Goal: Information Seeking & Learning: Understand process/instructions

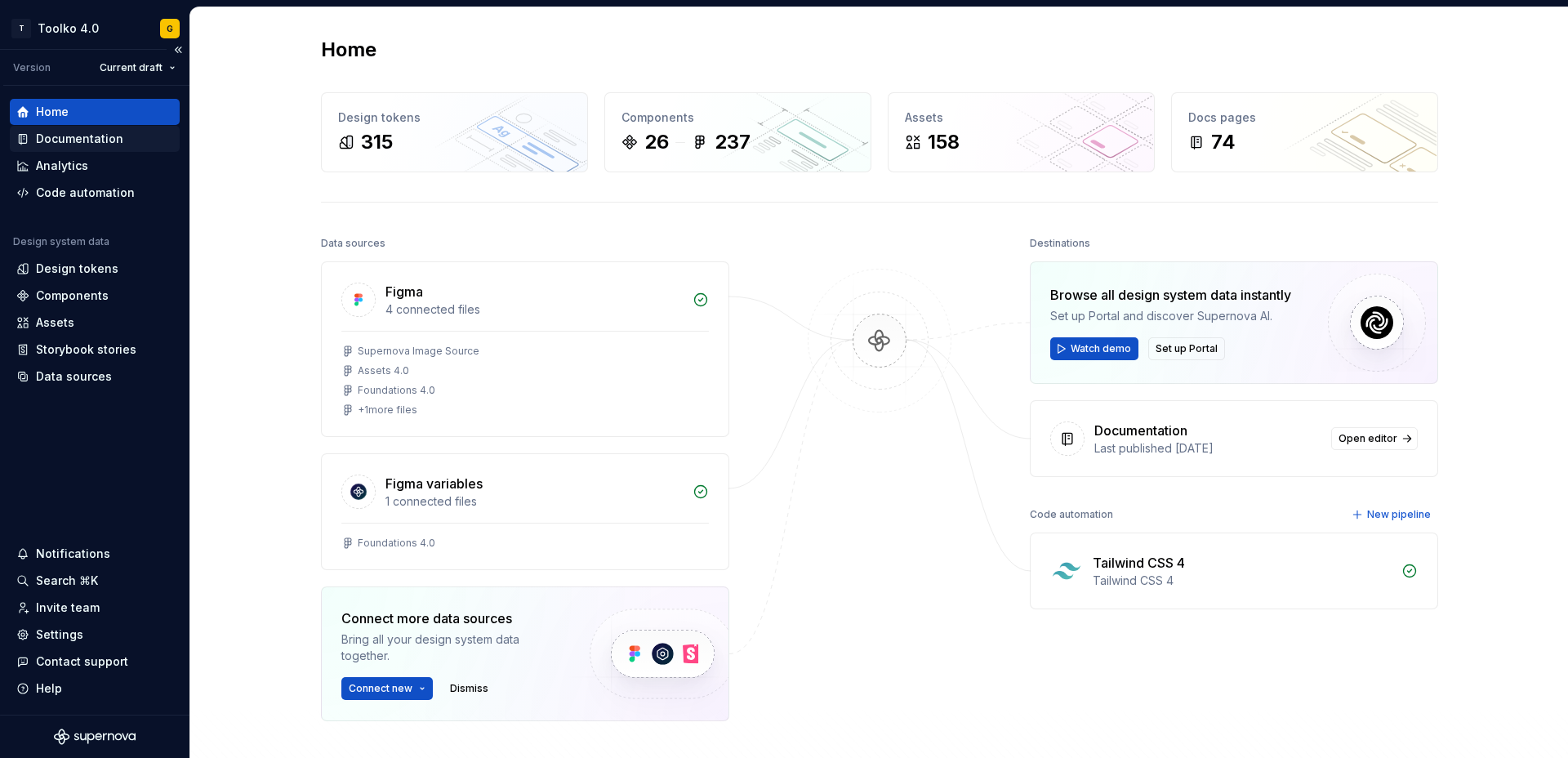
click at [88, 142] on div "Documentation" at bounding box center [79, 139] width 87 height 17
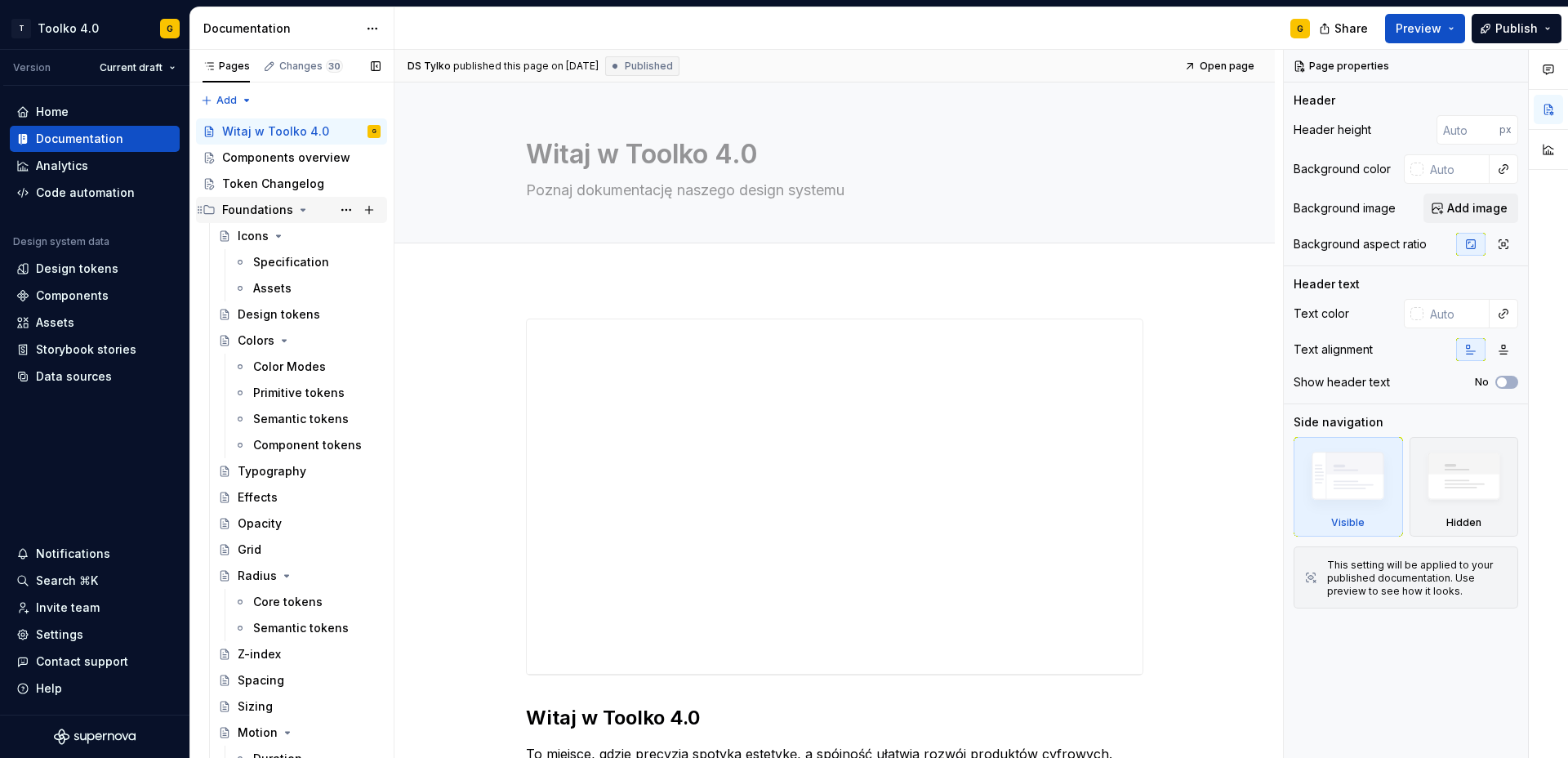
click at [296, 209] on icon "Page tree" at bounding box center [303, 210] width 13 height 13
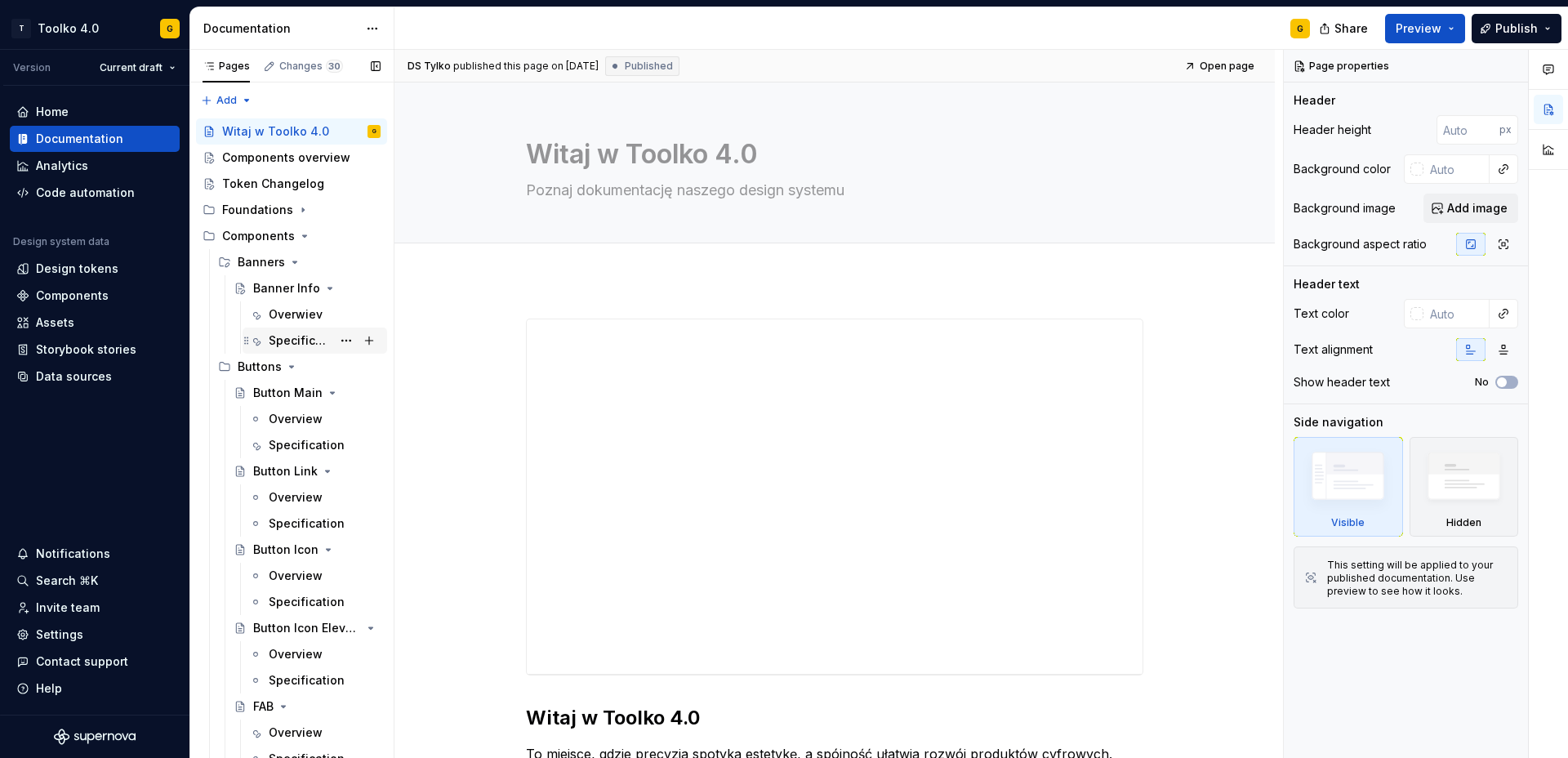
click at [290, 335] on div "Specification" at bounding box center [300, 341] width 63 height 17
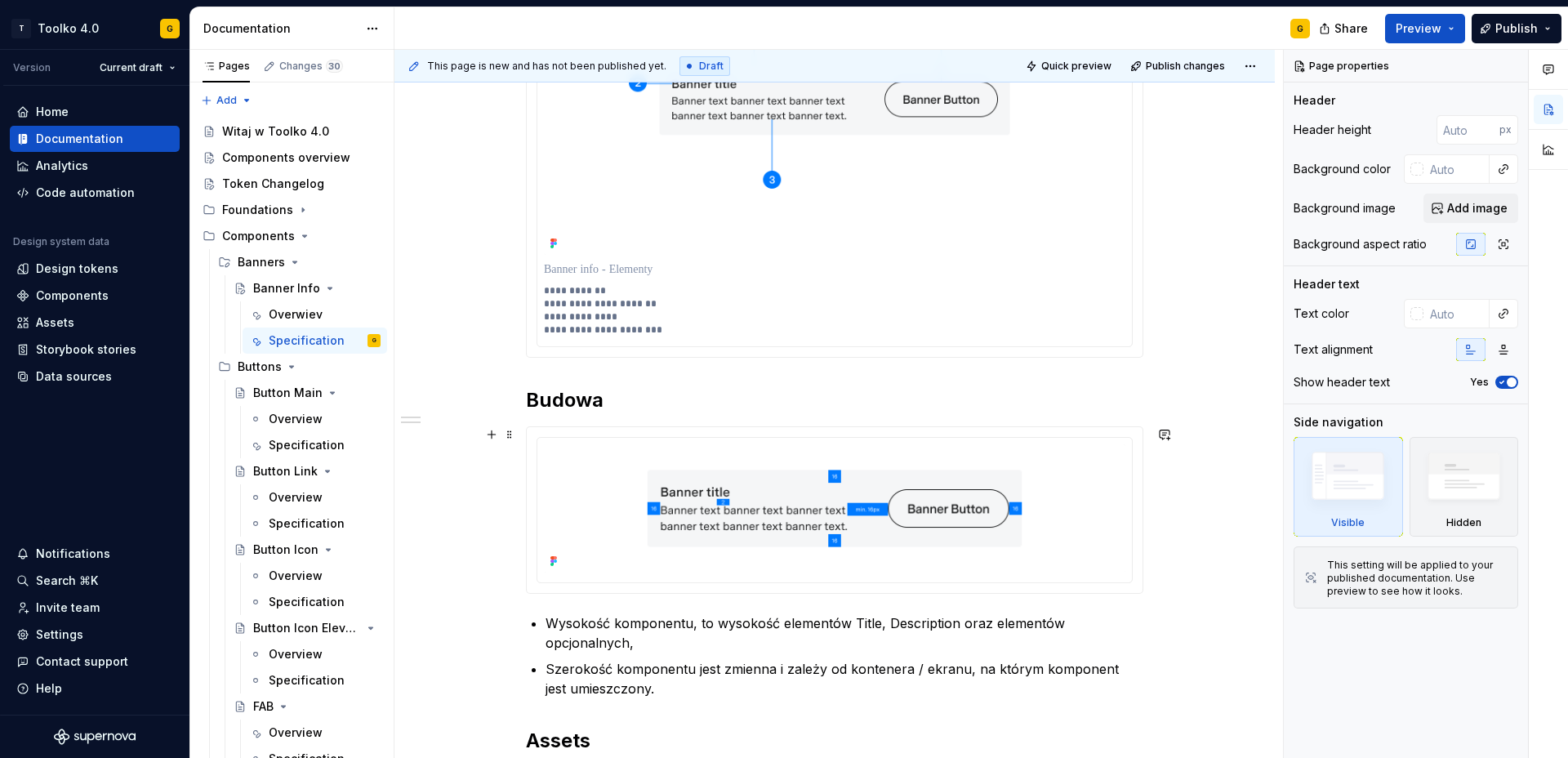
scroll to position [397, 0]
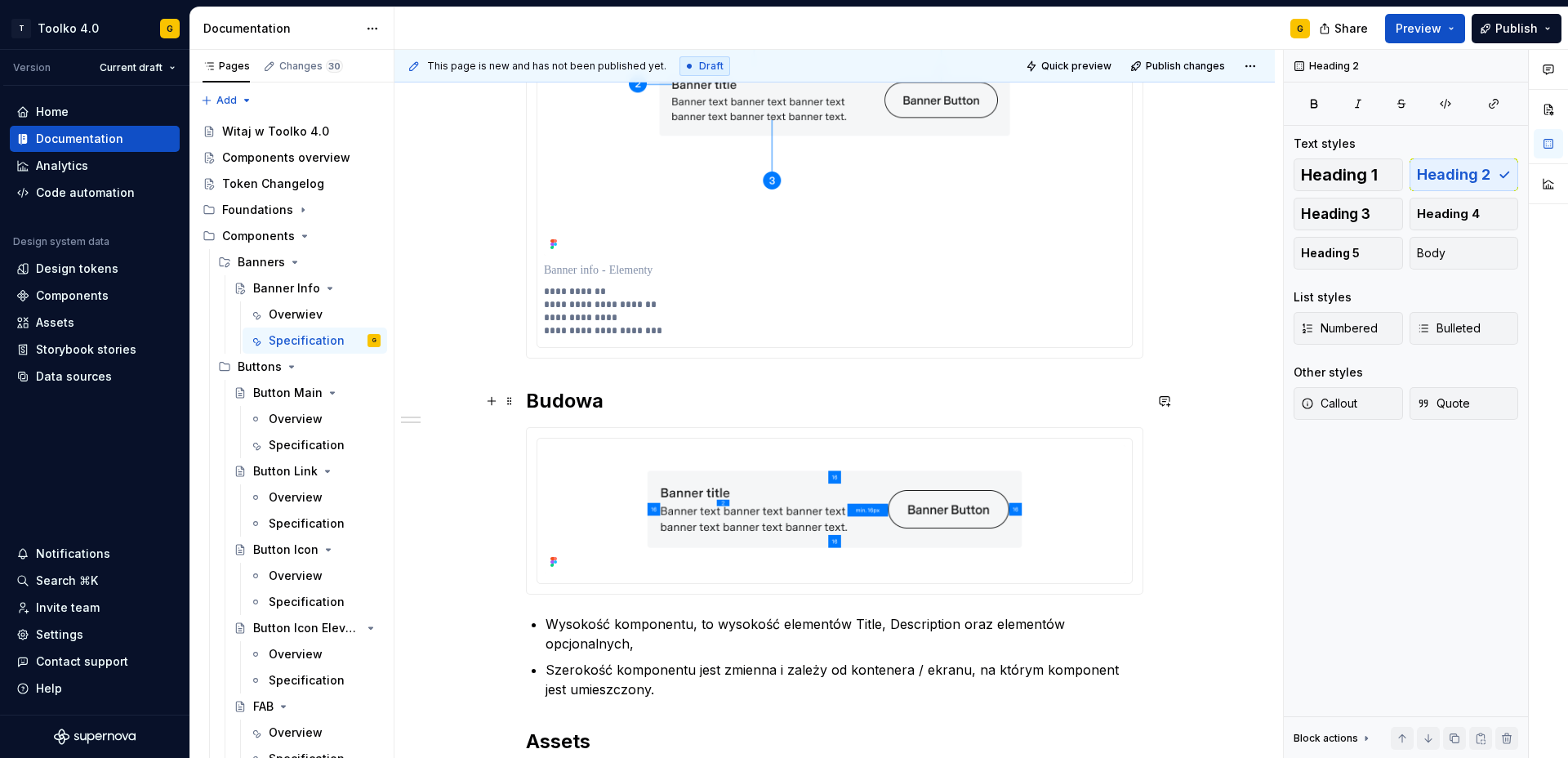
type textarea "*"
click at [605, 403] on h2 "Budowa" at bounding box center [835, 401] width 617 height 26
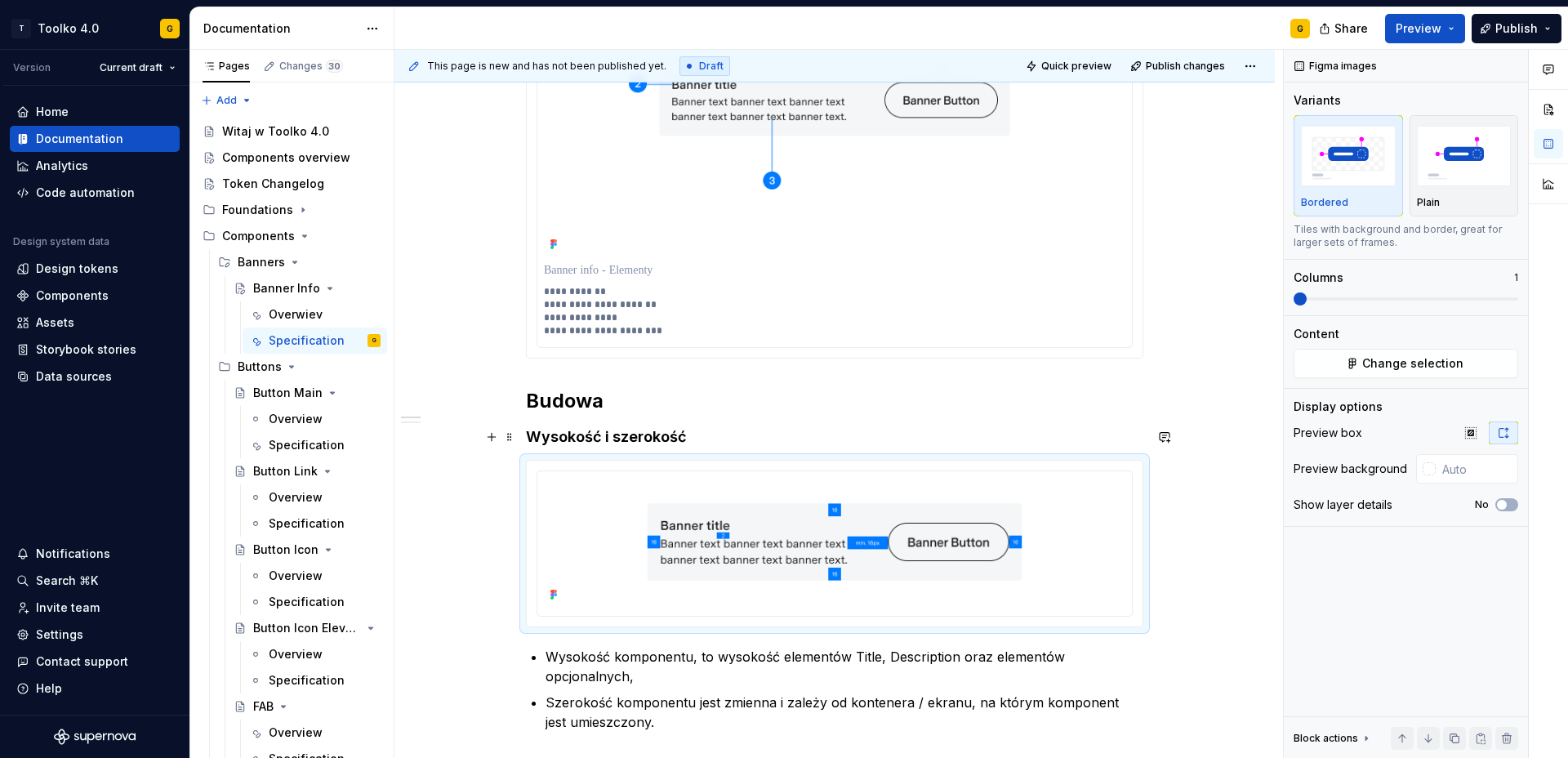
click at [702, 433] on h4 "Wysokość i szerokość" at bounding box center [835, 437] width 617 height 19
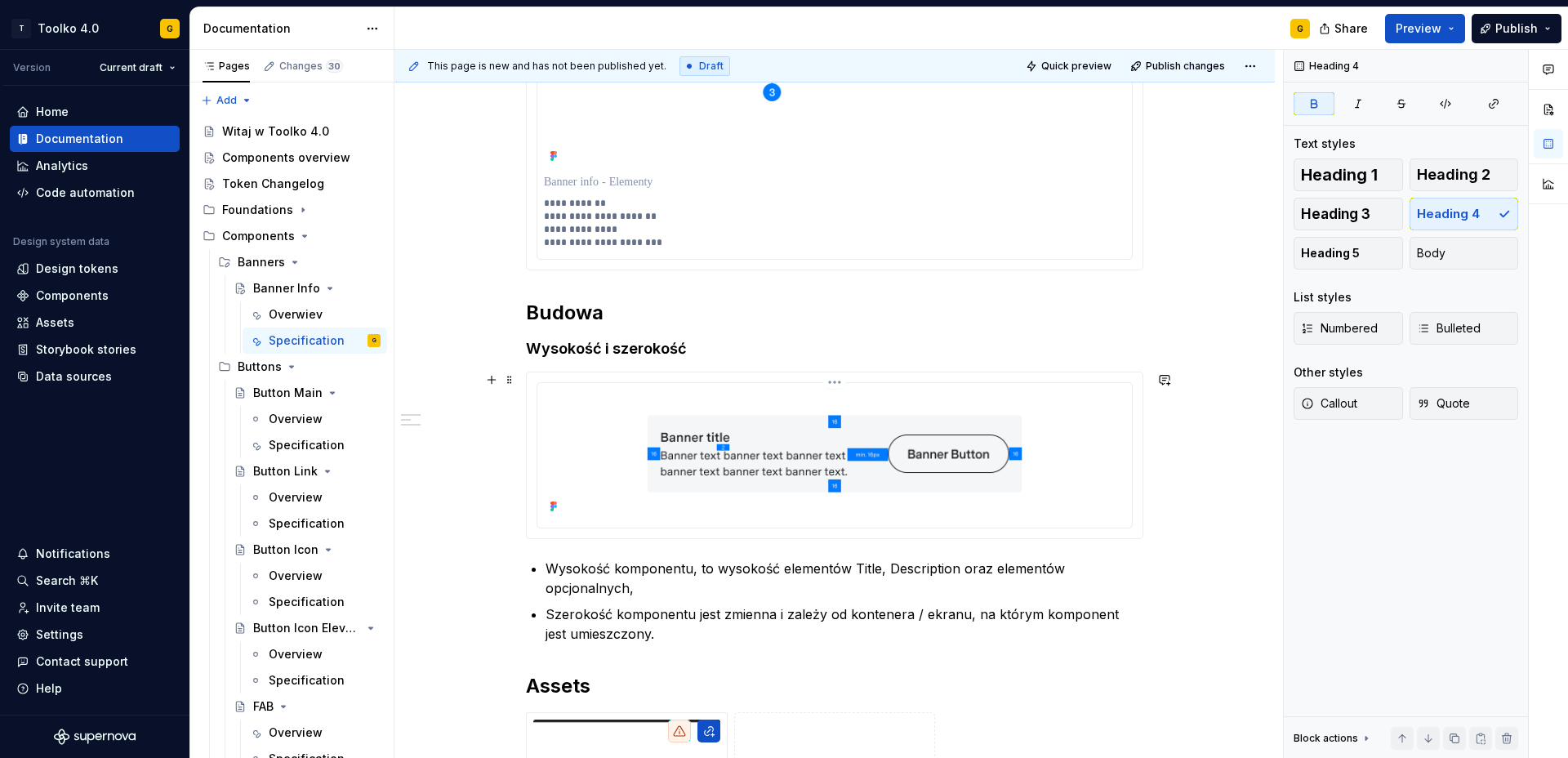
scroll to position [620, 0]
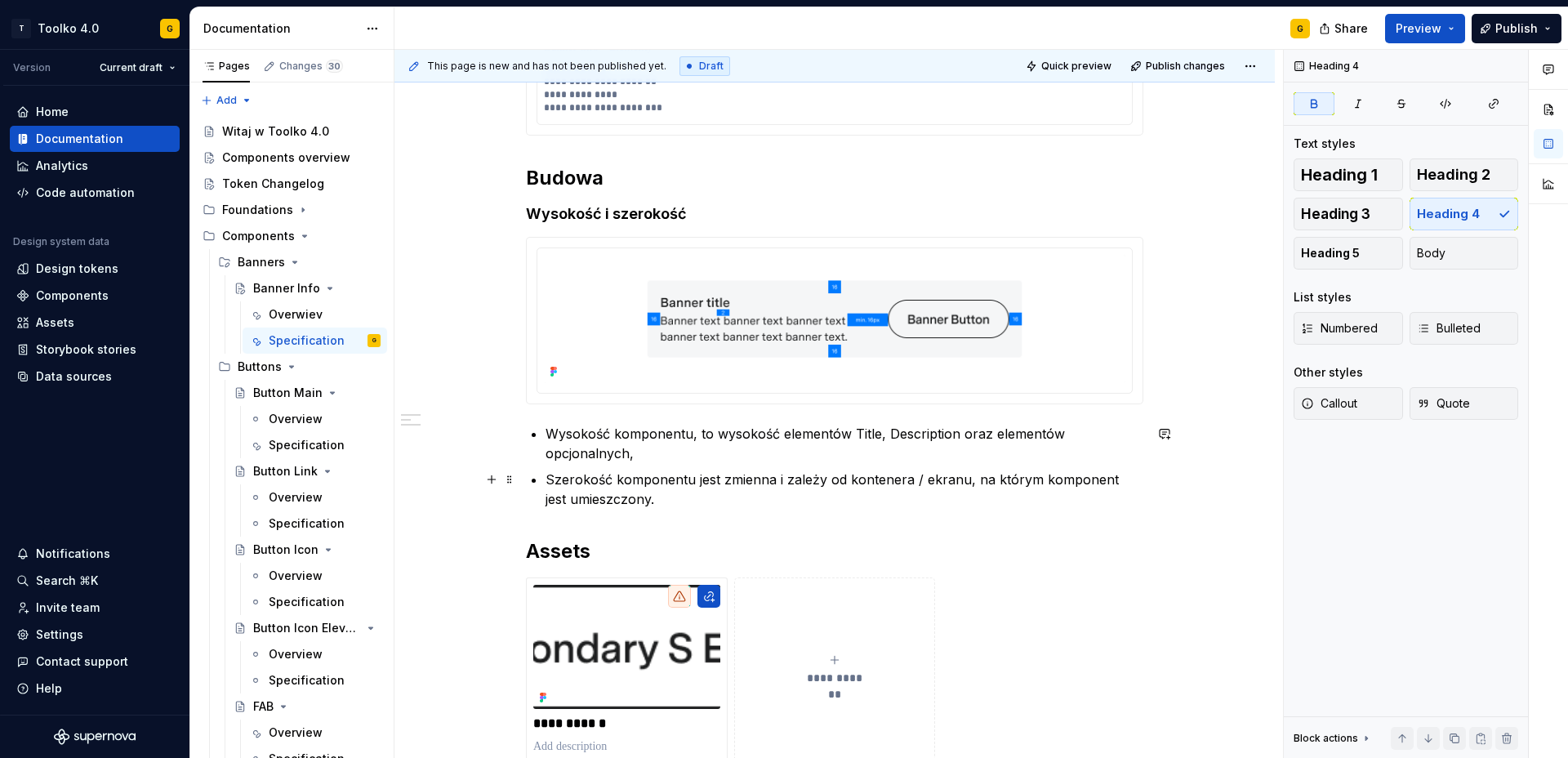
click at [647, 499] on p "Szerokość komponentu jest zmienna i zależy od kontenera / ekranu, na którym kom…" at bounding box center [844, 489] width 598 height 39
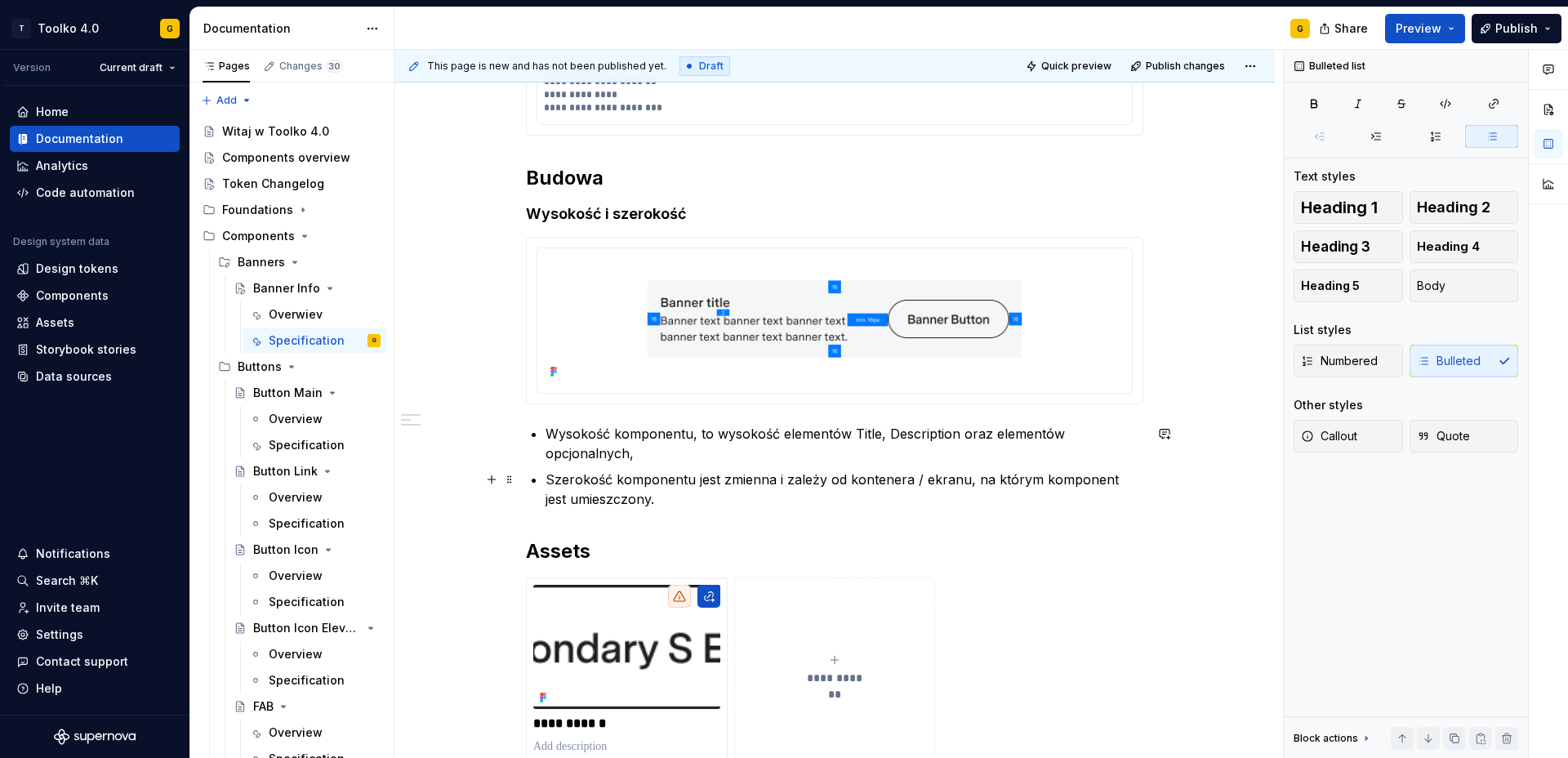
scroll to position [614, 0]
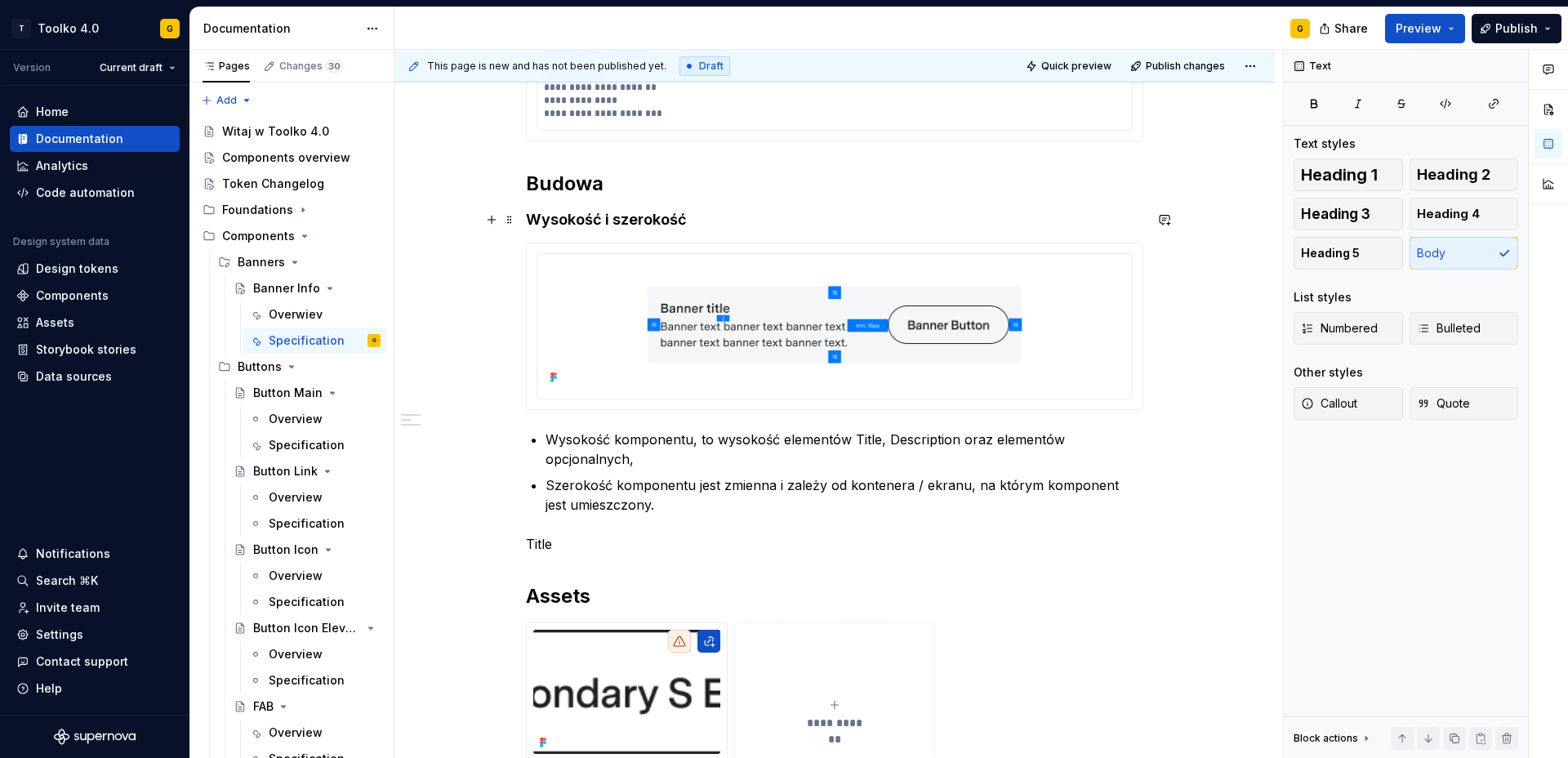
click at [584, 221] on strong "Wysokość i szerokość" at bounding box center [607, 219] width 161 height 18
click at [540, 543] on p "Title" at bounding box center [835, 543] width 617 height 19
click at [541, 543] on p "Title" at bounding box center [835, 543] width 617 height 19
click at [1477, 207] on span "Heading 4" at bounding box center [1448, 214] width 63 height 17
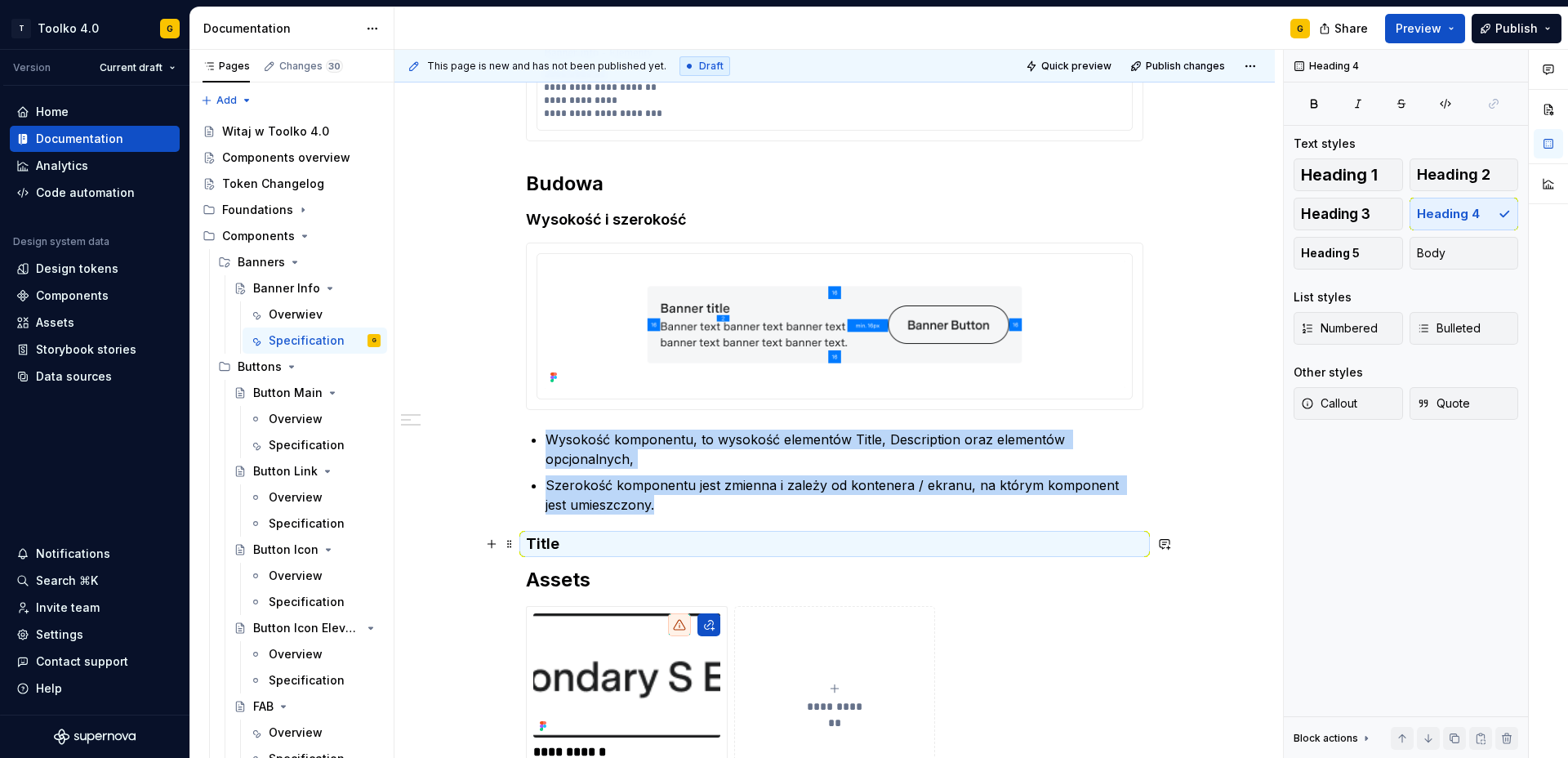
click at [622, 541] on h4 "Title" at bounding box center [835, 543] width 617 height 19
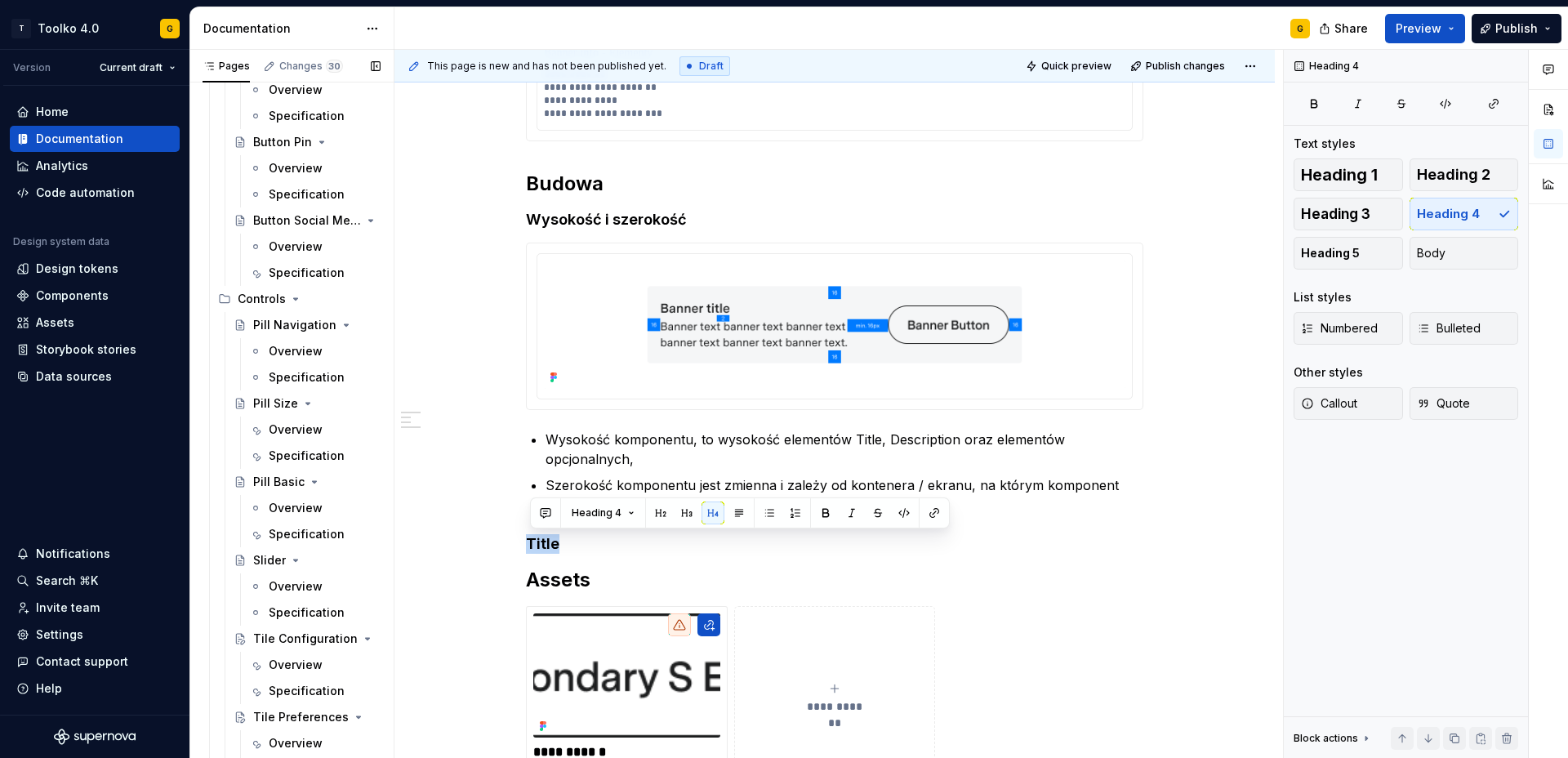
scroll to position [1090, 0]
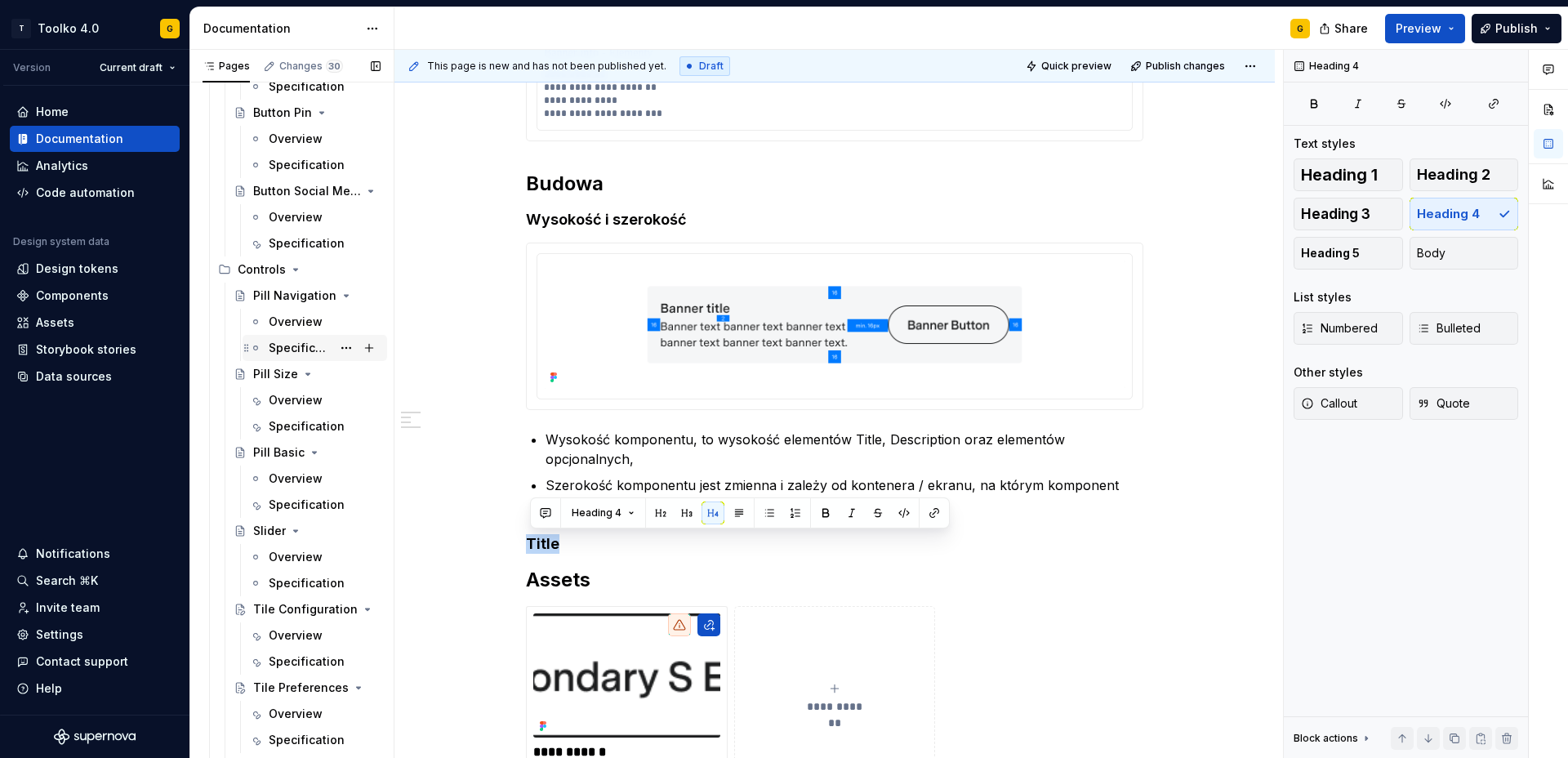
click at [304, 346] on div "Specification" at bounding box center [300, 348] width 63 height 17
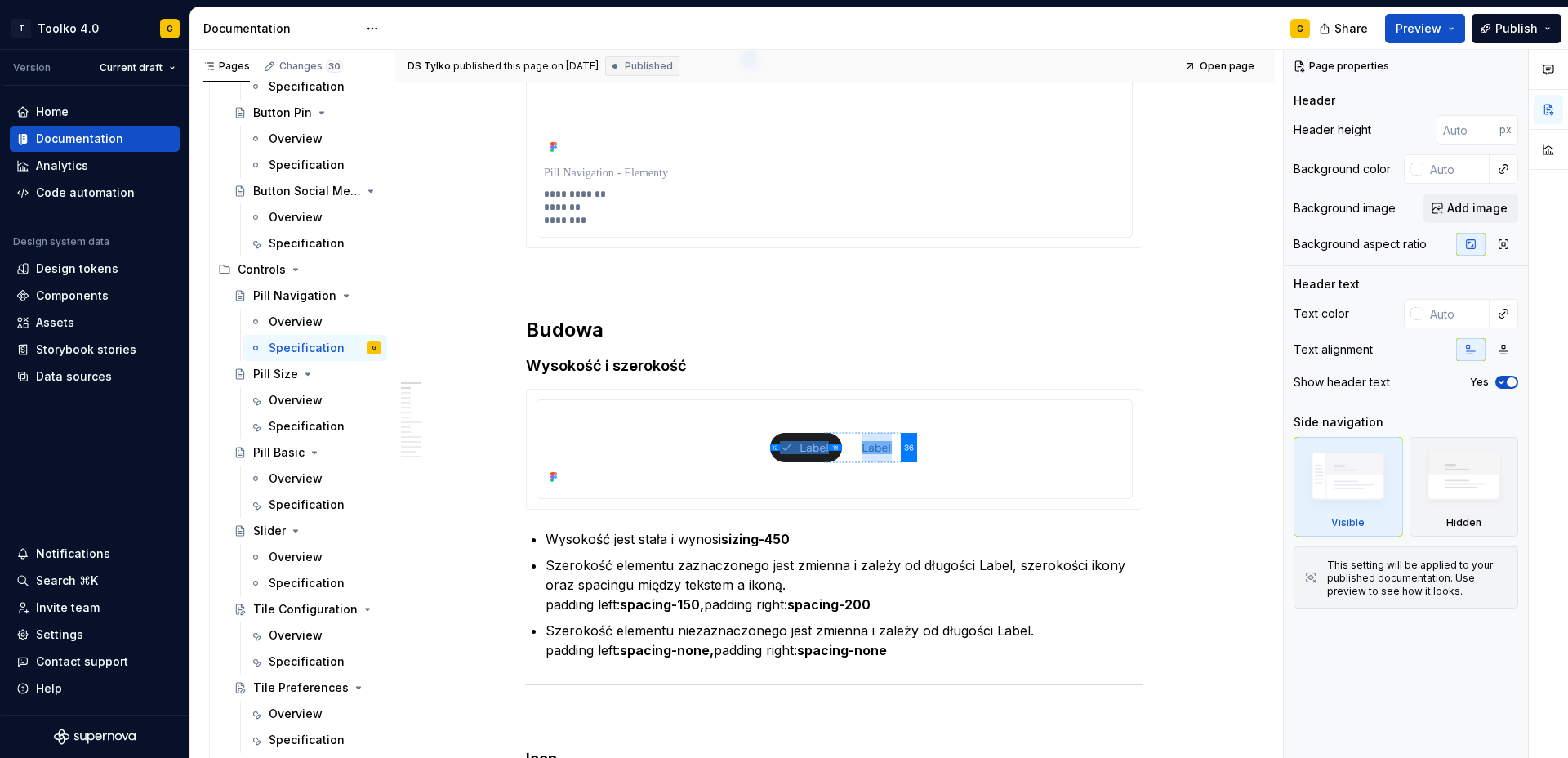
scroll to position [582, 0]
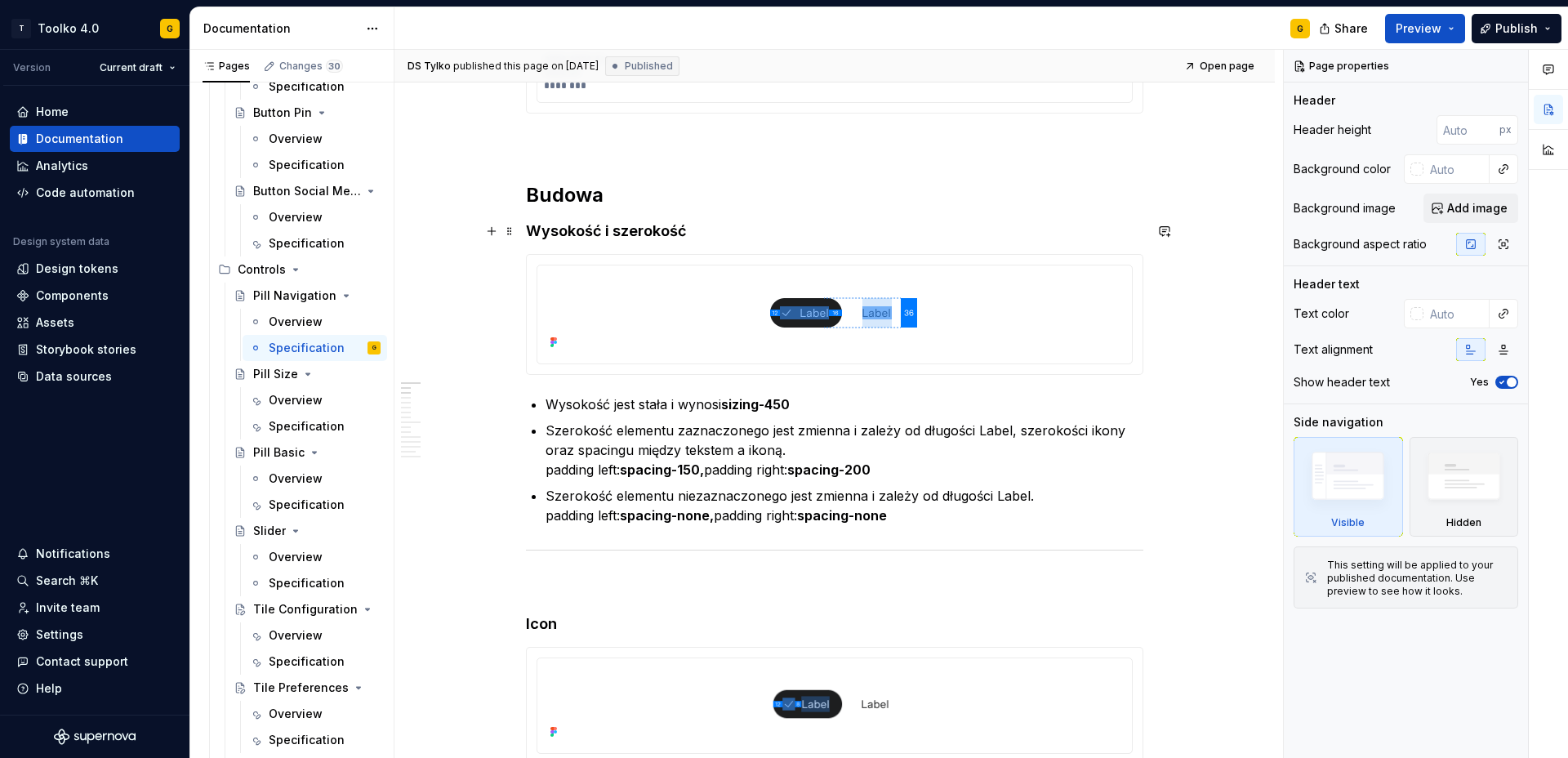
click at [640, 232] on h4 "Wysokość i szerokość" at bounding box center [835, 231] width 617 height 19
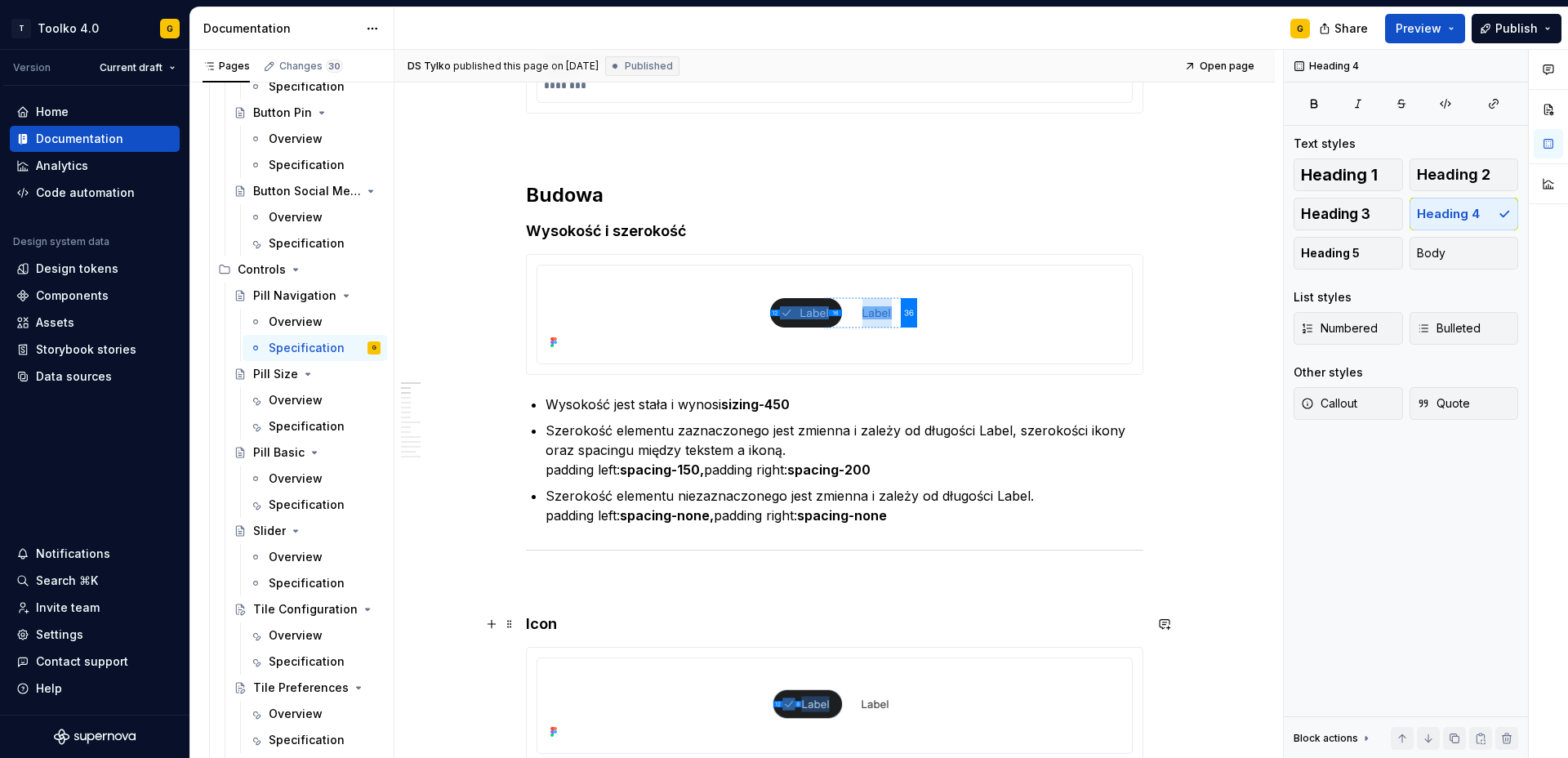
drag, startPoint x: 552, startPoint y: 628, endPoint x: 582, endPoint y: 606, distance: 37.2
click at [552, 628] on h4 "Icon" at bounding box center [835, 623] width 617 height 19
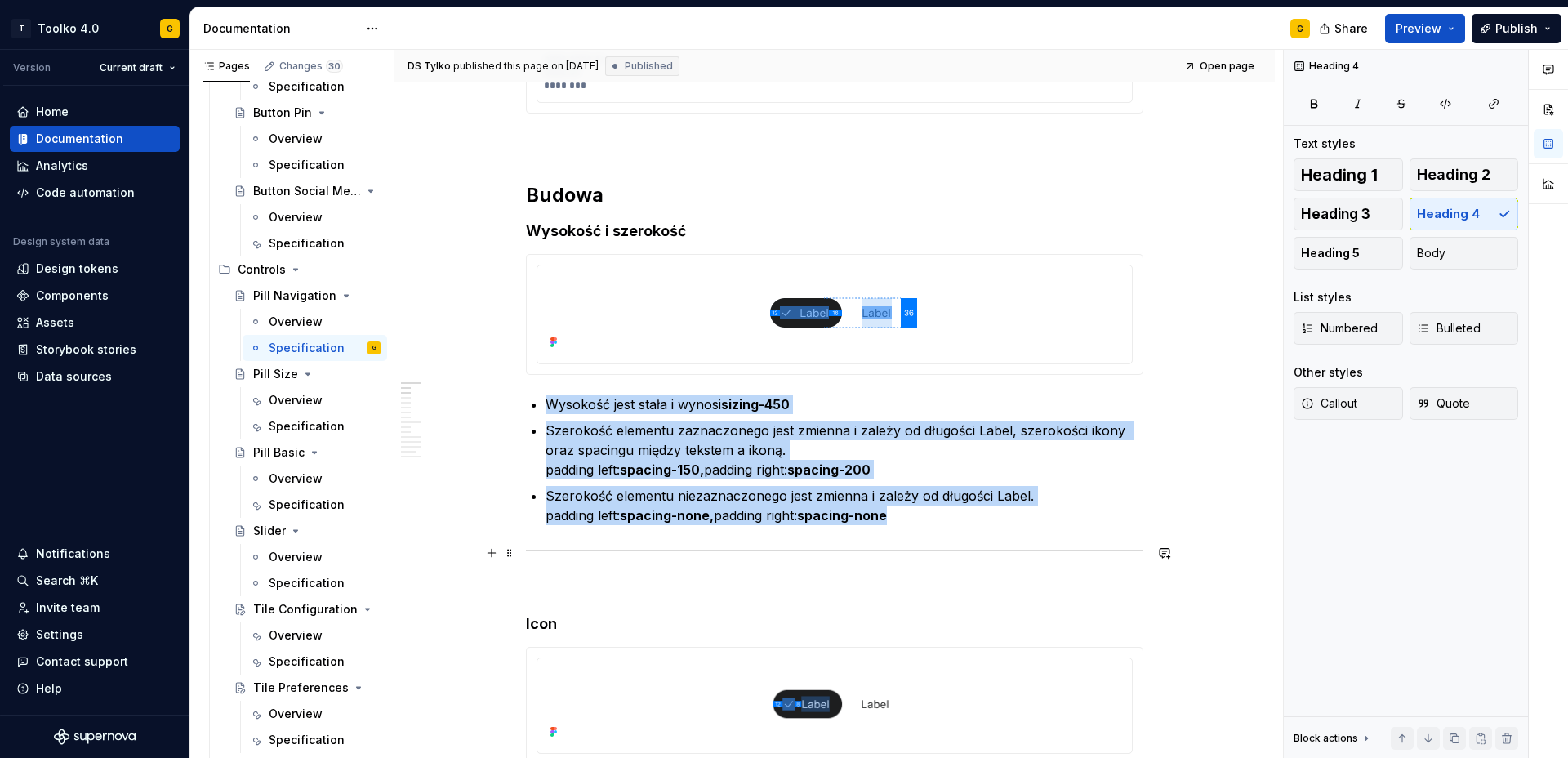
click at [605, 551] on div at bounding box center [835, 550] width 617 height 11
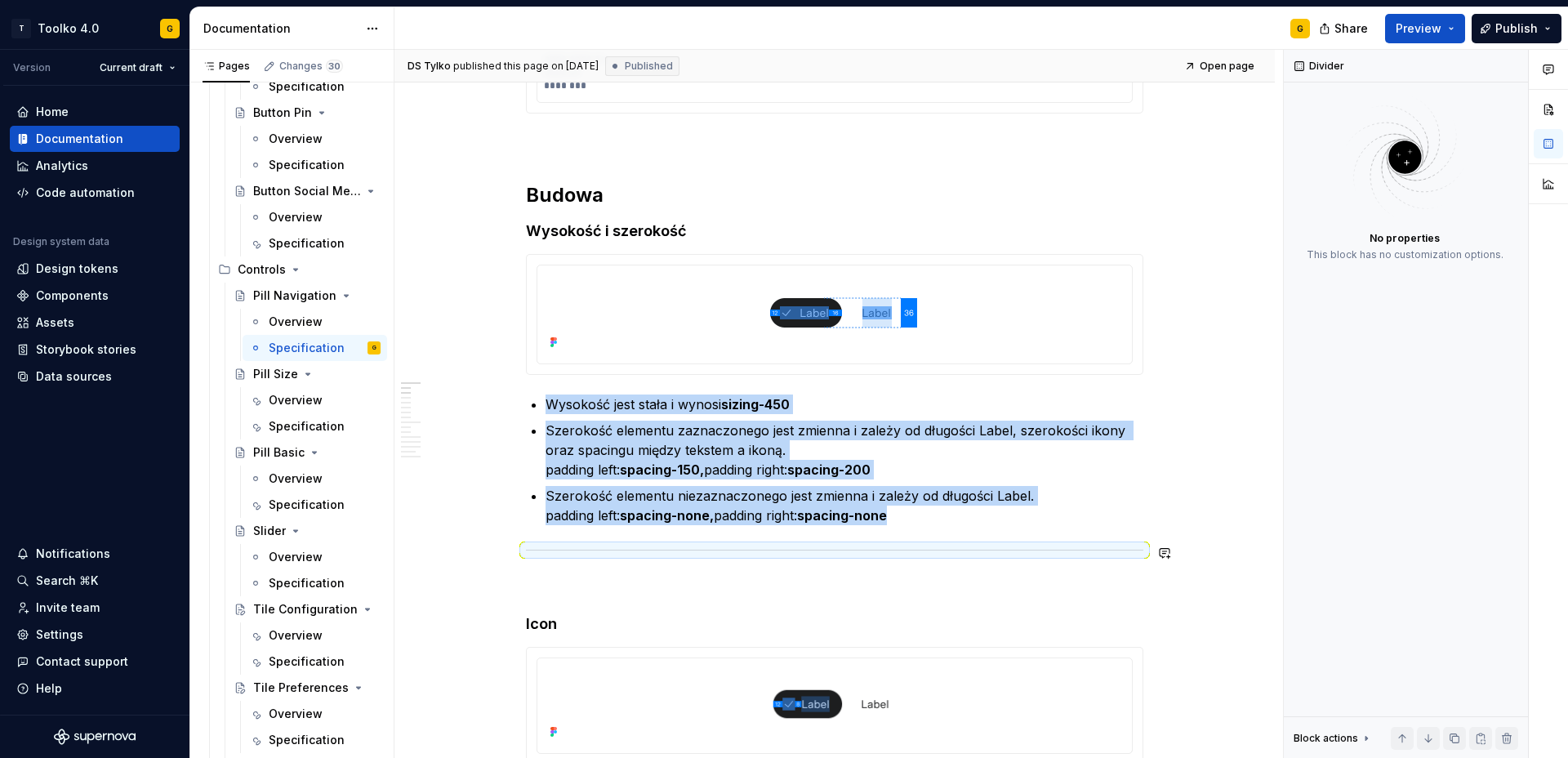
copy ul "Wysokość jest stała i wynosi sizing-450 Szerokość elementu zaznaczonego jest zm…"
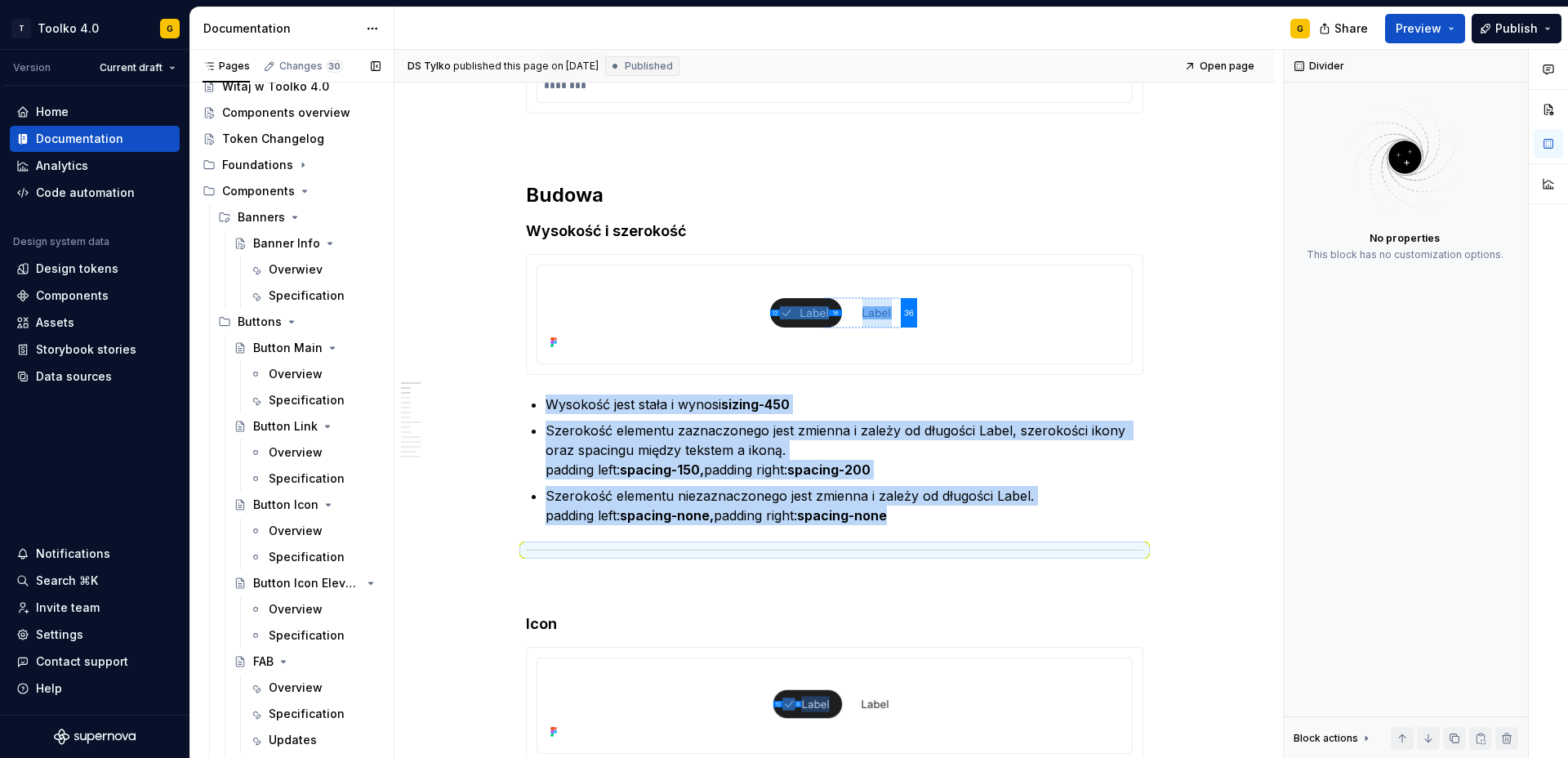
scroll to position [18, 0]
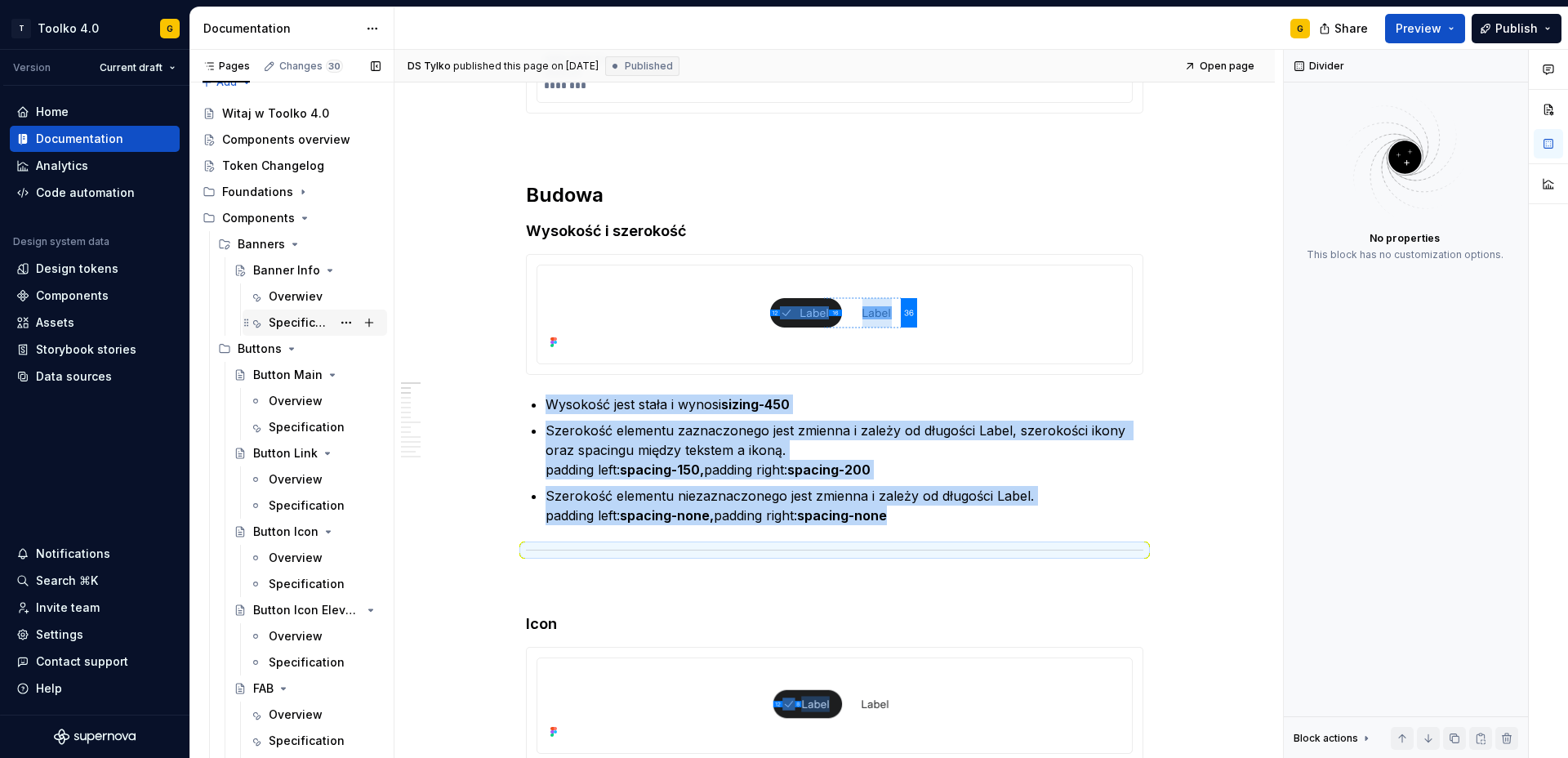
click at [299, 315] on div "Specification" at bounding box center [300, 323] width 63 height 17
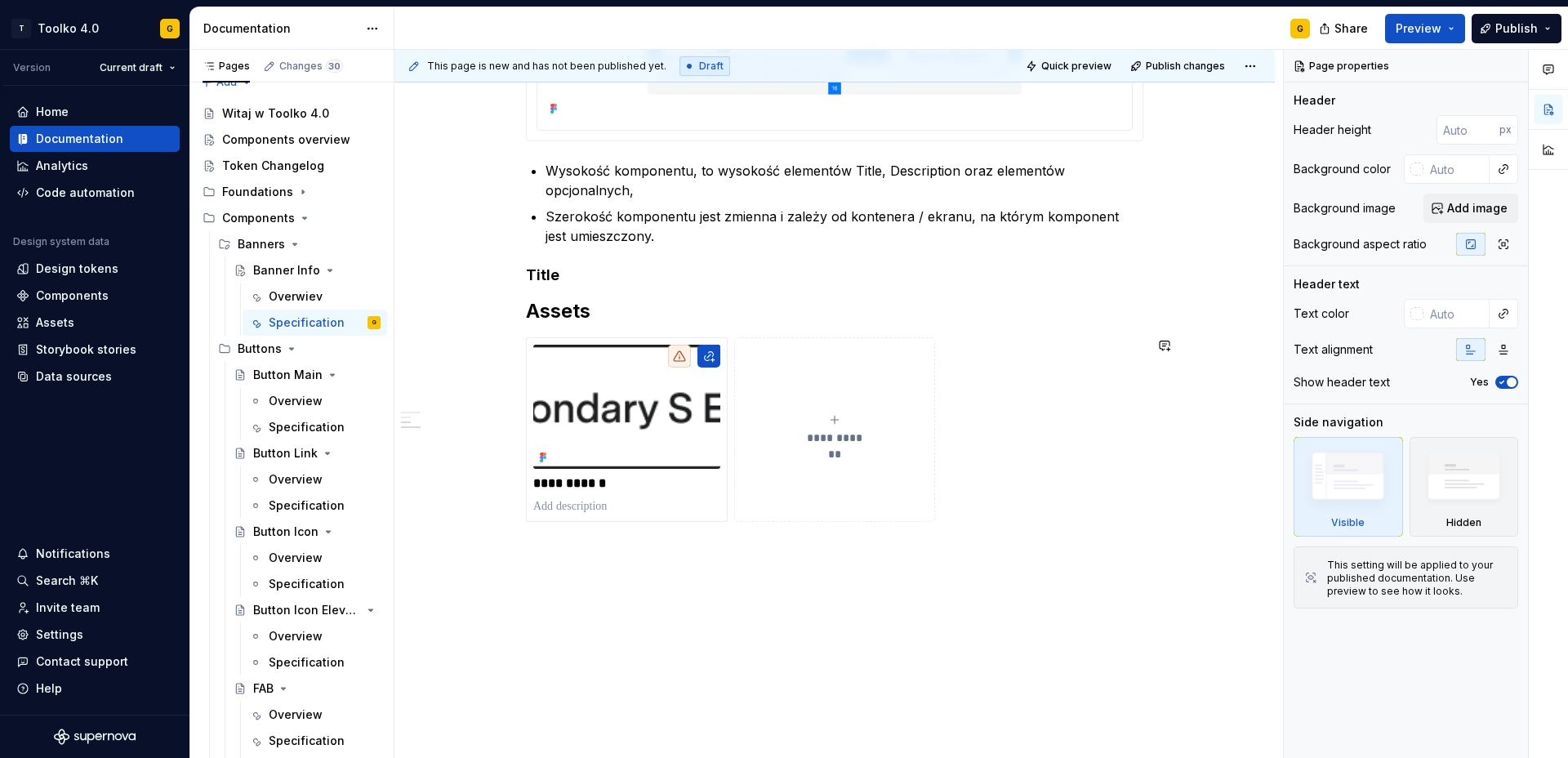
scroll to position [887, 0]
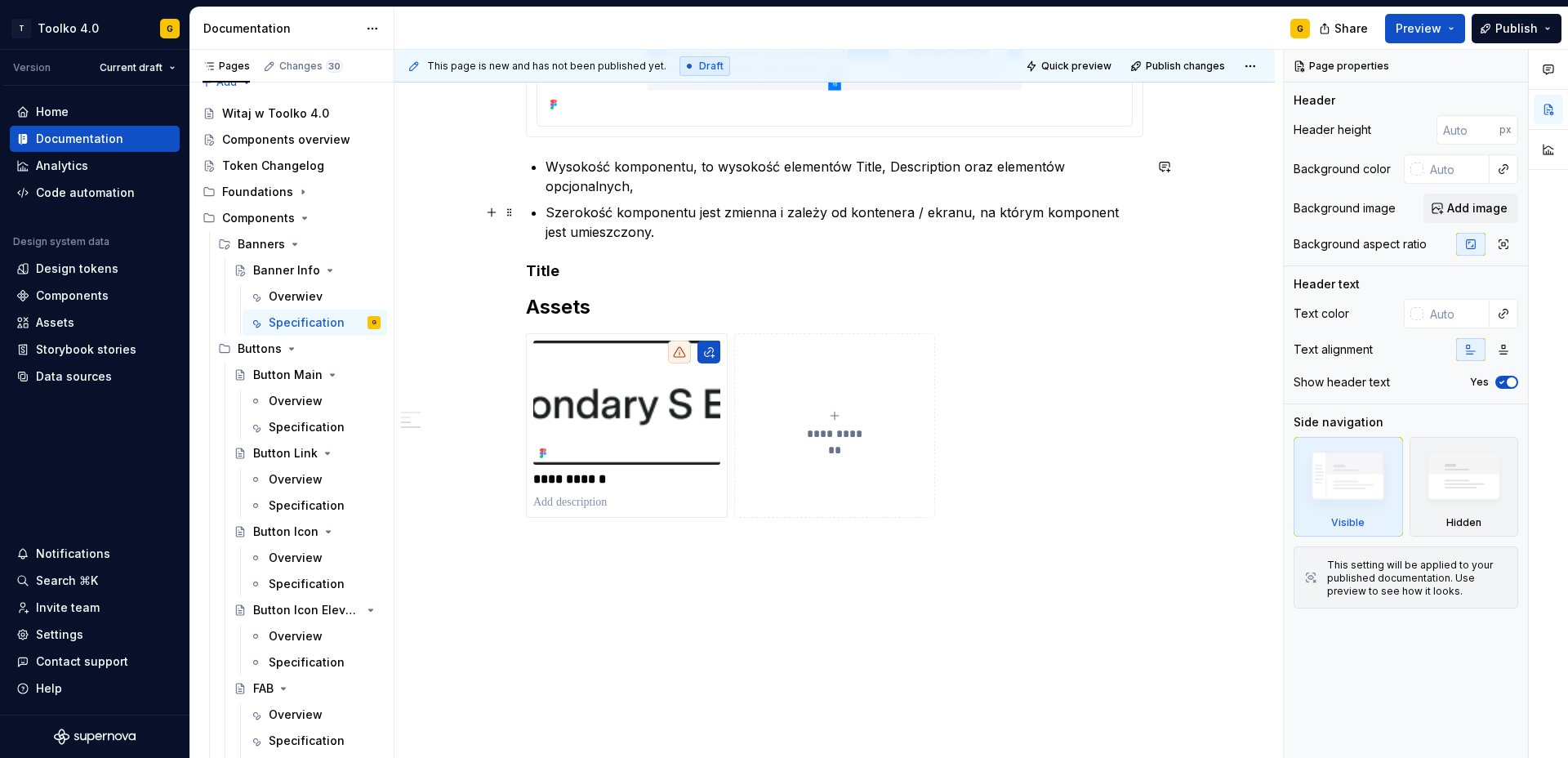
click at [646, 235] on p "Szerokość komponentu jest zmienna i zależy od kontenera / ekranu, na którym kom…" at bounding box center [844, 222] width 598 height 39
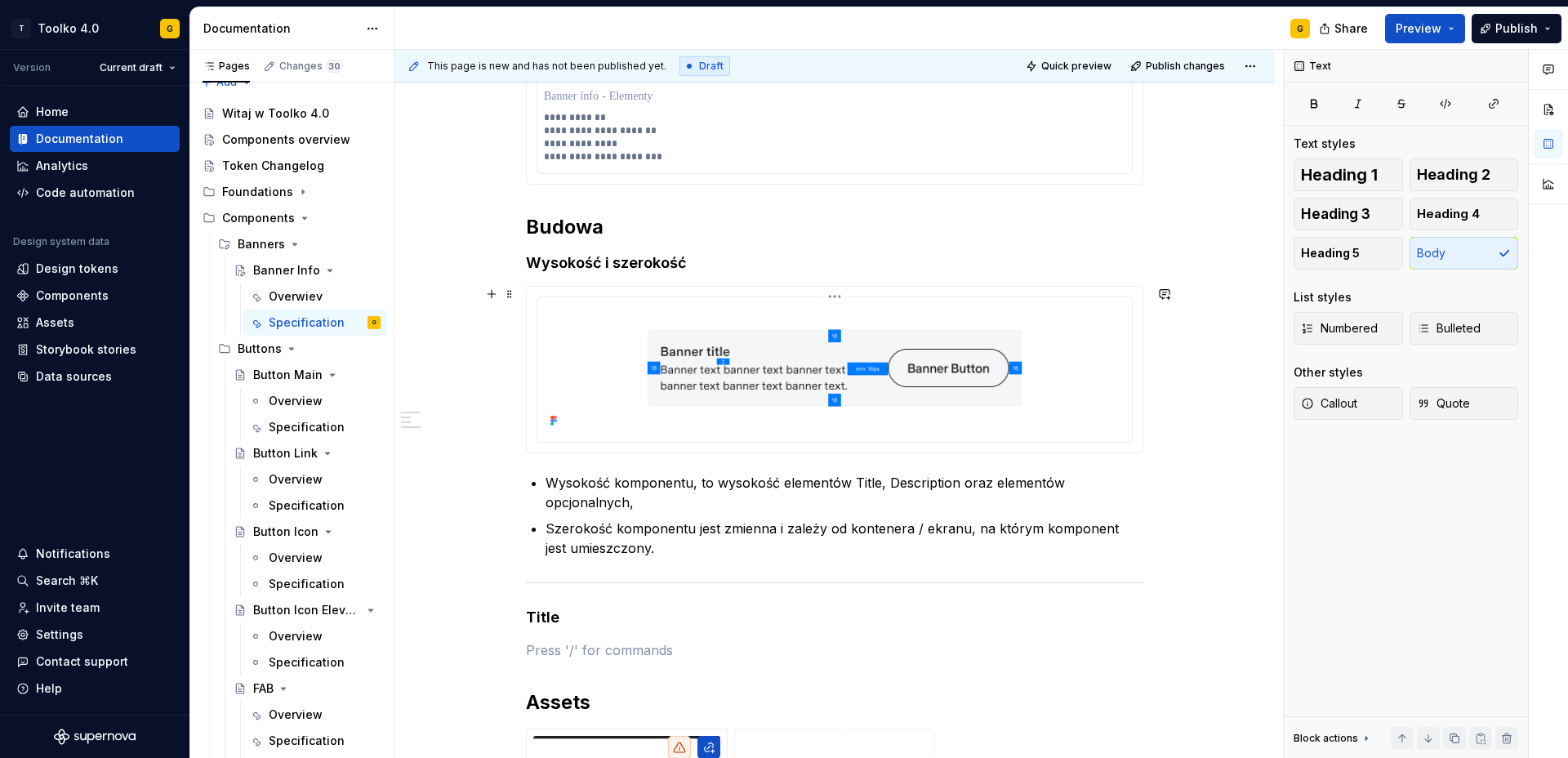
scroll to position [576, 0]
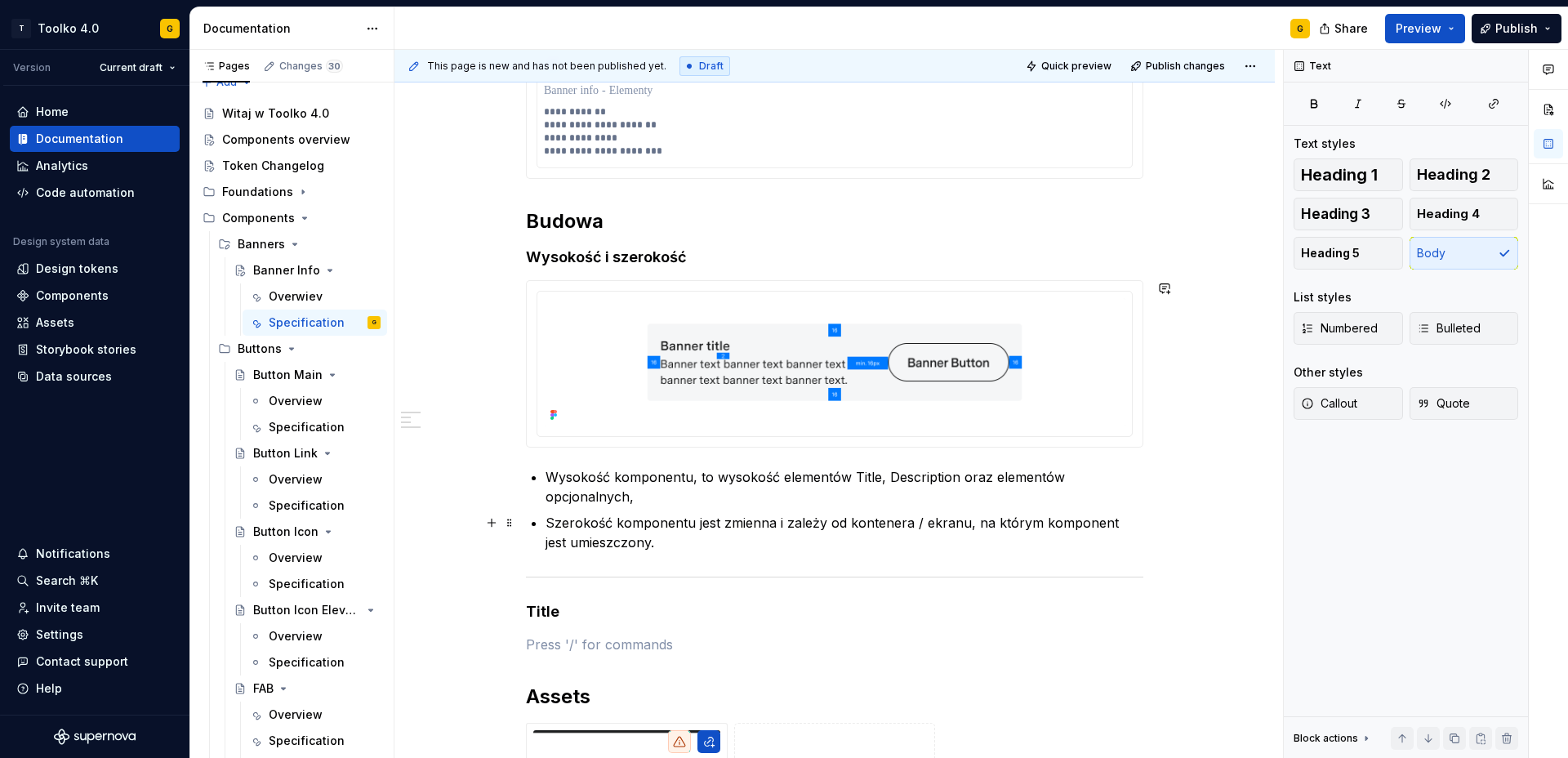
type textarea "*"
click at [577, 282] on div at bounding box center [835, 363] width 616 height 165
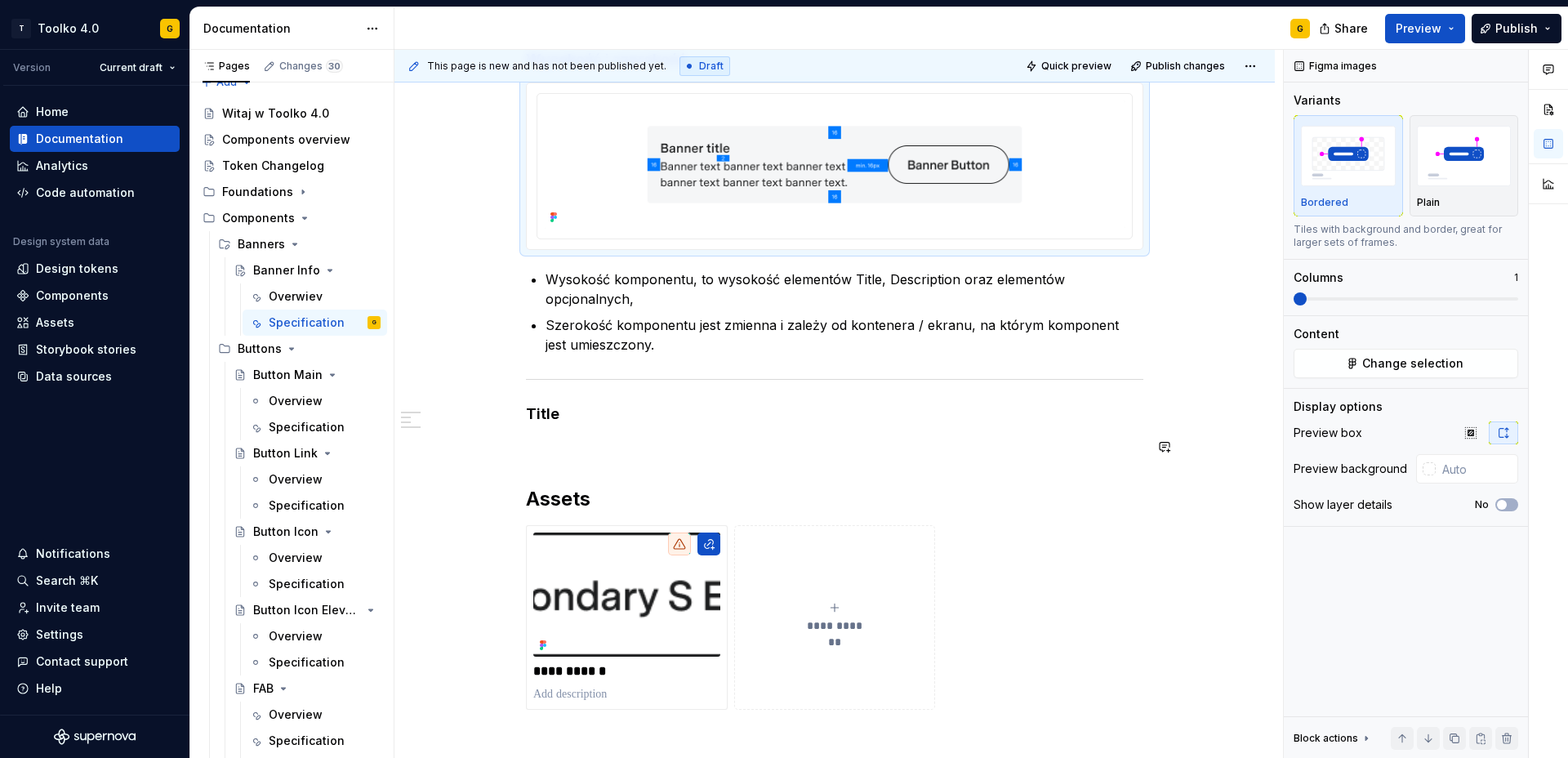
scroll to position [779, 0]
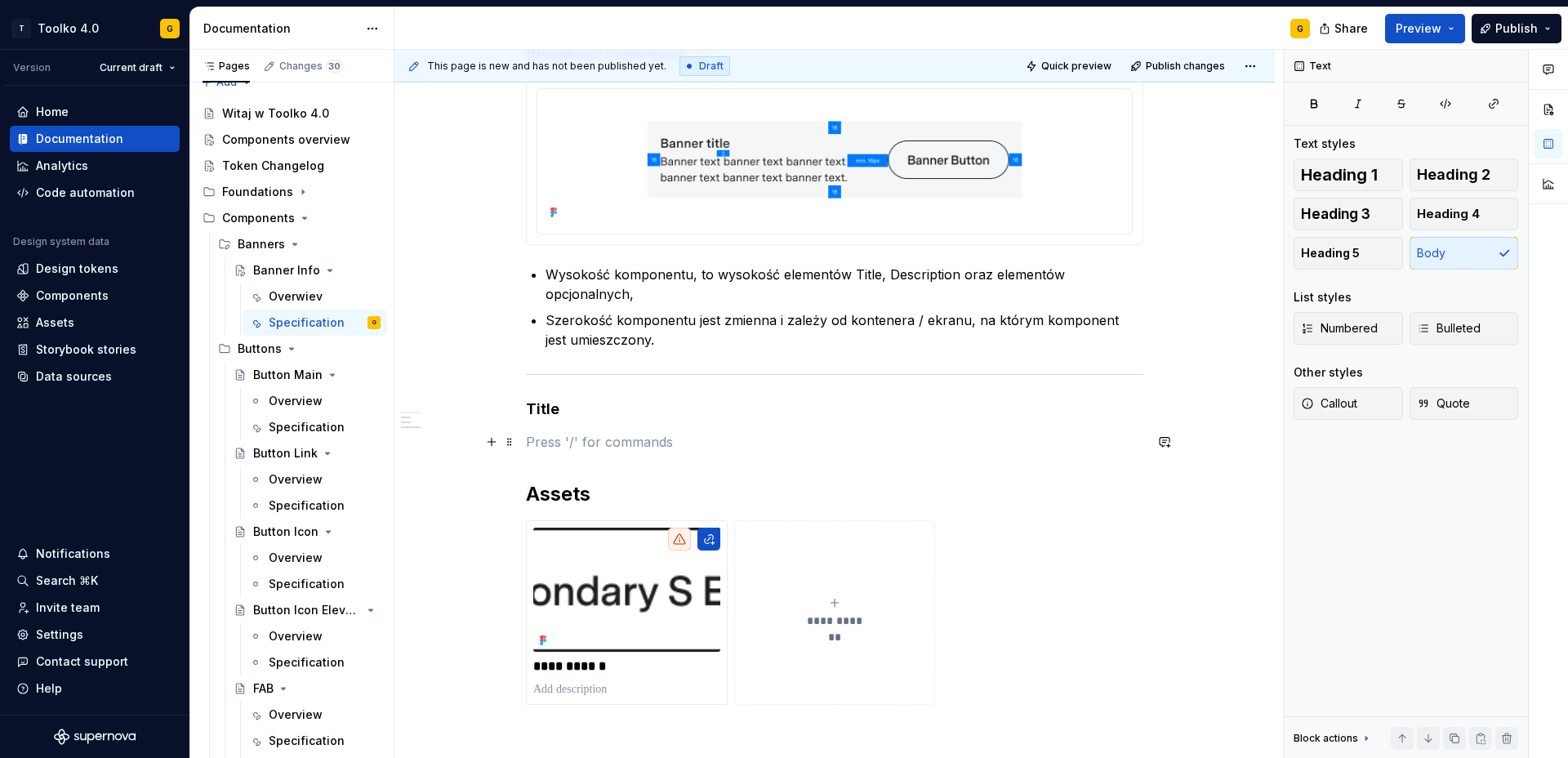
click at [561, 442] on p at bounding box center [835, 441] width 617 height 19
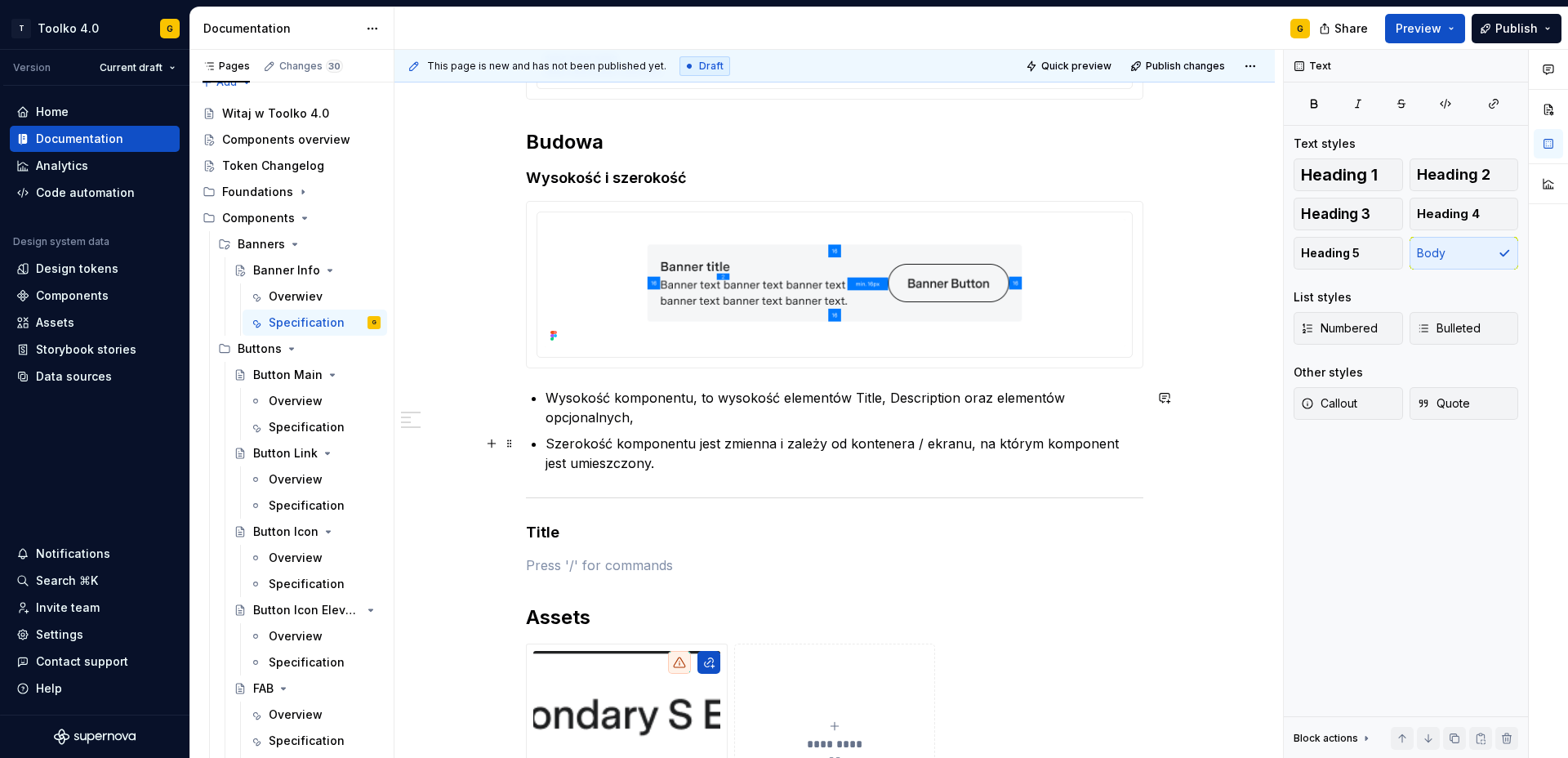
scroll to position [652, 0]
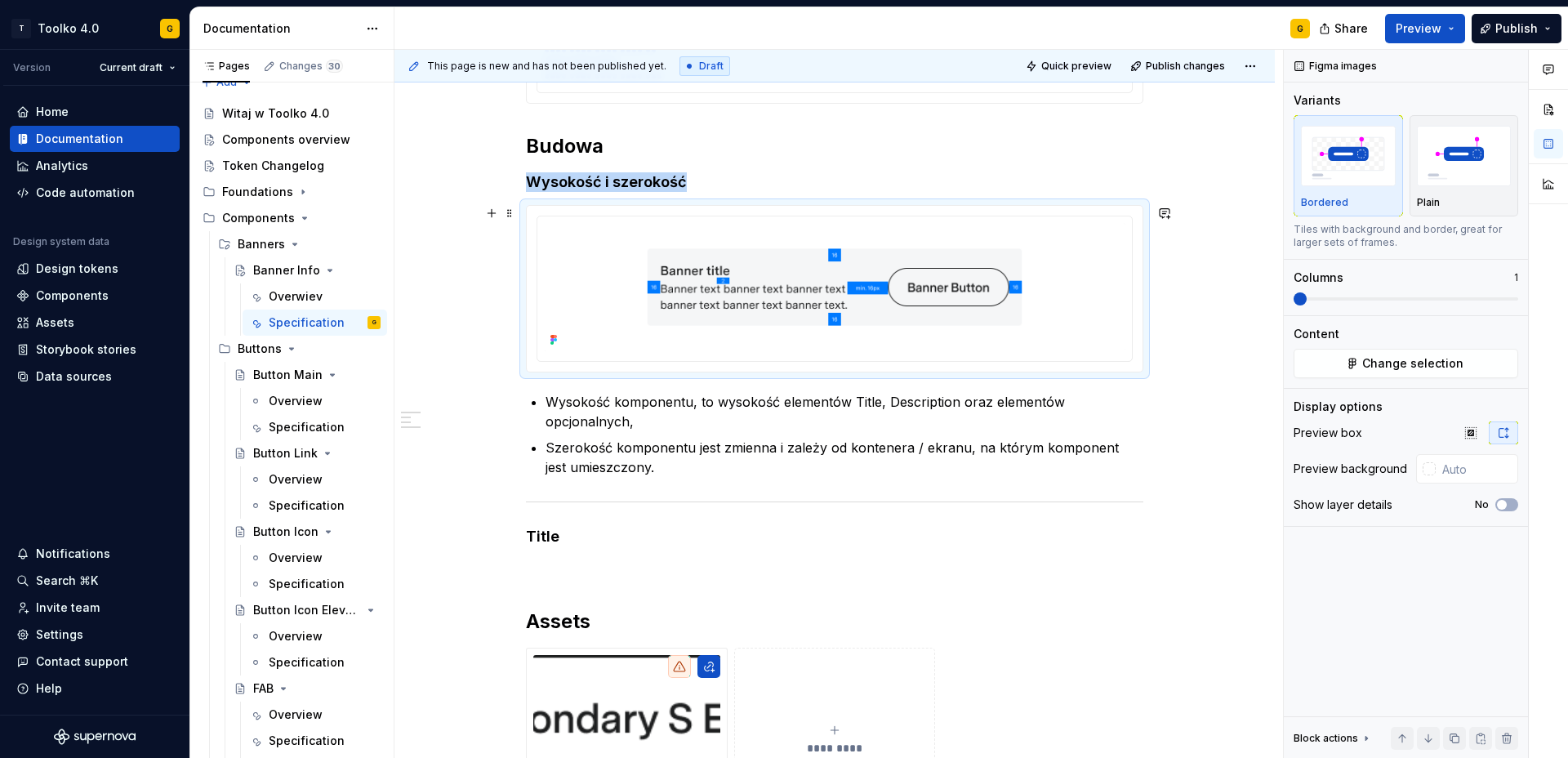
click at [535, 293] on div at bounding box center [835, 288] width 616 height 165
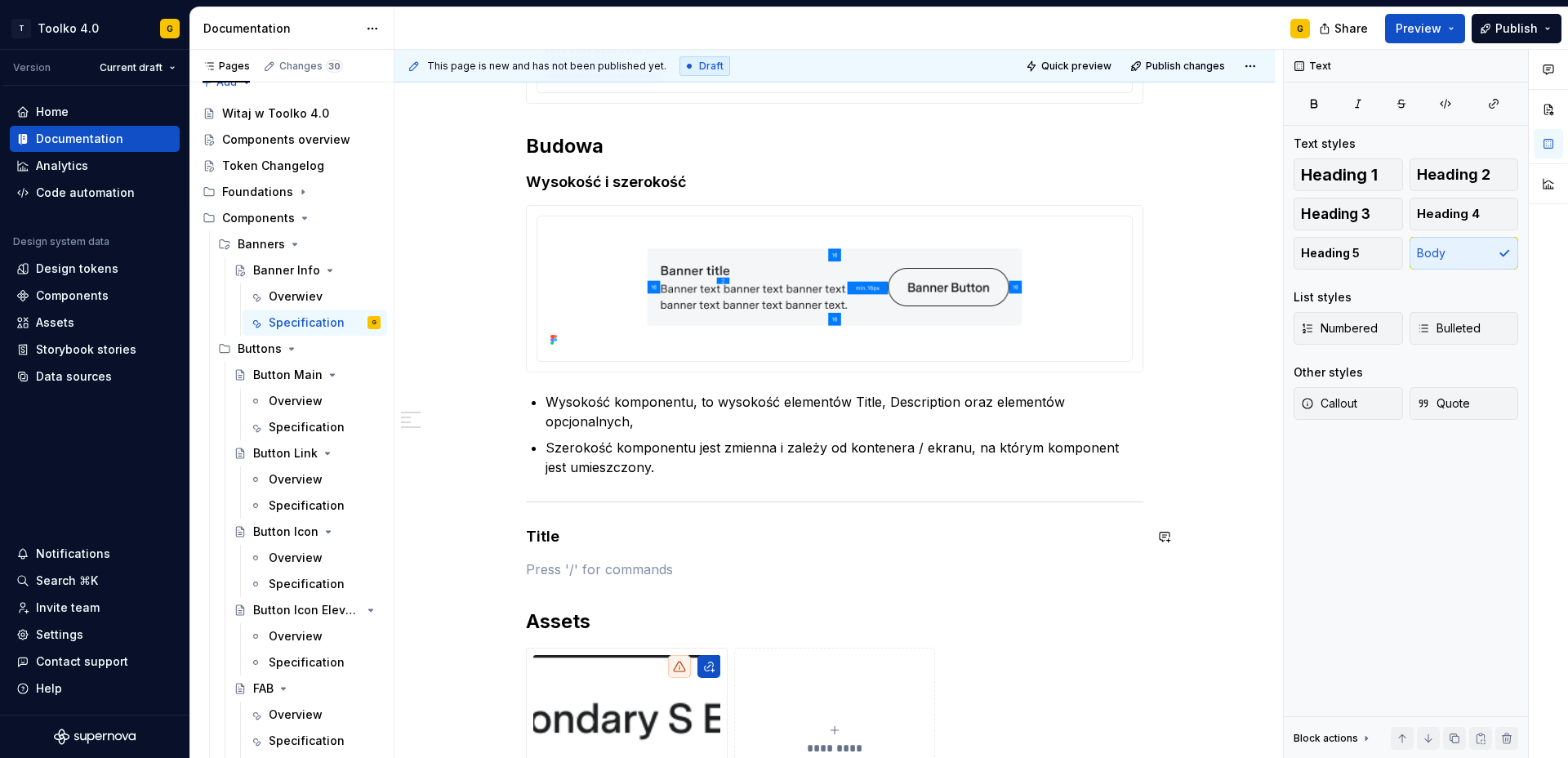
click at [551, 560] on p at bounding box center [835, 569] width 617 height 19
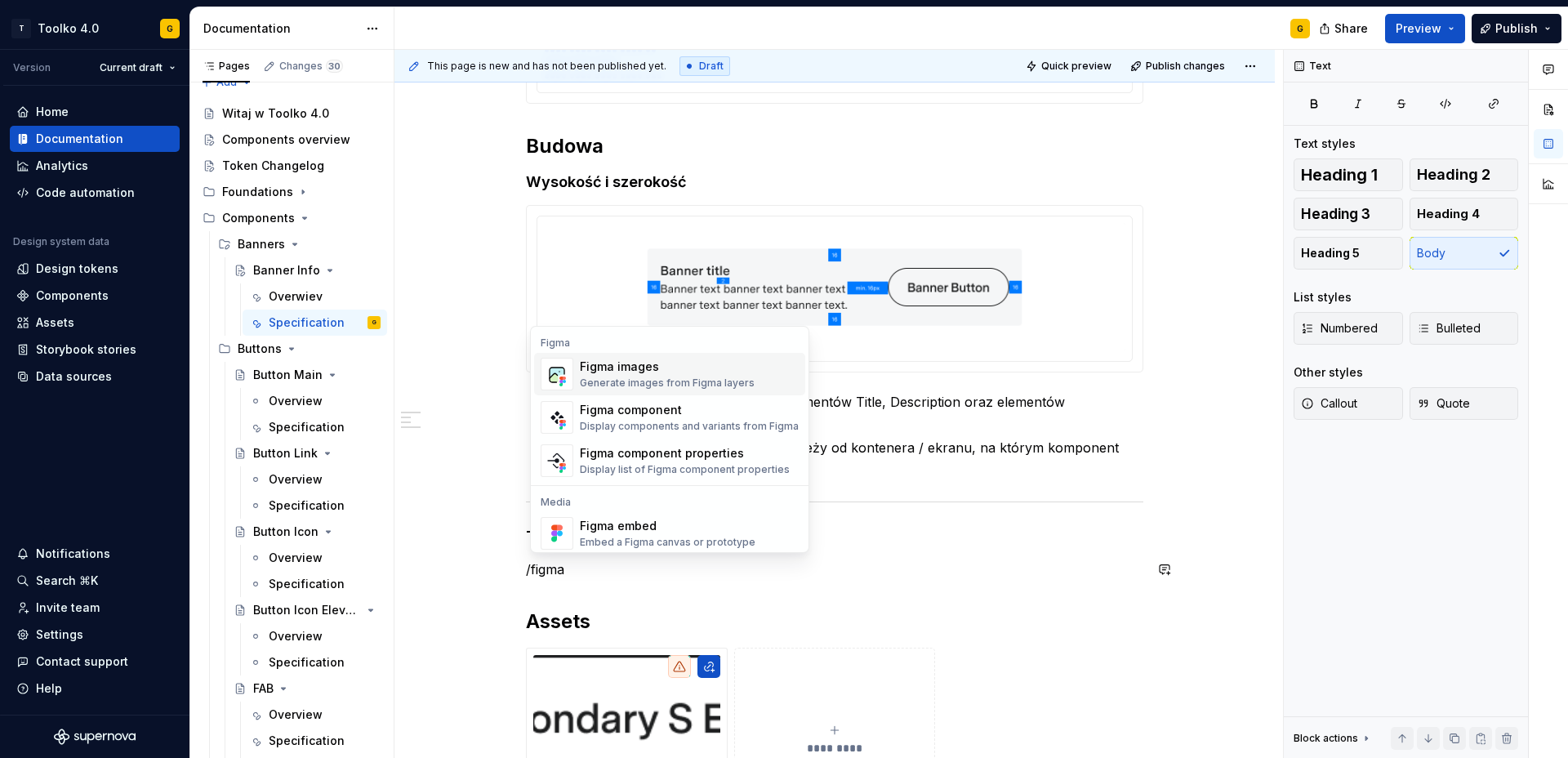
click at [653, 378] on div "Generate images from Figma layers" at bounding box center [667, 383] width 175 height 13
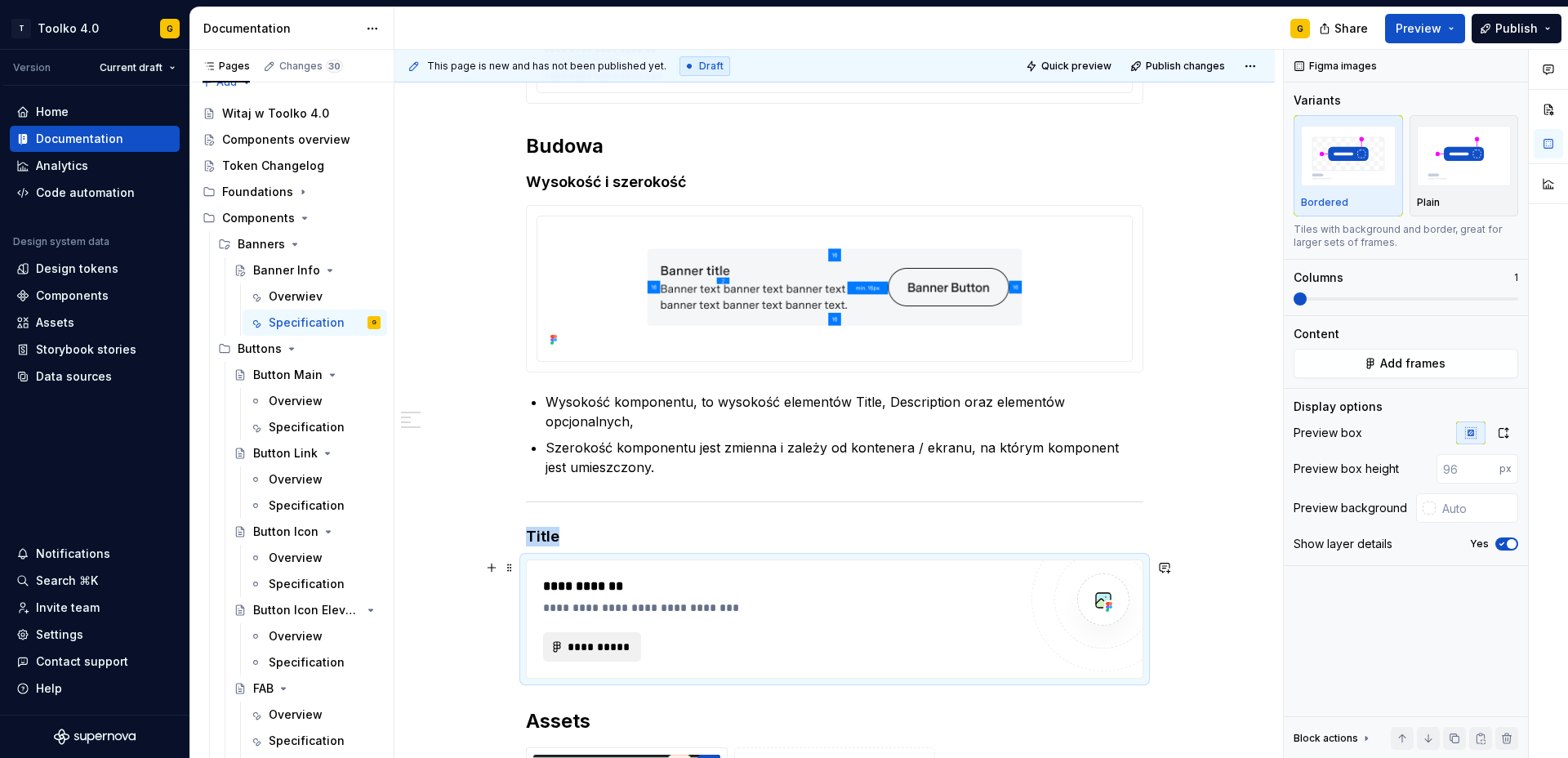
click at [603, 648] on span "**********" at bounding box center [599, 647] width 64 height 17
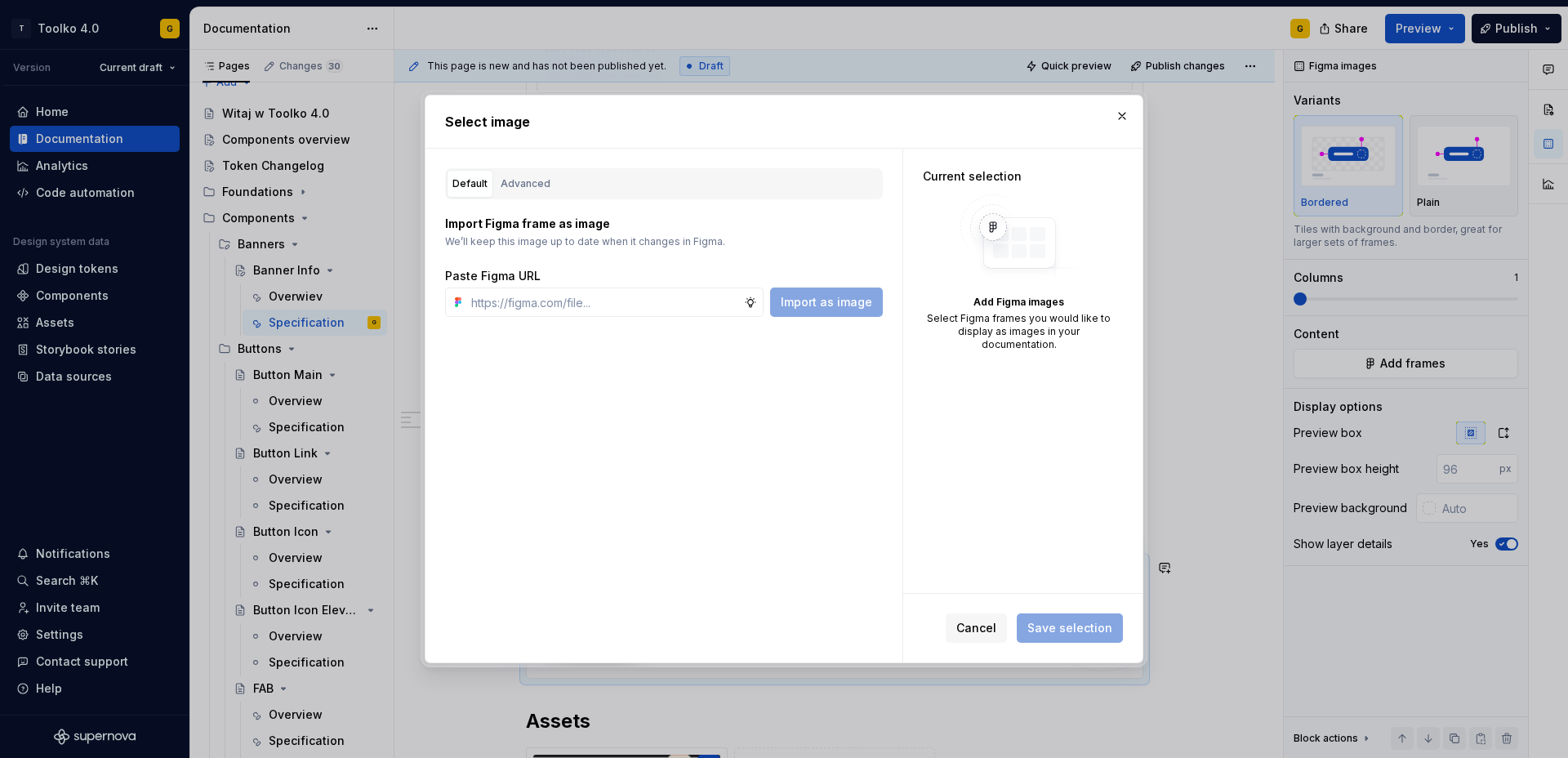
type textarea "*"
paste input "https://www.figma.com/design/0gm46xQG9MuxdTYqPXEYPC/Supernova-Image-Source?node…"
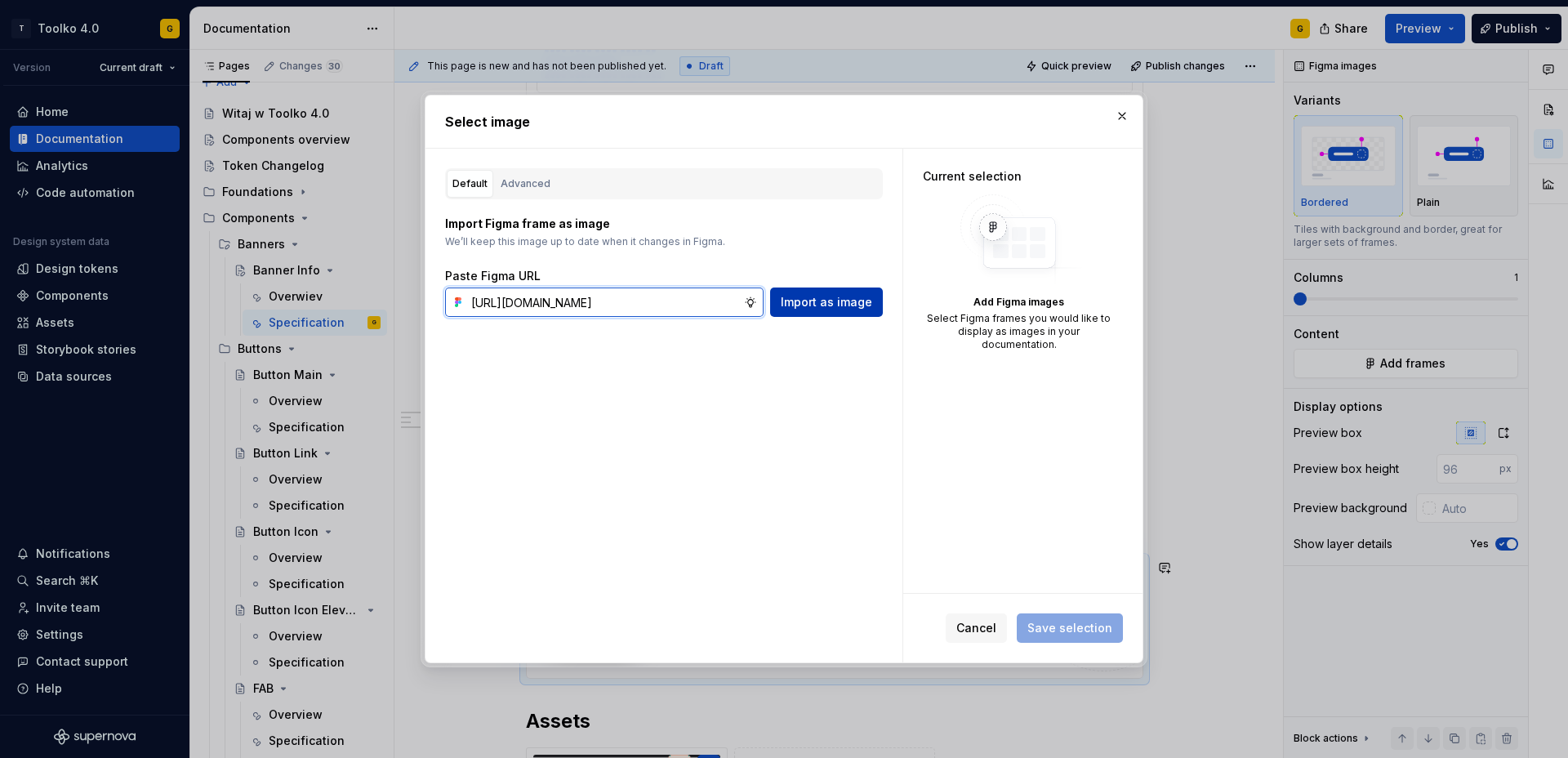
type input "https://www.figma.com/design/0gm46xQG9MuxdTYqPXEYPC/Supernova-Image-Source?node…"
click at [822, 300] on span "Import as image" at bounding box center [826, 302] width 91 height 17
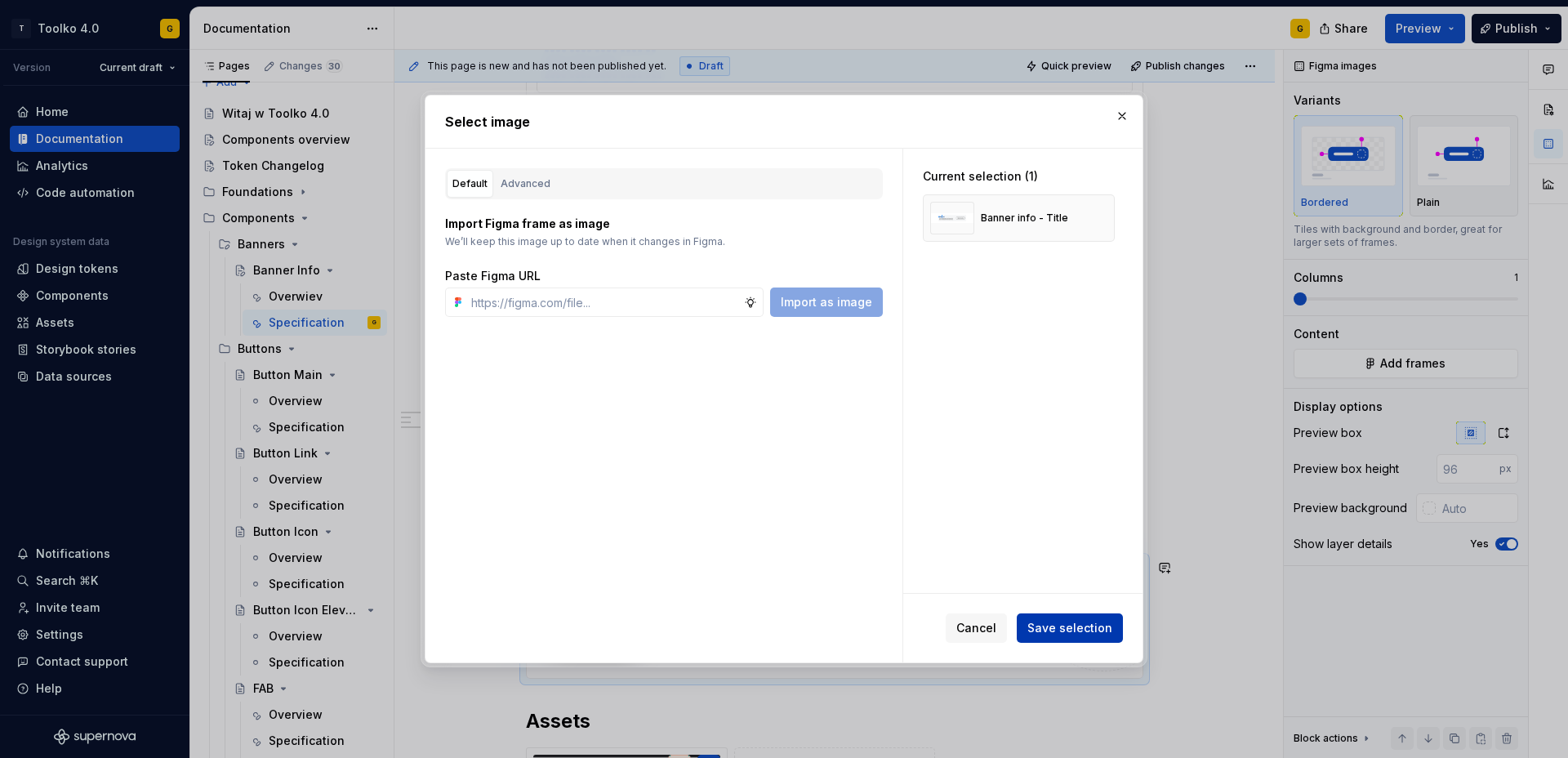
click at [1068, 636] on button "Save selection" at bounding box center [1069, 627] width 106 height 29
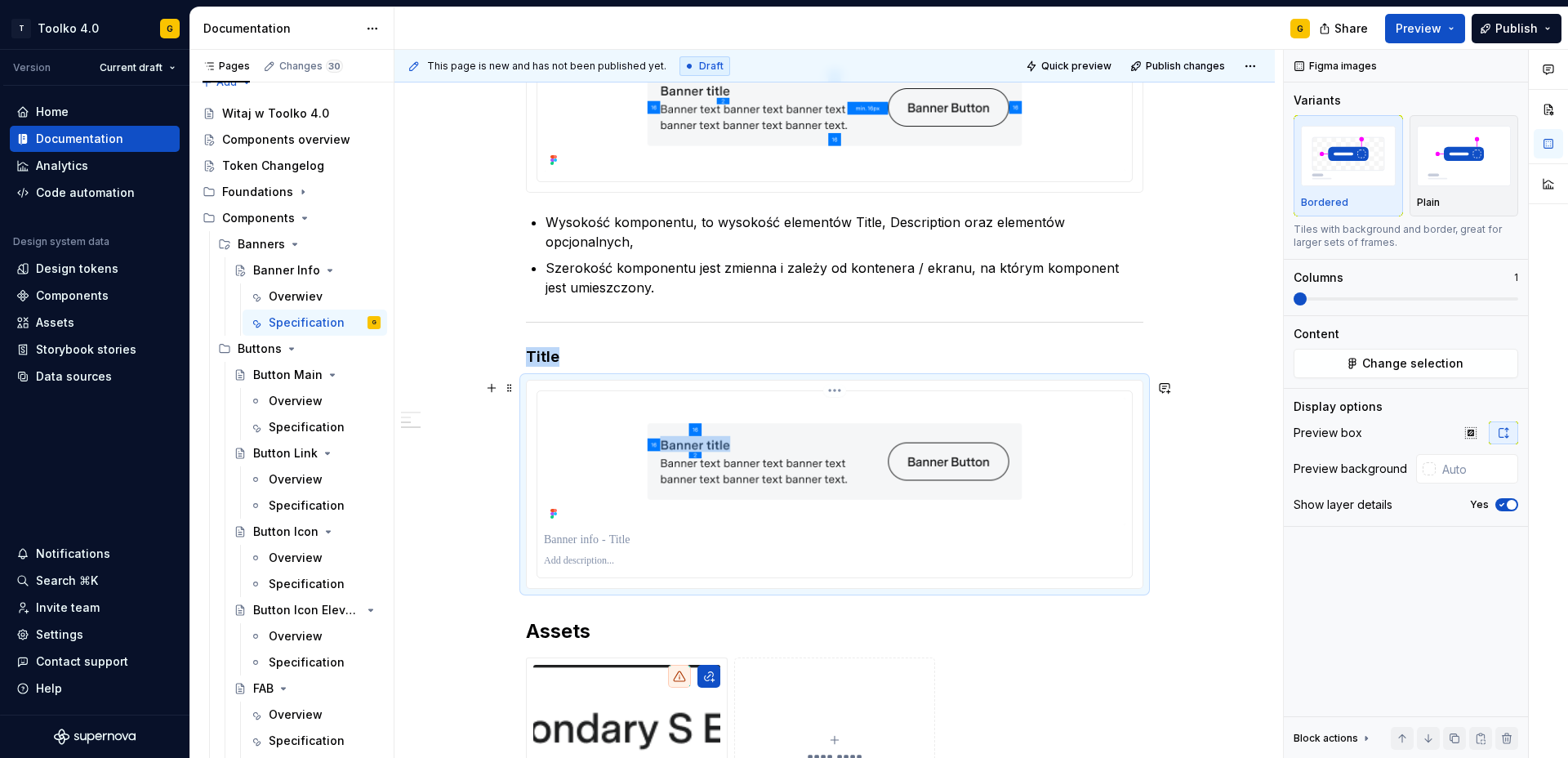
scroll to position [833, 0]
click at [637, 558] on p at bounding box center [834, 560] width 582 height 13
click at [1505, 506] on icon "button" at bounding box center [1503, 504] width 13 height 10
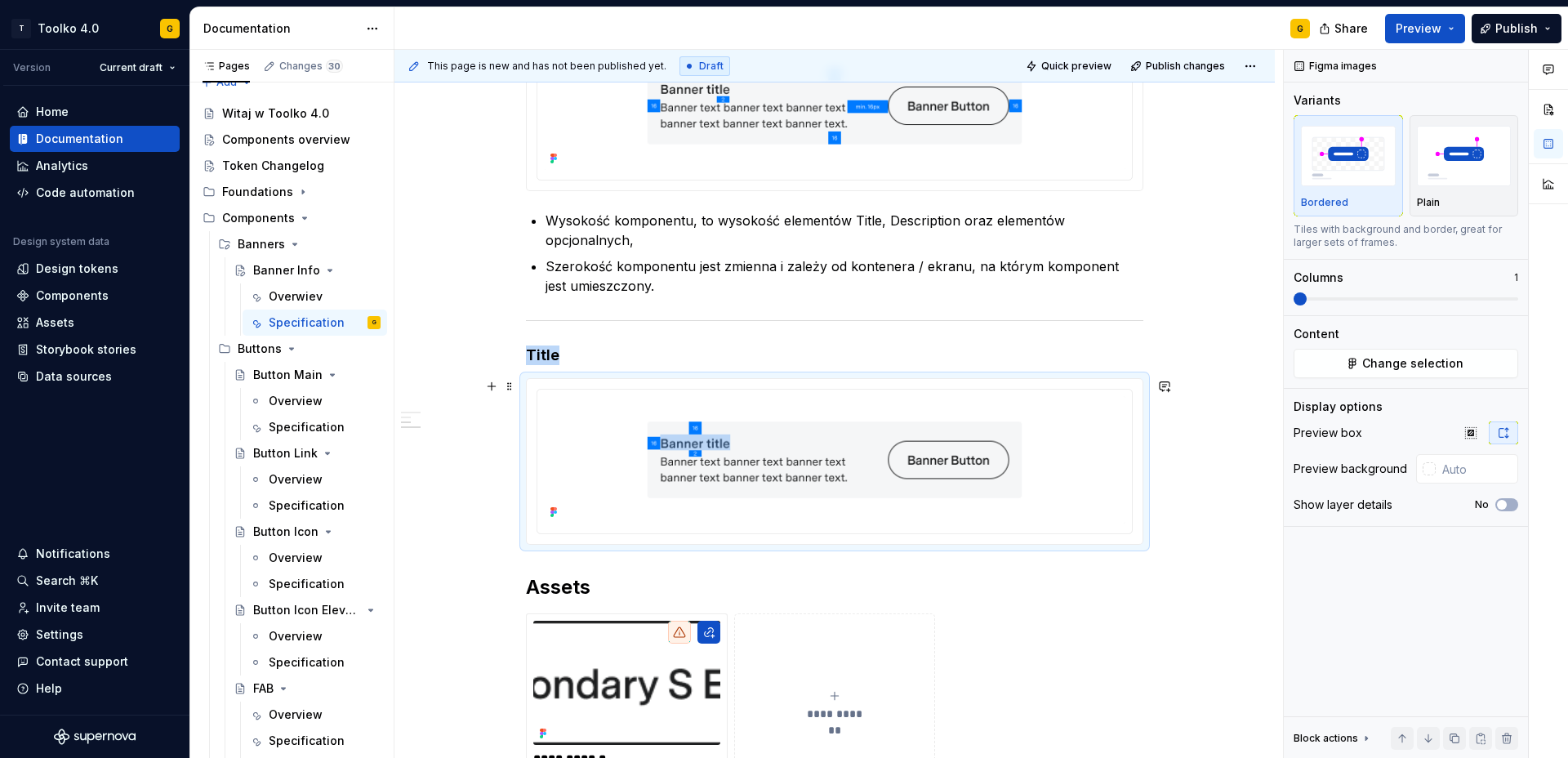
click at [1221, 487] on div "**********" at bounding box center [835, 248] width 880 height 1595
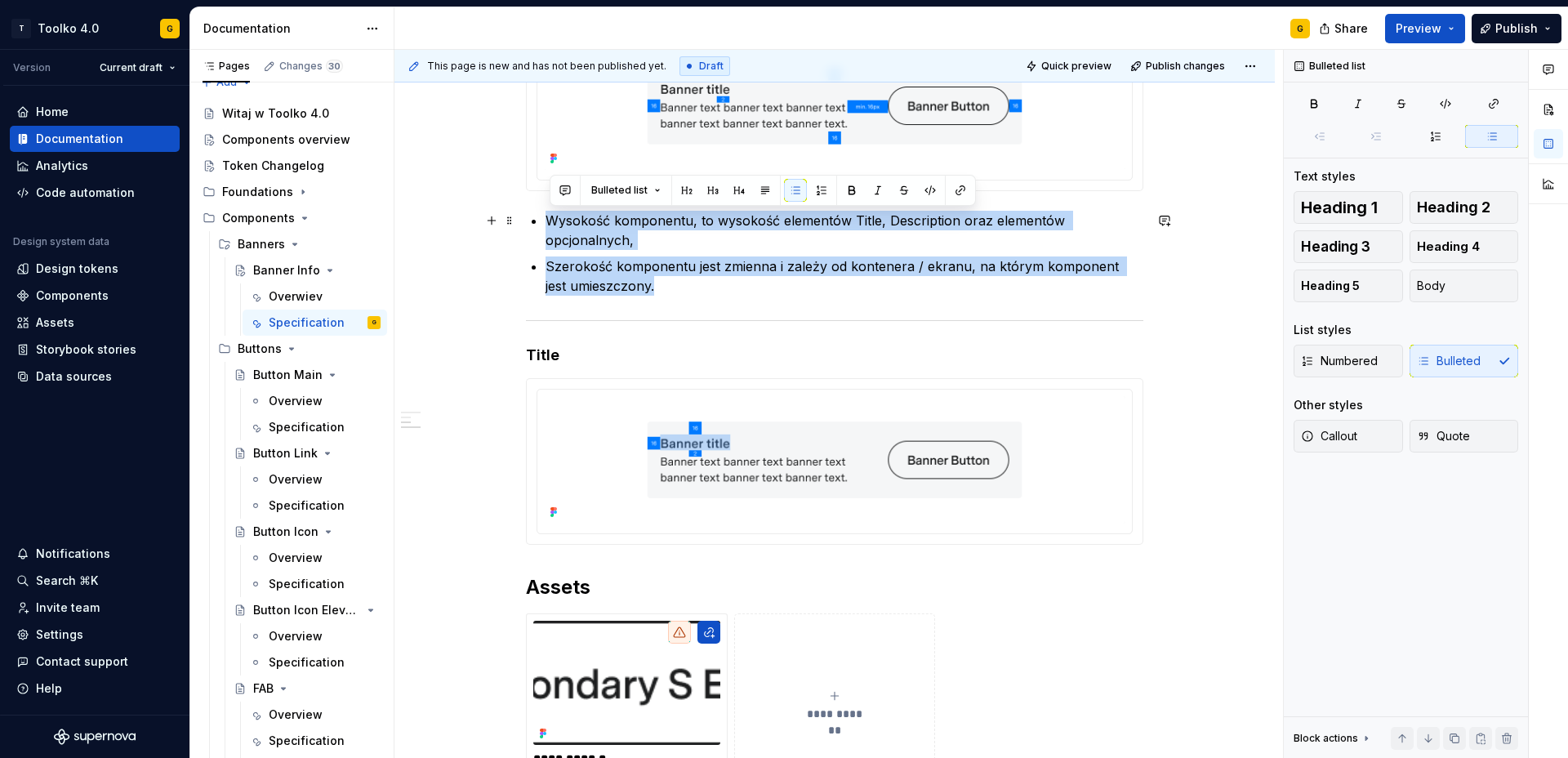
drag, startPoint x: 637, startPoint y: 288, endPoint x: 549, endPoint y: 223, distance: 109.4
click at [549, 223] on ul "Wysokość komponentu, to wysokość elementów Title, Description oraz elementów op…" at bounding box center [844, 254] width 598 height 85
copy ul "Wysokość komponentu, to wysokość elementów Title, Description oraz elementów op…"
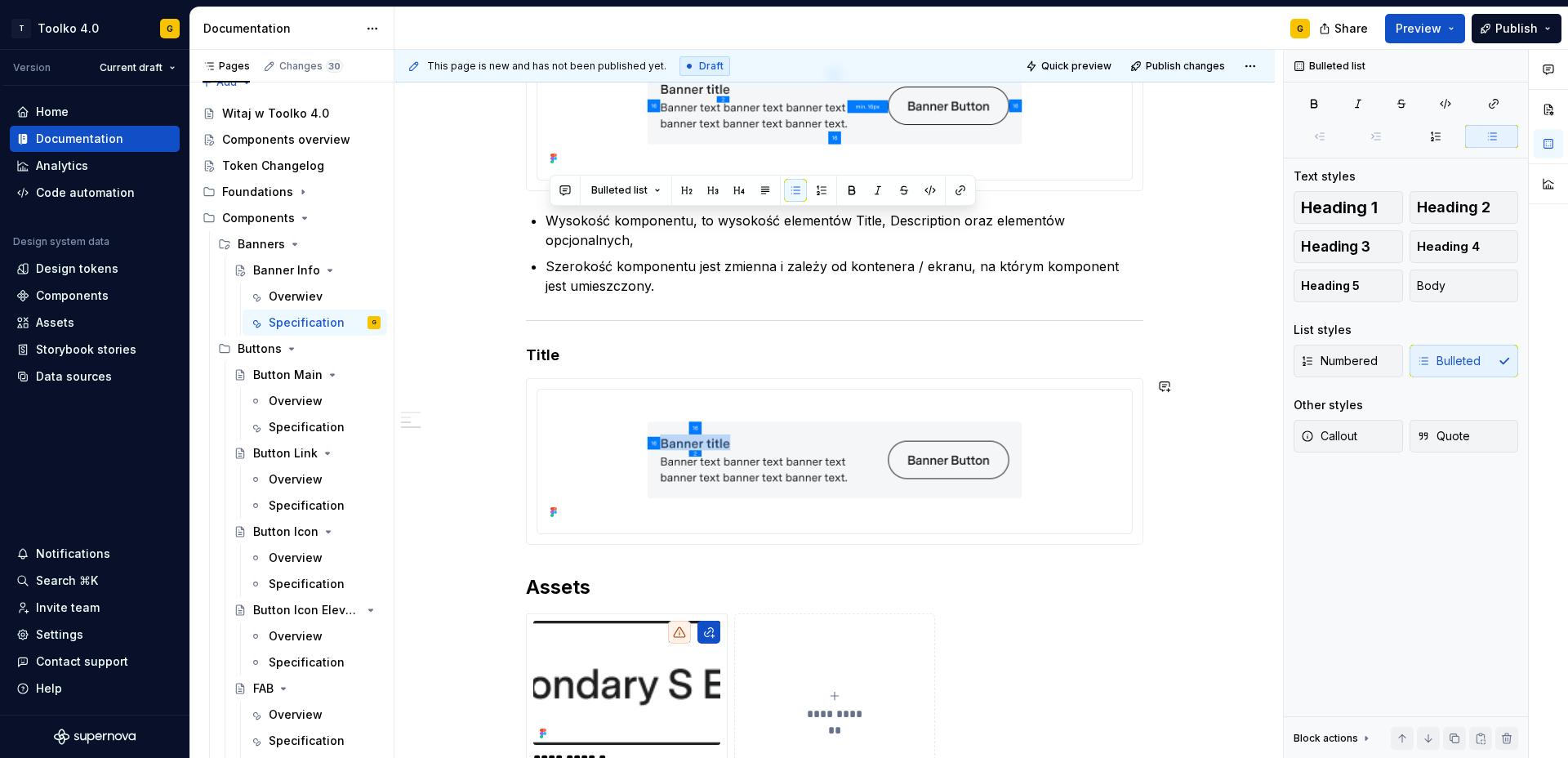
click at [625, 561] on div "**********" at bounding box center [835, 144] width 617 height 1309
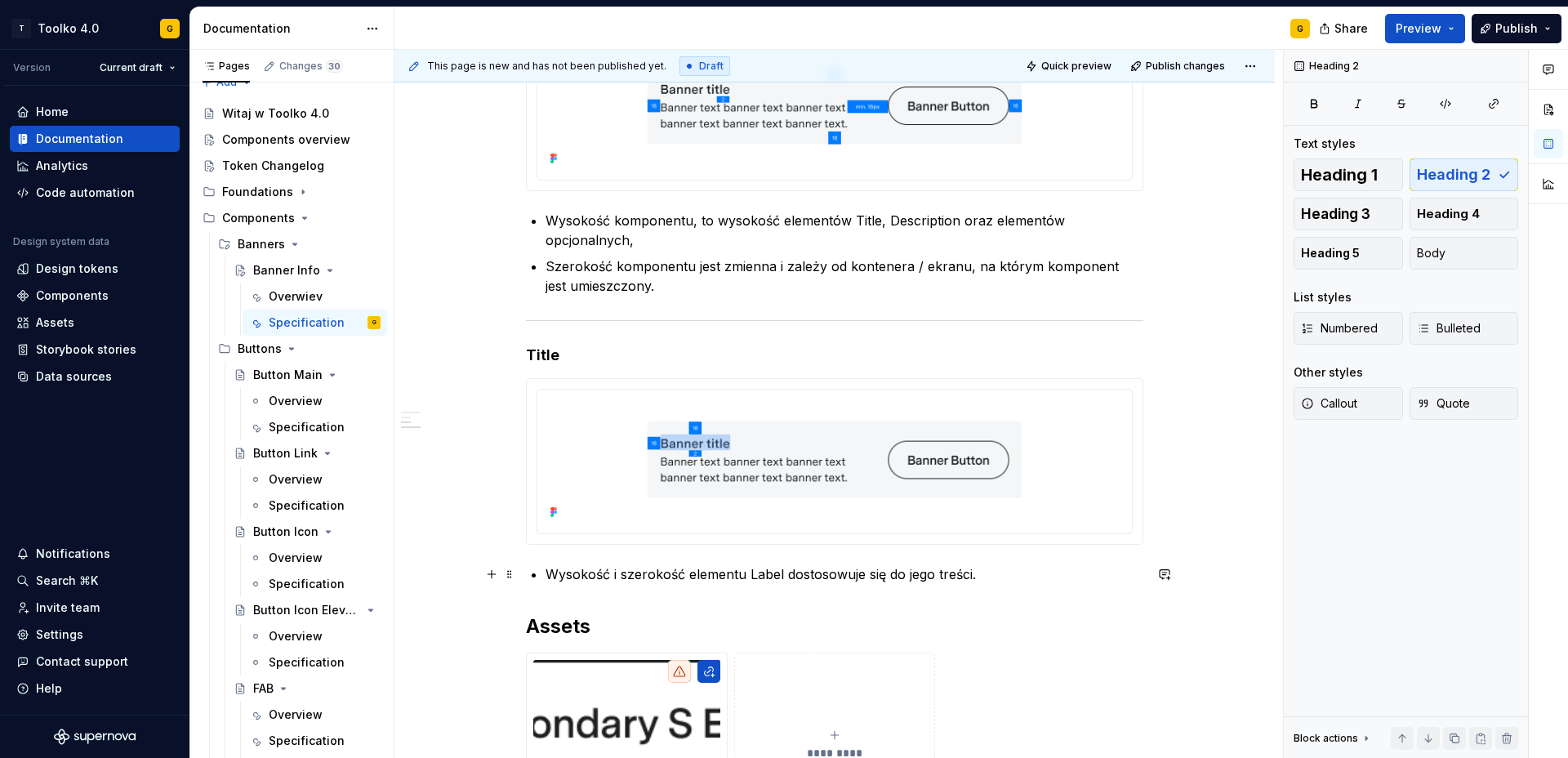
click at [764, 572] on p "Wysokość i szerokość elementu Label dostosowuje się do jego treści." at bounding box center [844, 574] width 598 height 19
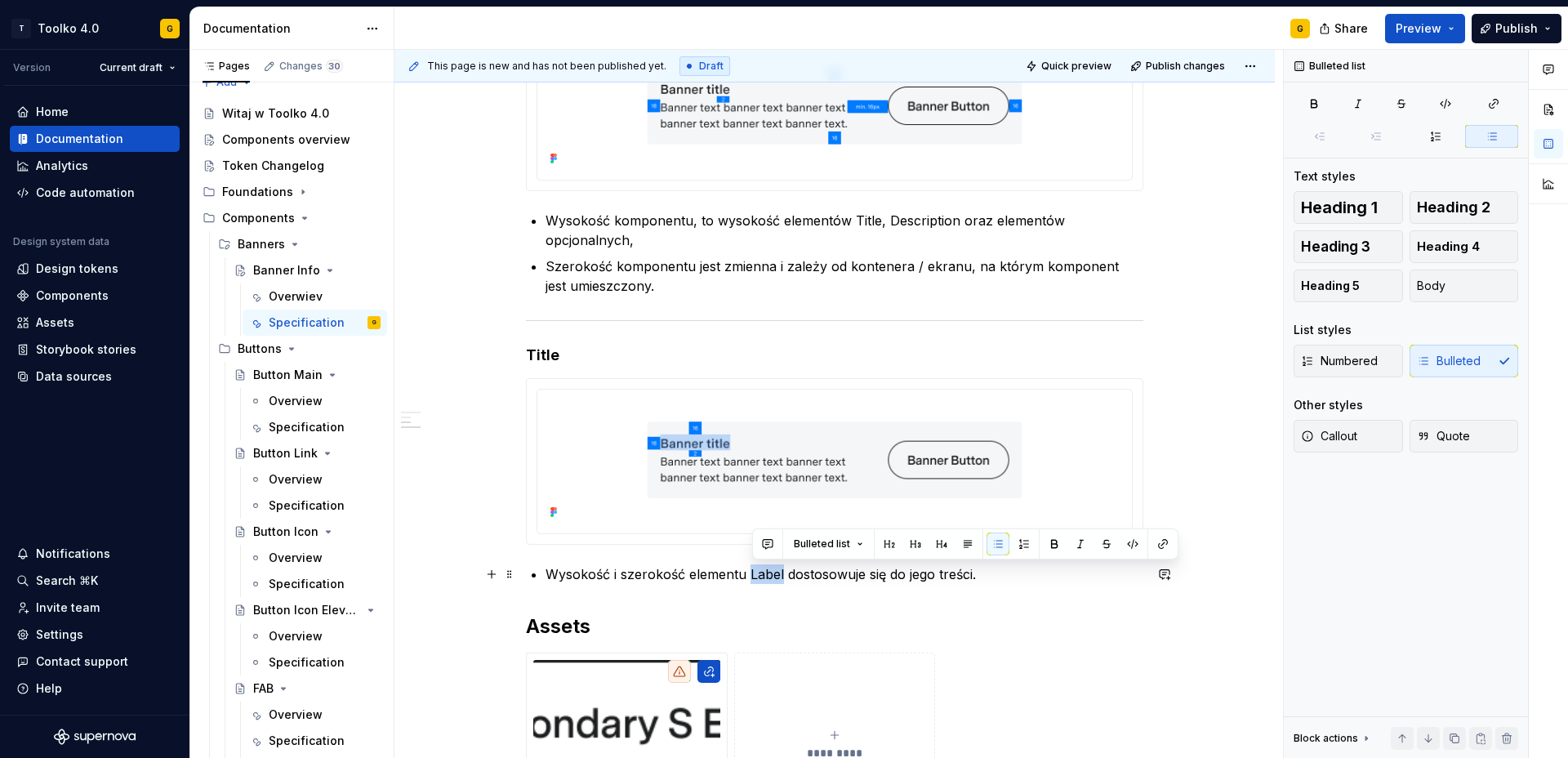
click at [764, 572] on p "Wysokość i szerokość elementu Label dostosowuje się do jego treści." at bounding box center [844, 574] width 598 height 19
click at [985, 576] on p "Wysokość i szerokość elementu Title dostosowuje się do jego treści." at bounding box center [844, 574] width 598 height 19
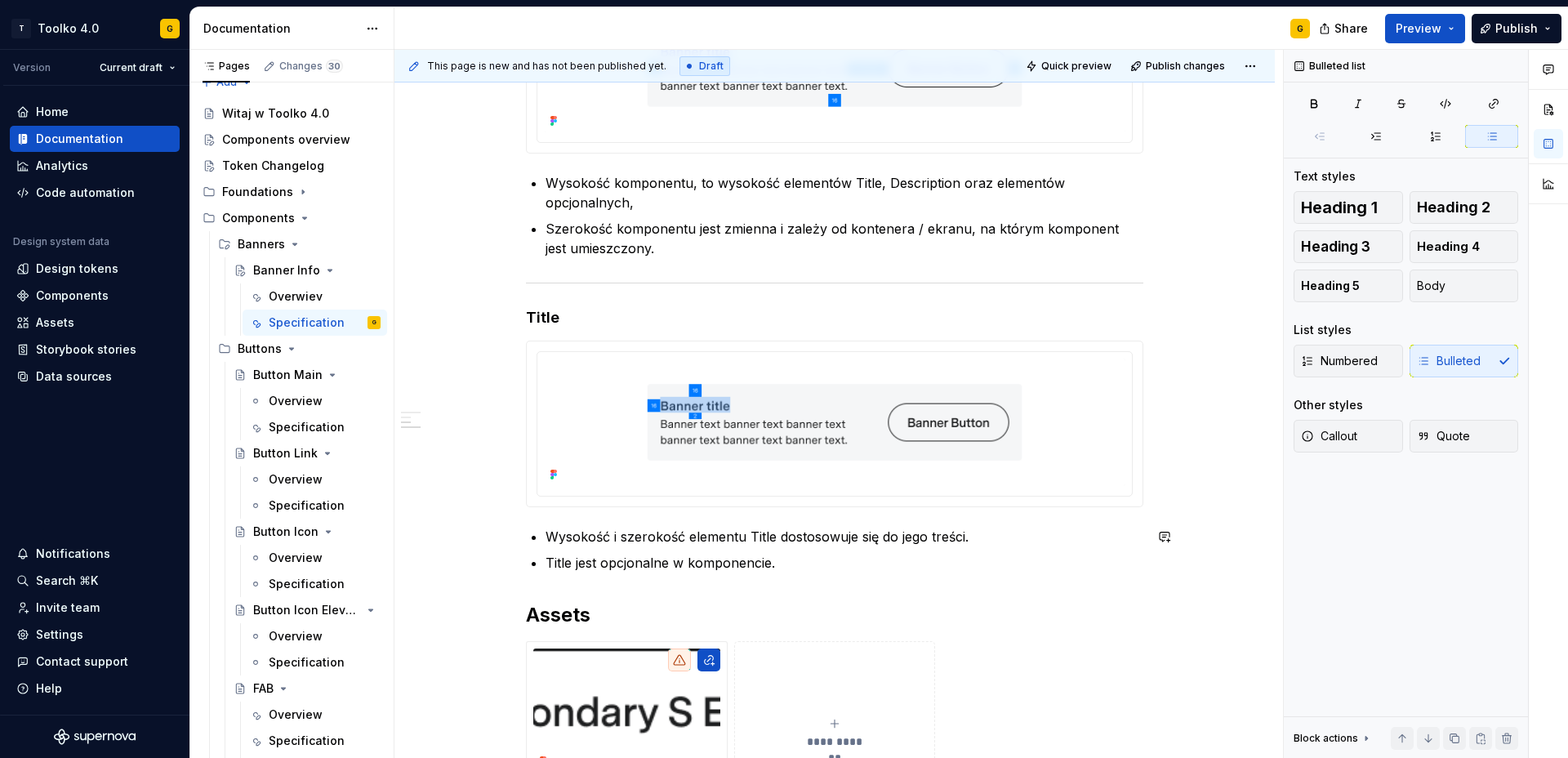
scroll to position [885, 0]
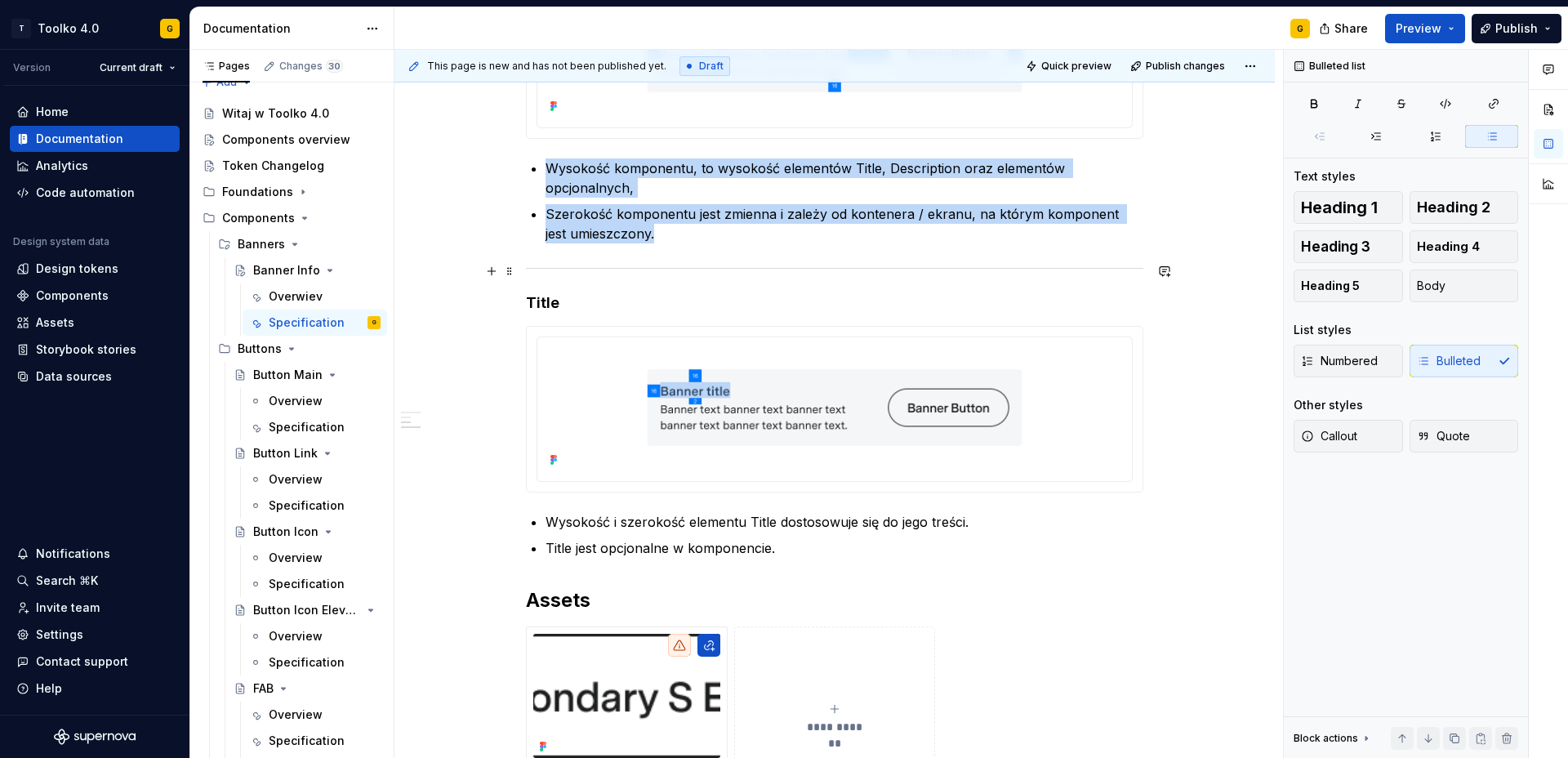
click at [714, 269] on div at bounding box center [835, 268] width 617 height 11
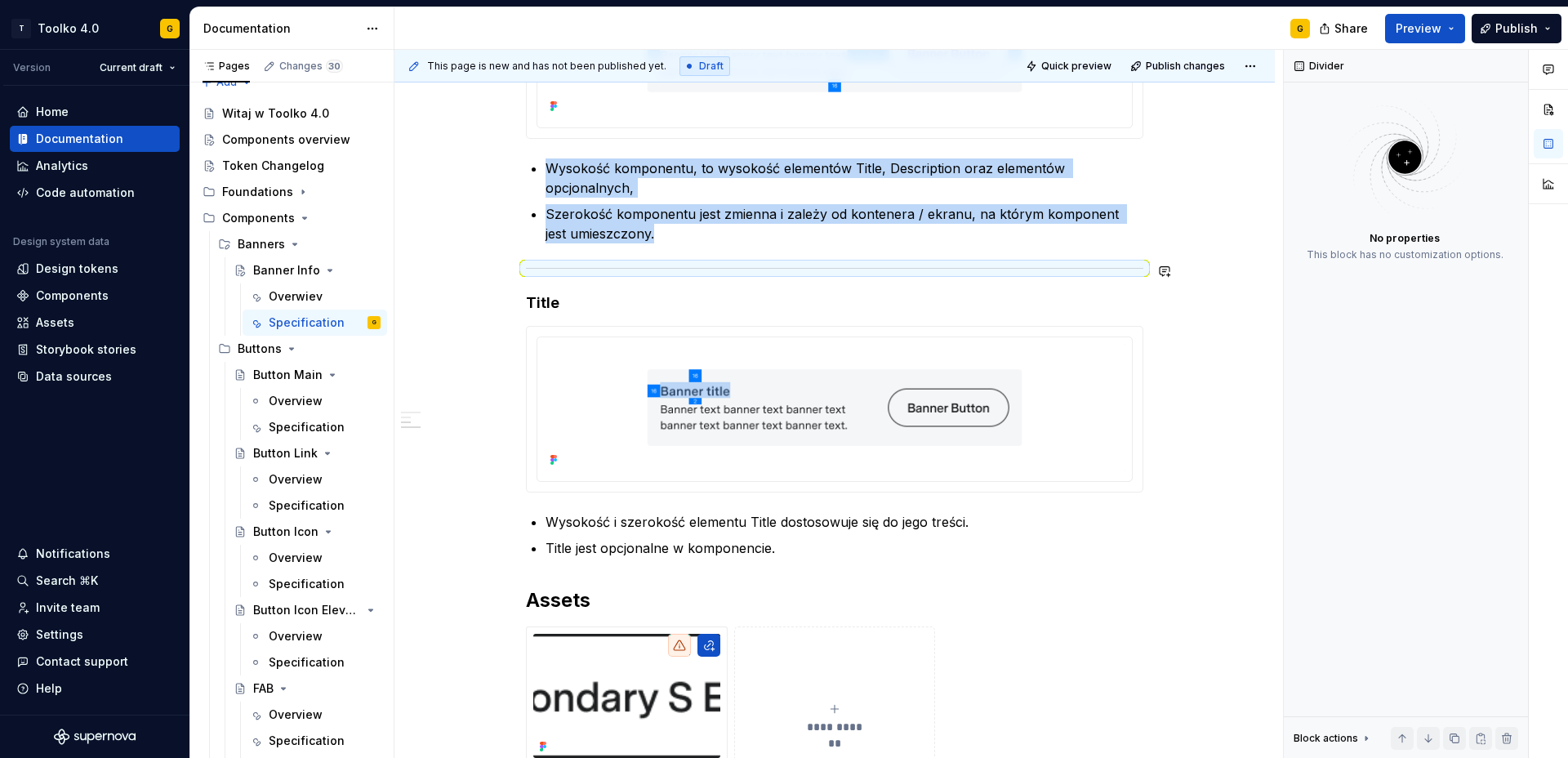
copy ul "Wysokość komponentu, to wysokość elementów Title, Description oraz elementów op…"
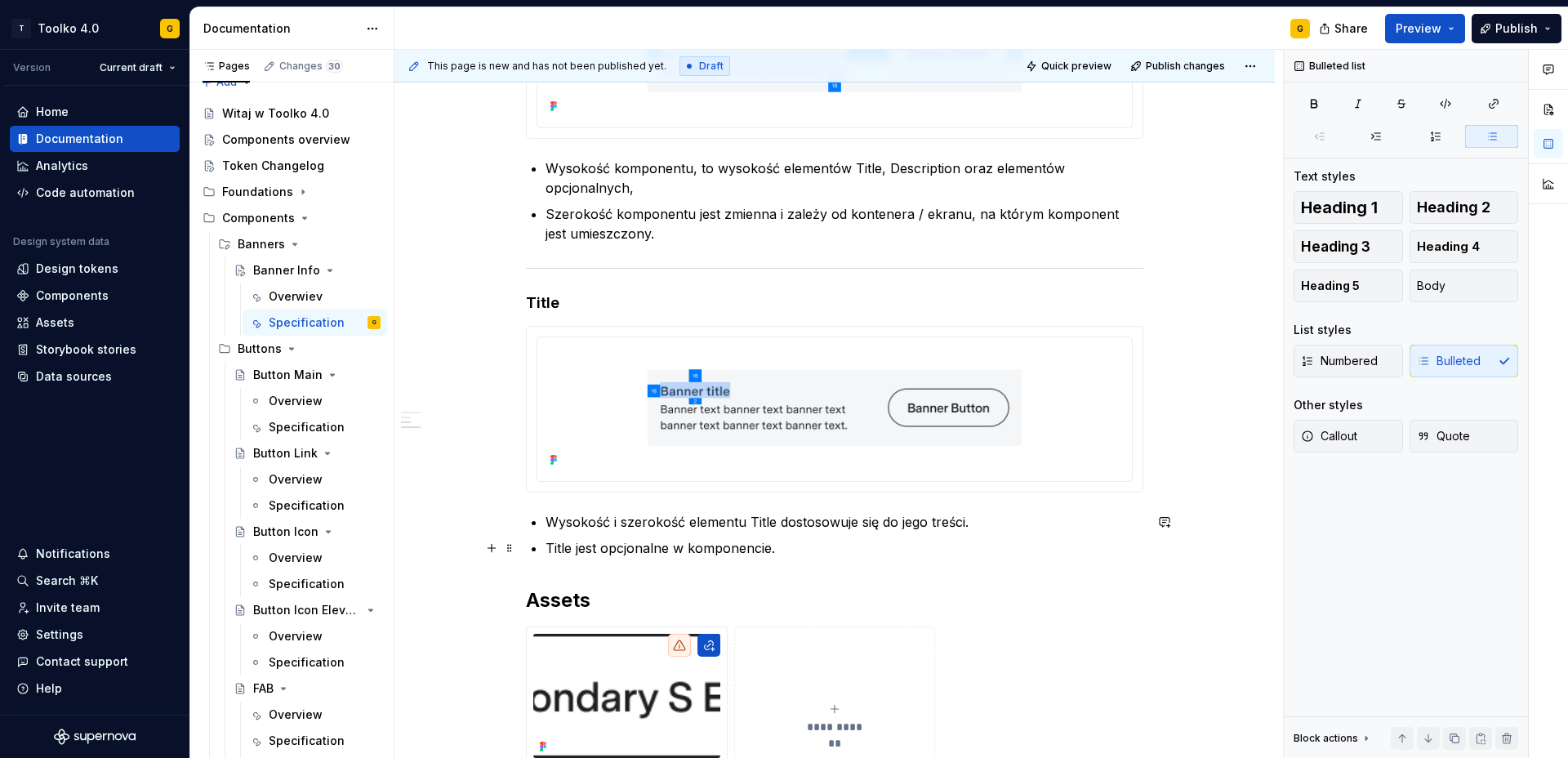
click at [792, 551] on p "Title jest opcjonalne w komponencie." at bounding box center [844, 547] width 598 height 19
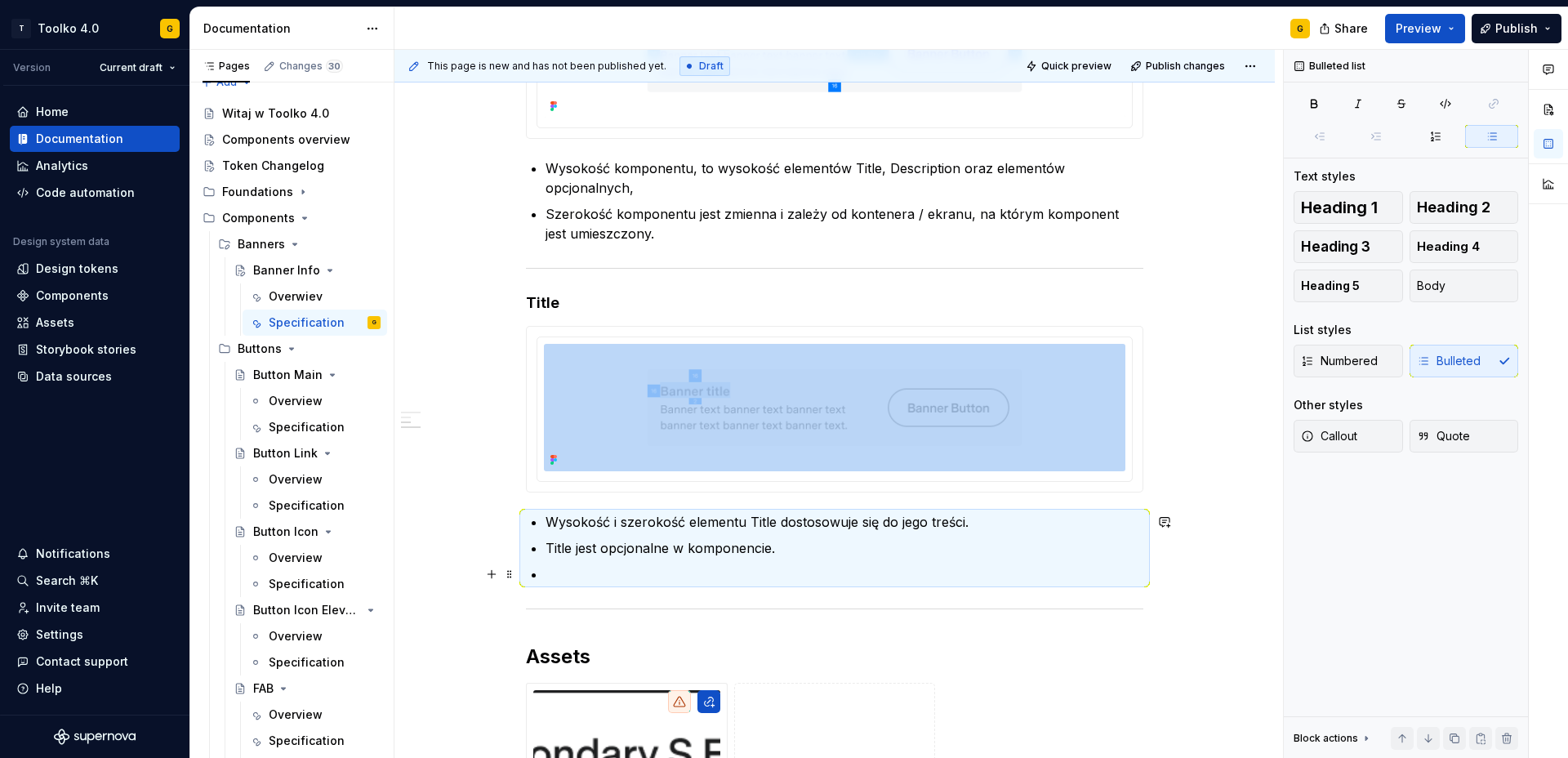
click at [587, 577] on p at bounding box center [844, 574] width 598 height 19
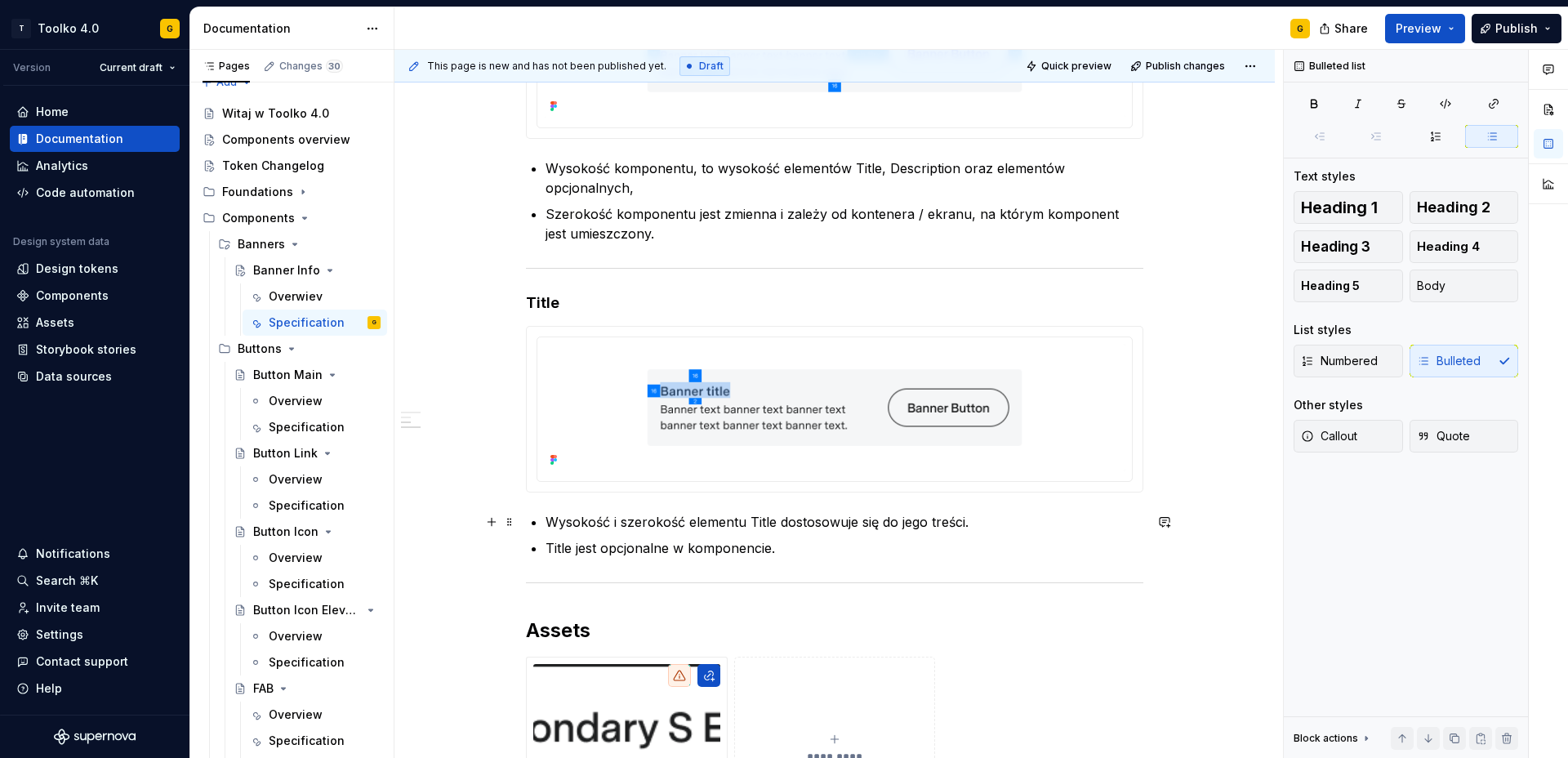
click at [979, 524] on p "Wysokość i szerokość elementu Title dostosowuje się do jego treści." at bounding box center [844, 521] width 598 height 19
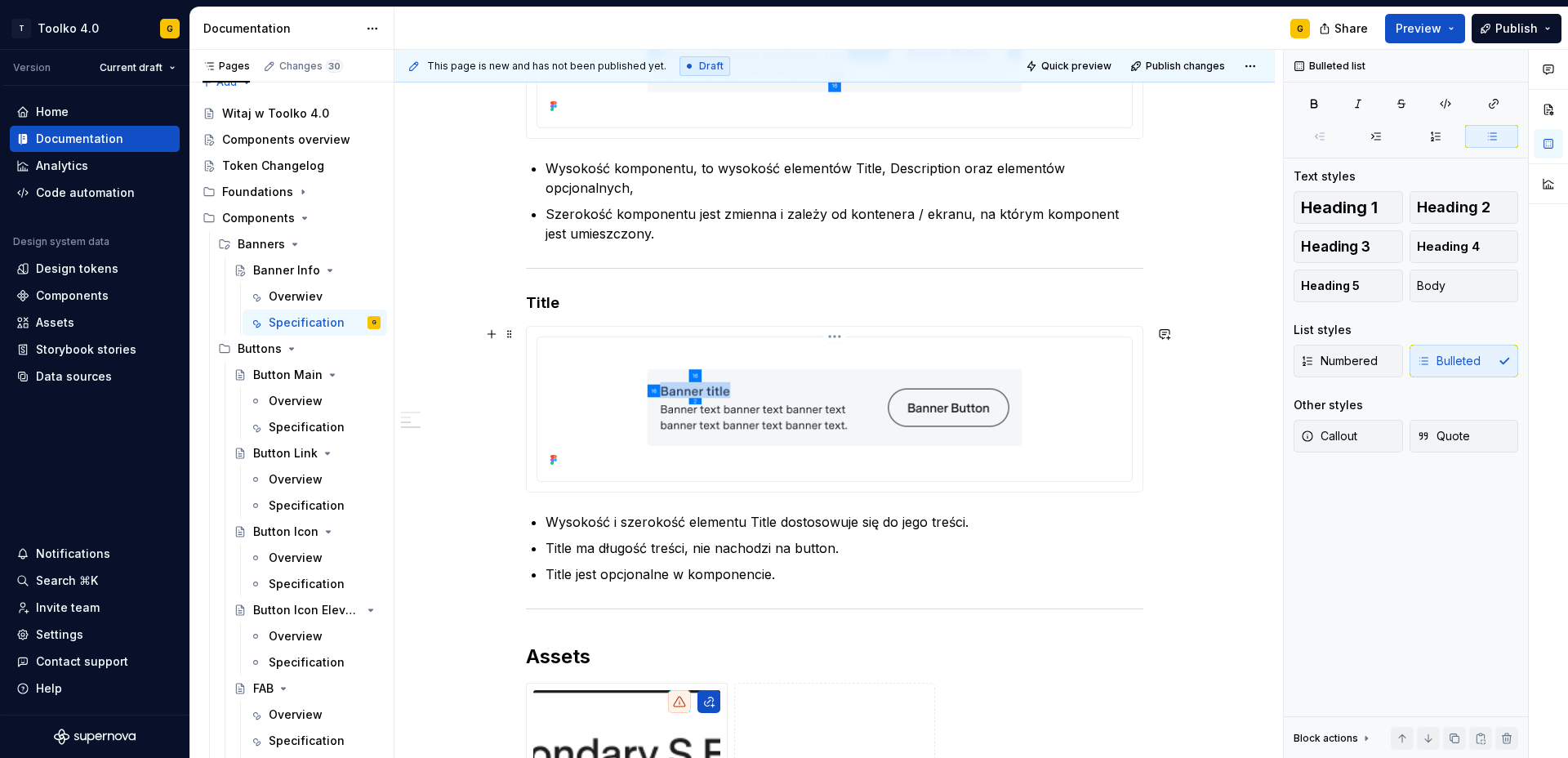
click at [749, 418] on img at bounding box center [834, 407] width 582 height 127
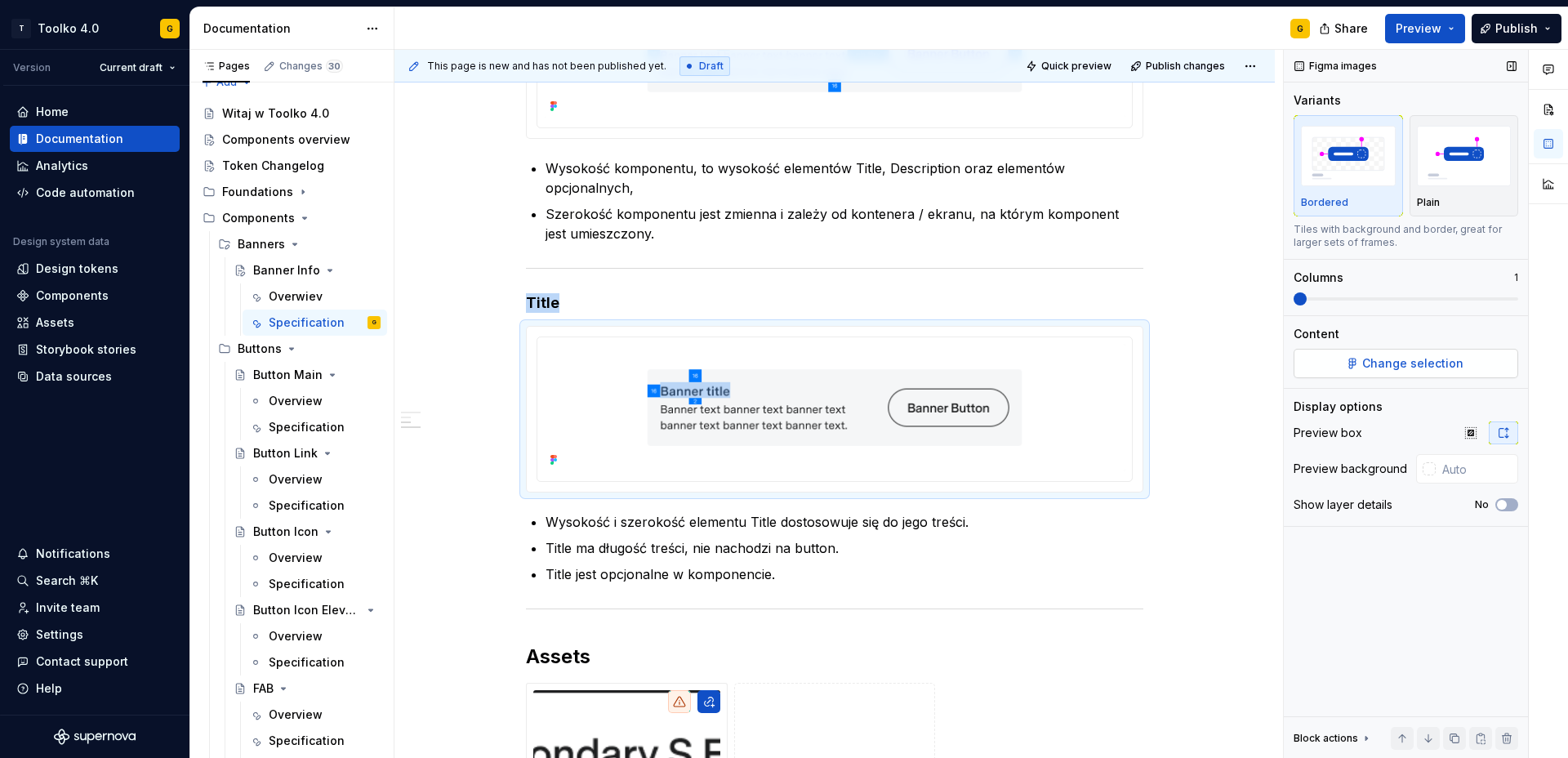
click at [1370, 363] on span "Change selection" at bounding box center [1412, 364] width 101 height 17
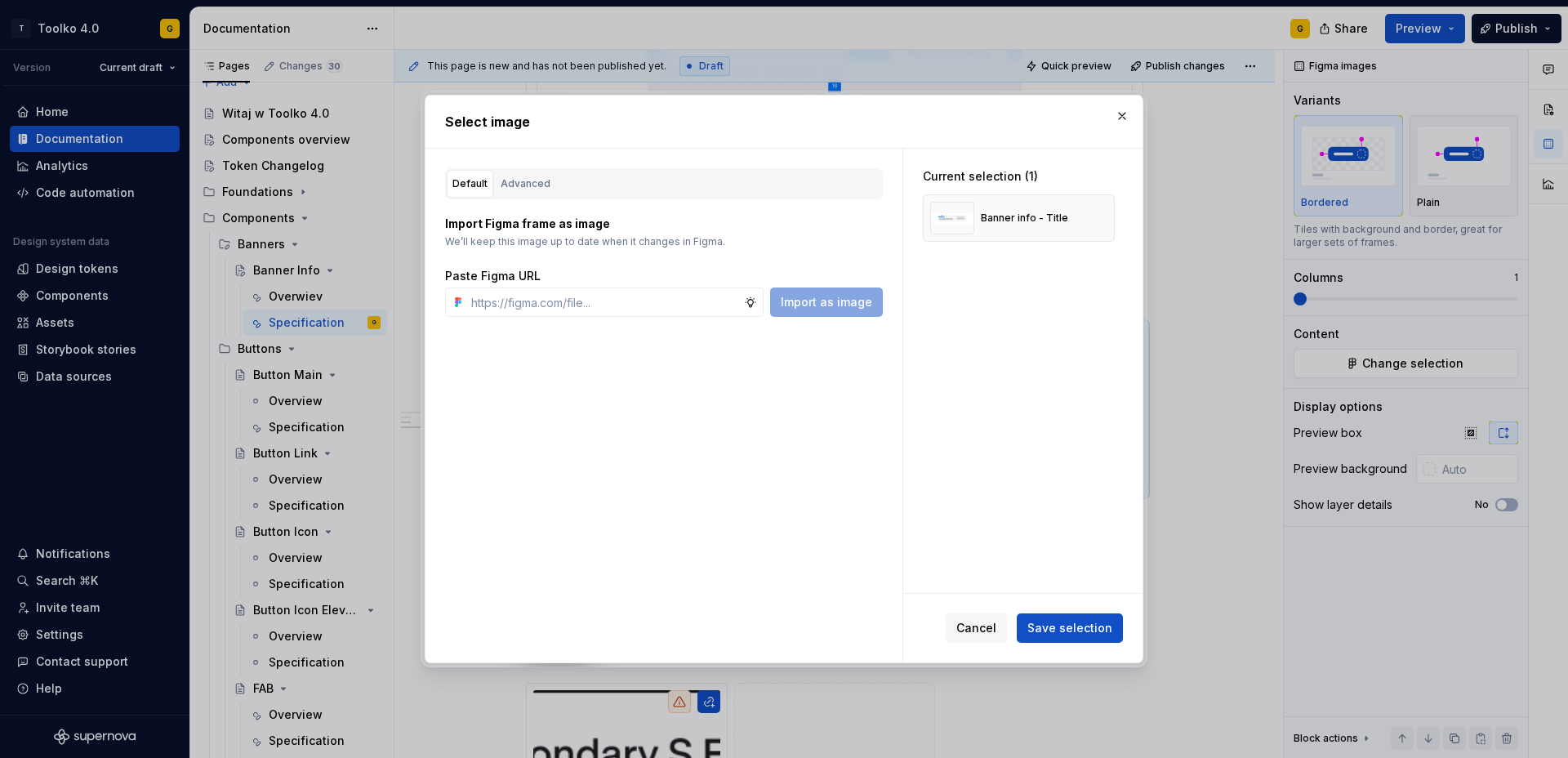
type textarea "*"
paste input "https://www.figma.com/design/0gm46xQG9MuxdTYqPXEYPC/Supernova-Image-Source?node…"
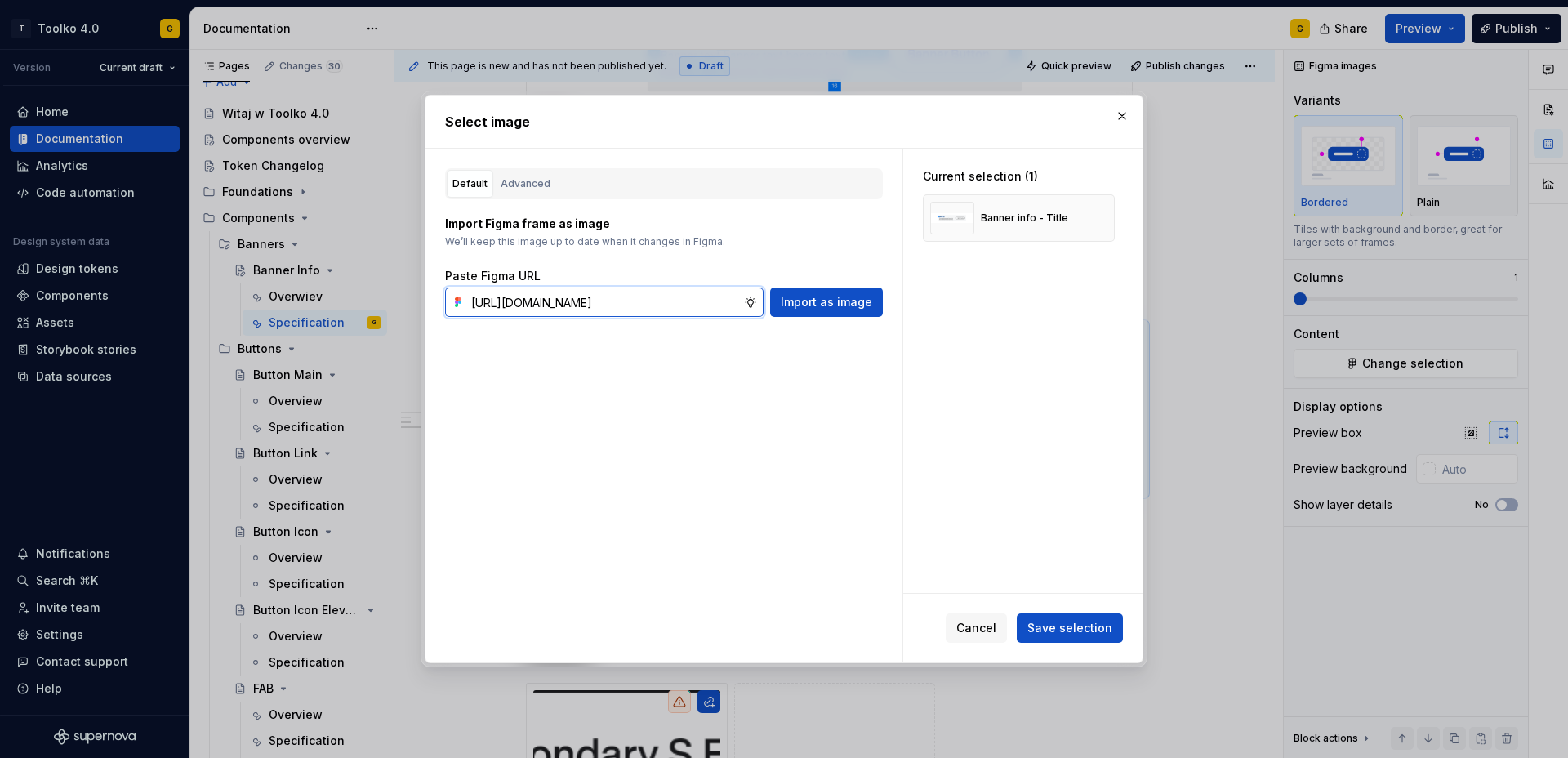
scroll to position [0, 464]
type input "https://www.figma.com/design/0gm46xQG9MuxdTYqPXEYPC/Supernova-Image-Source?node…"
click at [807, 315] on button "Import as image" at bounding box center [827, 302] width 113 height 29
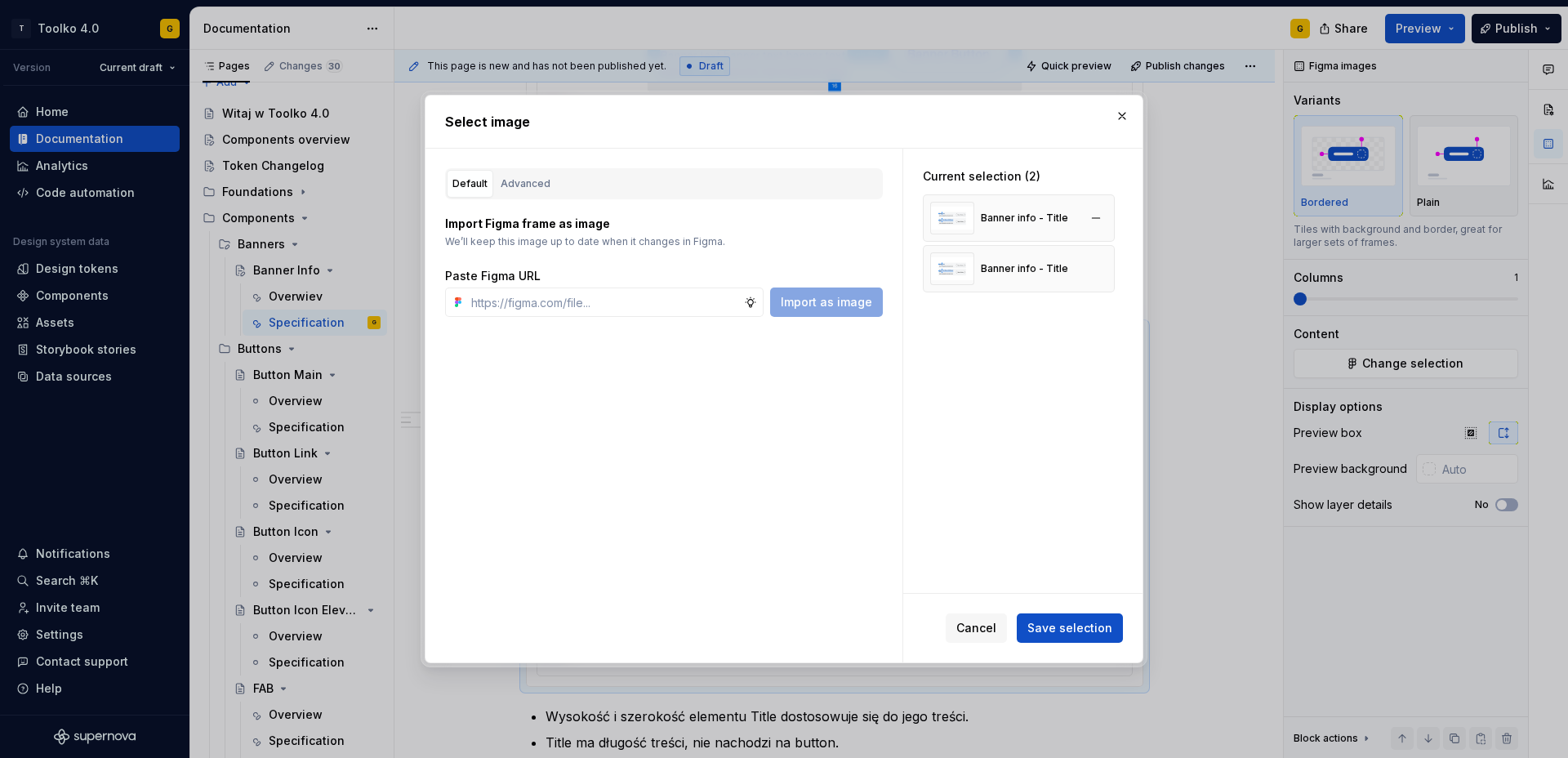
click at [1038, 223] on div "Banner info - Title" at bounding box center [1024, 218] width 87 height 13
click at [1000, 260] on div "Banner info - Title" at bounding box center [999, 269] width 138 height 33
click at [1104, 217] on button "button" at bounding box center [1095, 218] width 23 height 23
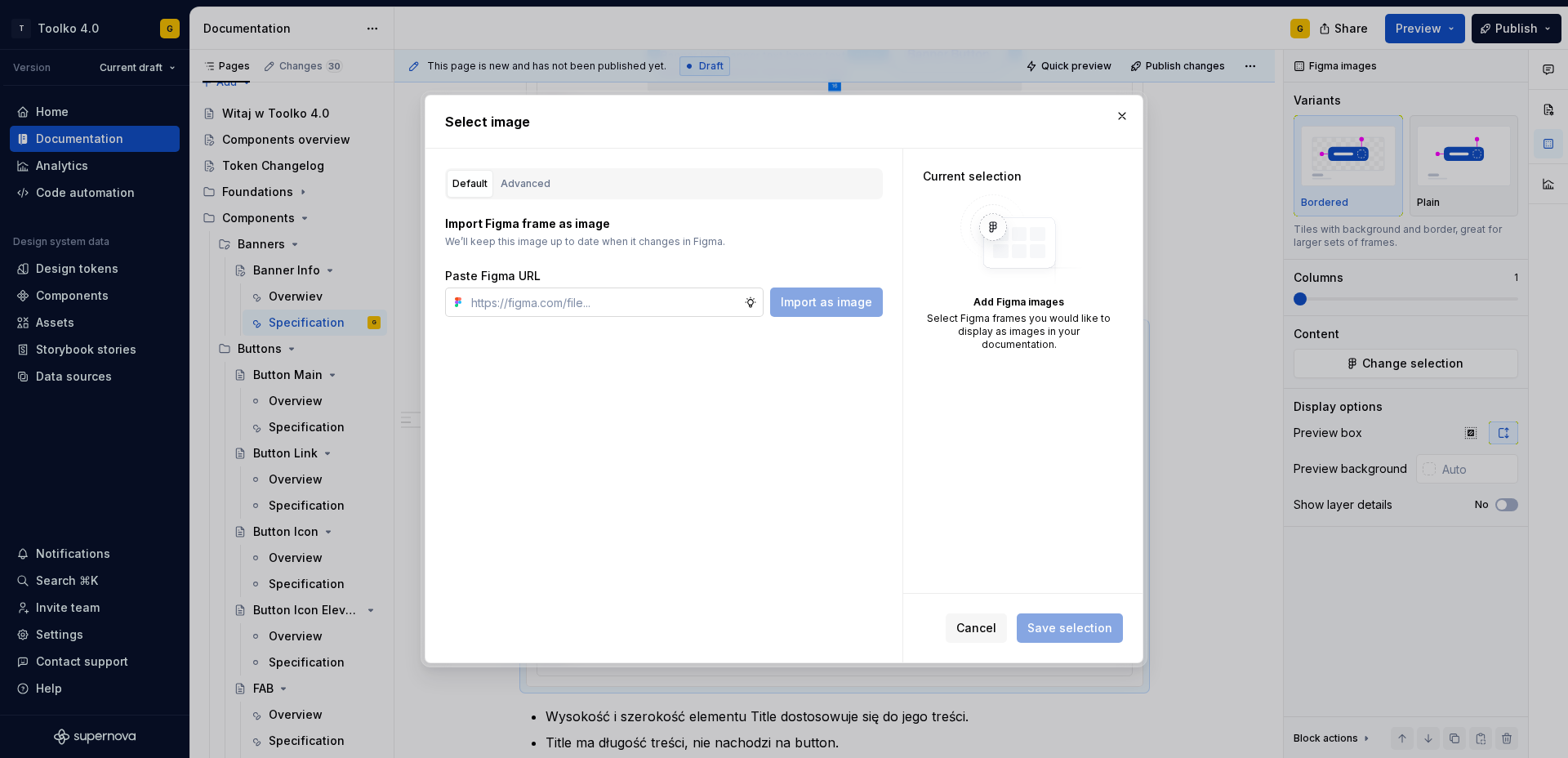
click at [688, 305] on input "text" at bounding box center [604, 302] width 279 height 29
paste input "https://www.figma.com/design/0gm46xQG9MuxdTYqPXEYPC/Supernova-Image-Source?node…"
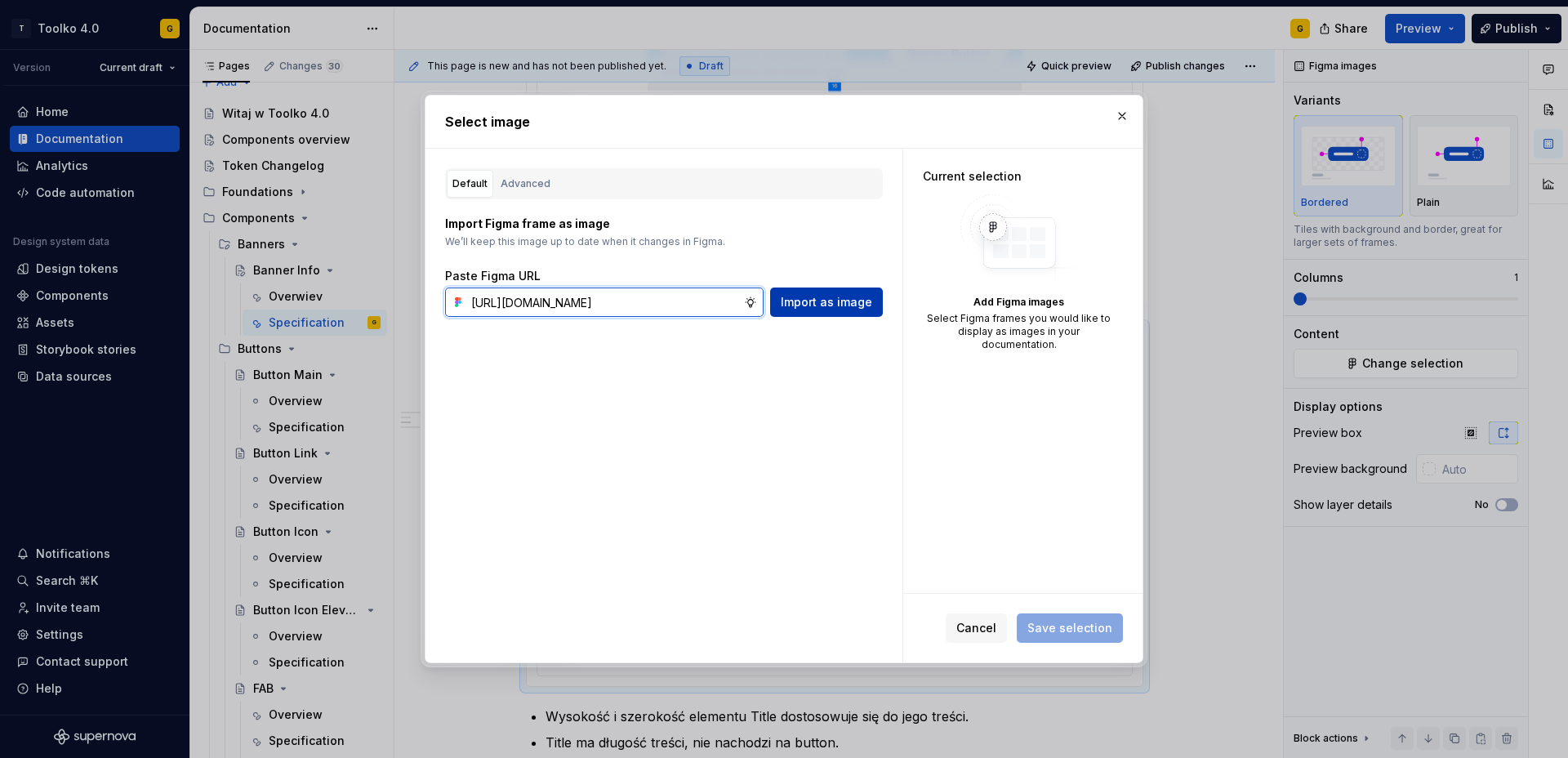
type input "https://www.figma.com/design/0gm46xQG9MuxdTYqPXEYPC/Supernova-Image-Source?node…"
click at [852, 309] on span "Import as image" at bounding box center [826, 302] width 91 height 17
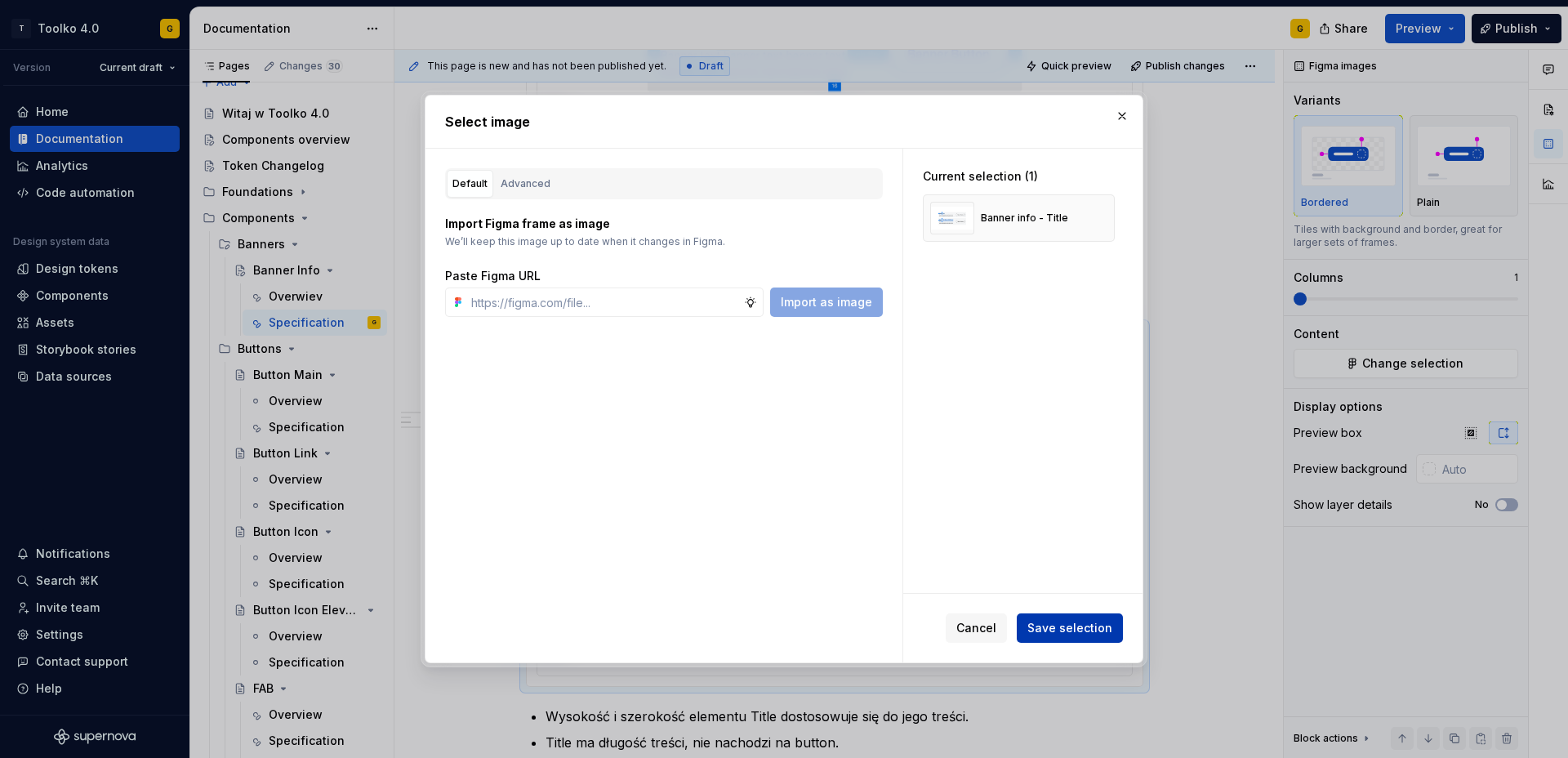
click at [1069, 623] on span "Save selection" at bounding box center [1070, 628] width 85 height 17
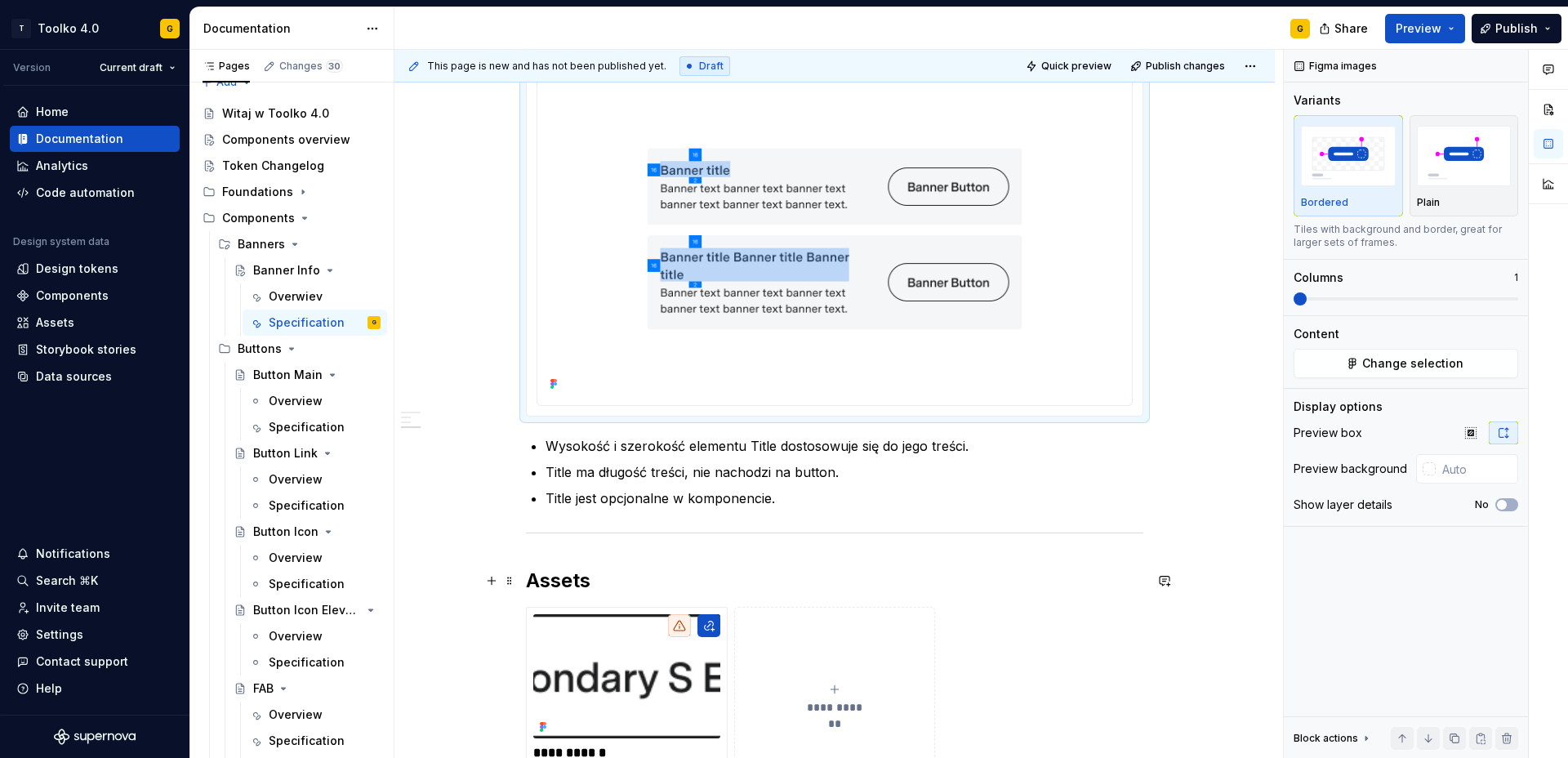
scroll to position [1166, 0]
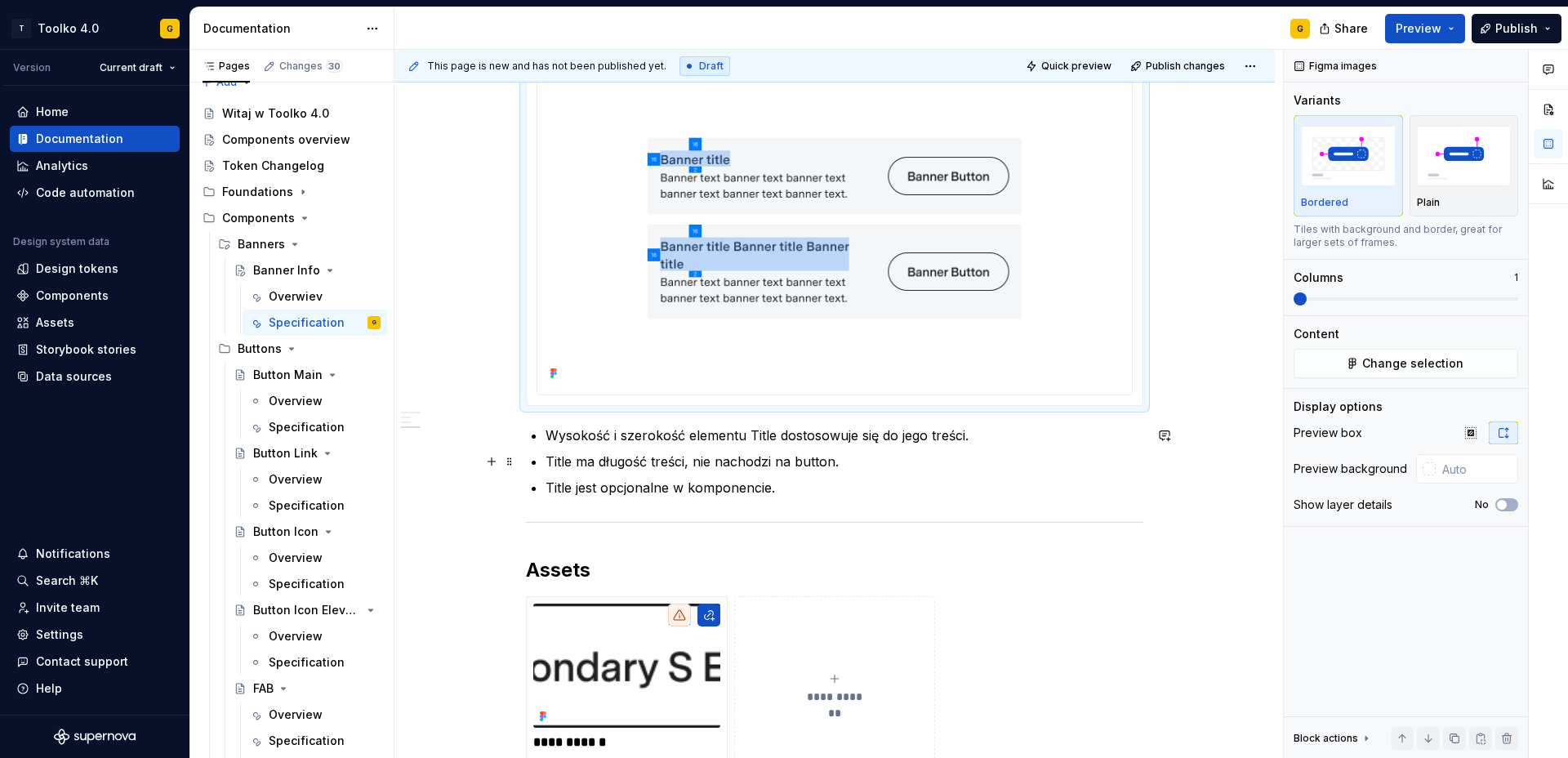
click at [843, 464] on p "Title ma długość treści, nie nachodzi na button." at bounding box center [844, 461] width 598 height 19
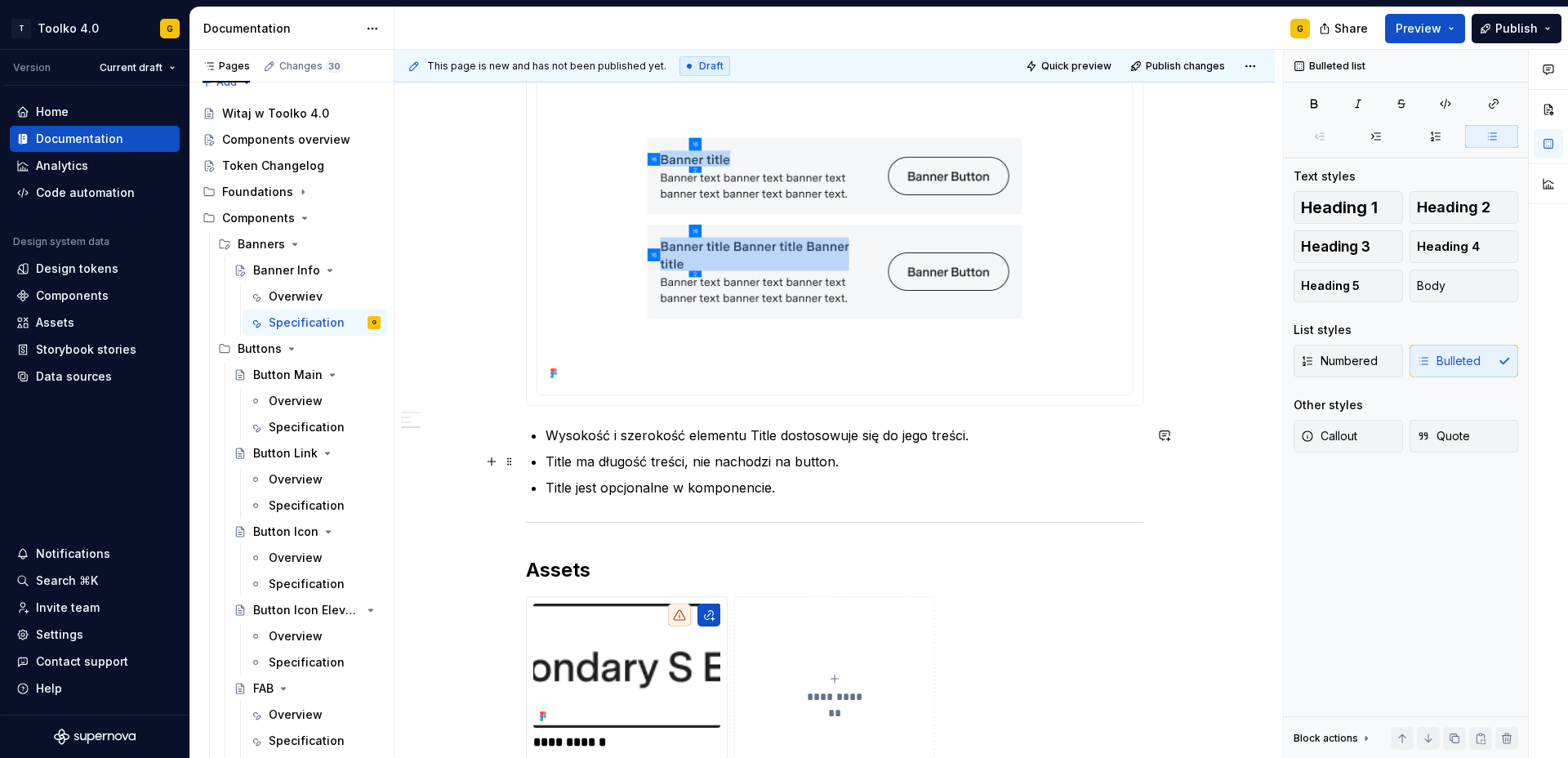
drag, startPoint x: 839, startPoint y: 464, endPoint x: 864, endPoint y: 464, distance: 25.0
click at [840, 464] on p "Title ma długość treści, nie nachodzi na button." at bounding box center [844, 461] width 598 height 19
click at [784, 491] on p "Title jest opcjonalne w komponencie." at bounding box center [844, 487] width 598 height 19
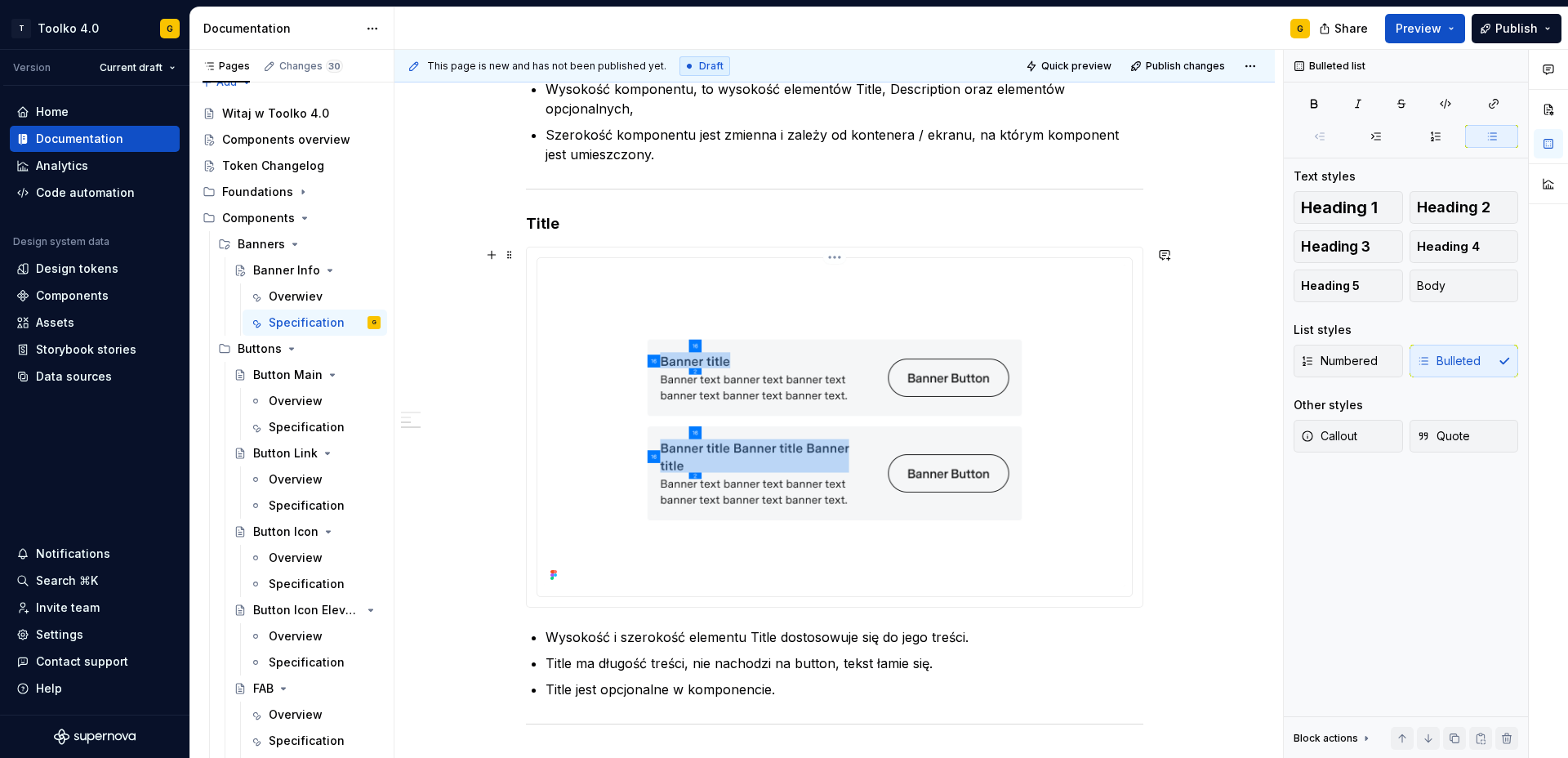
scroll to position [977, 0]
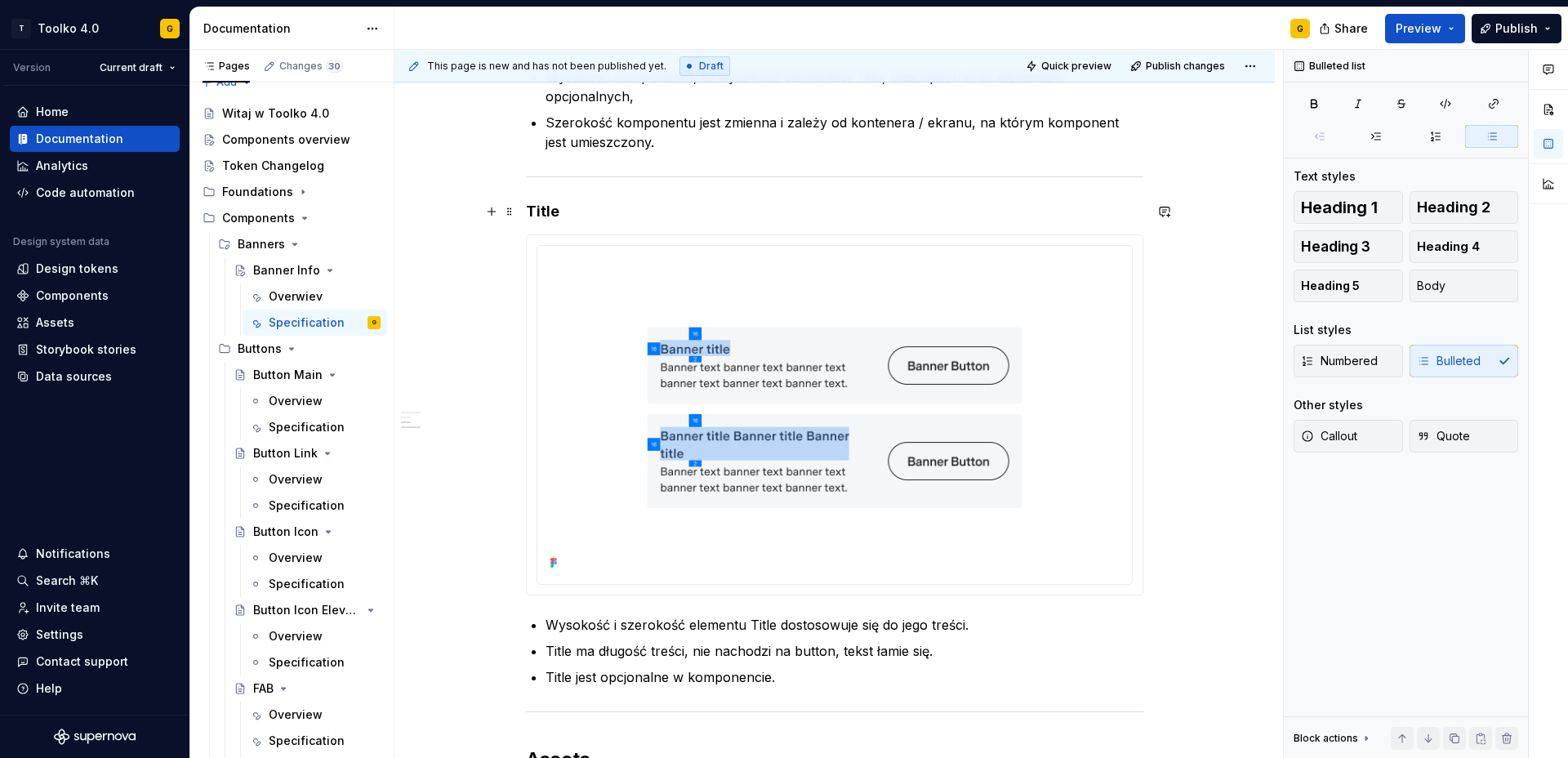
click at [546, 208] on h4 "Title" at bounding box center [835, 211] width 617 height 19
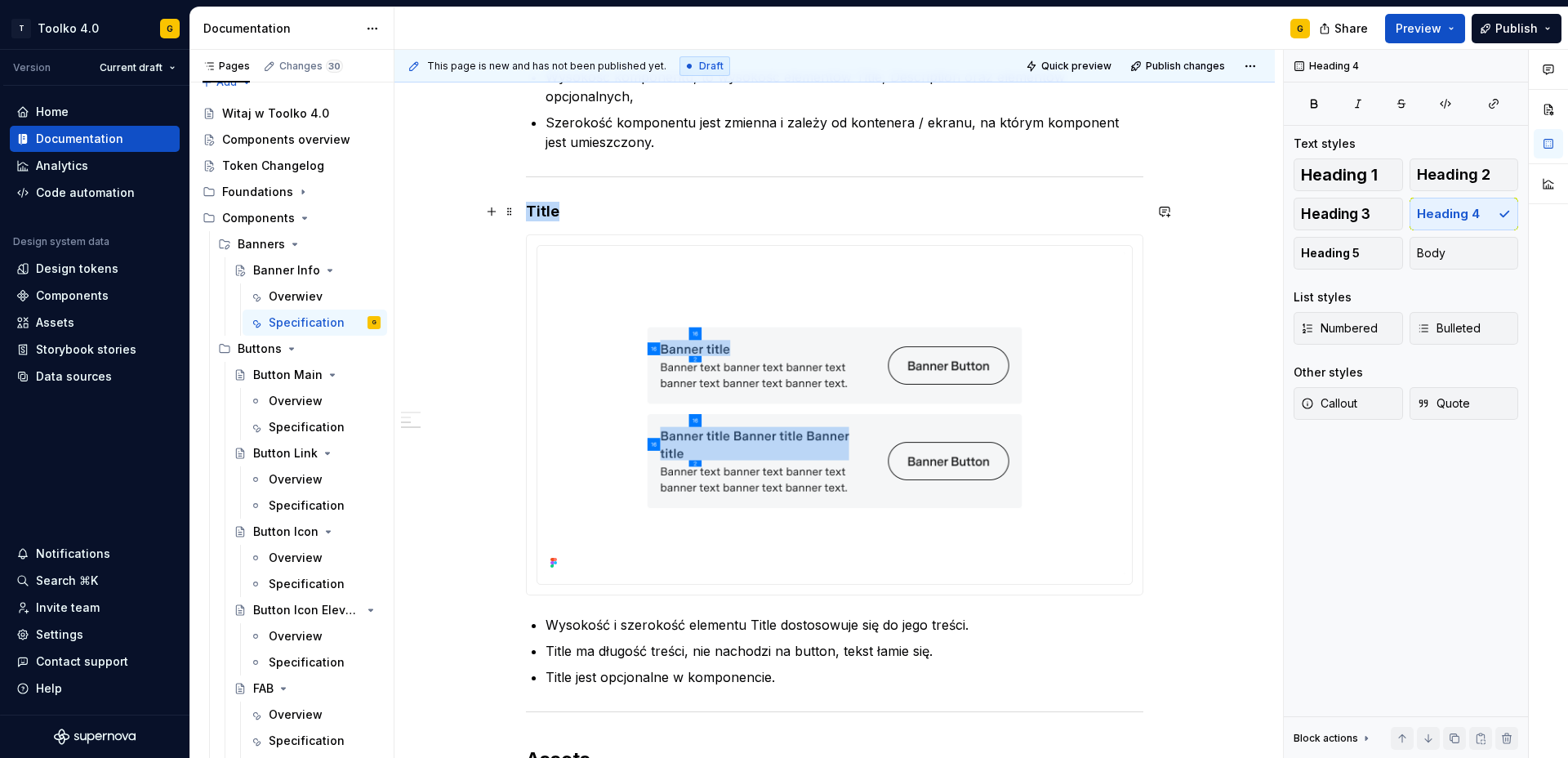
click at [546, 208] on h4 "Title" at bounding box center [835, 211] width 617 height 19
copy h4 "Title"
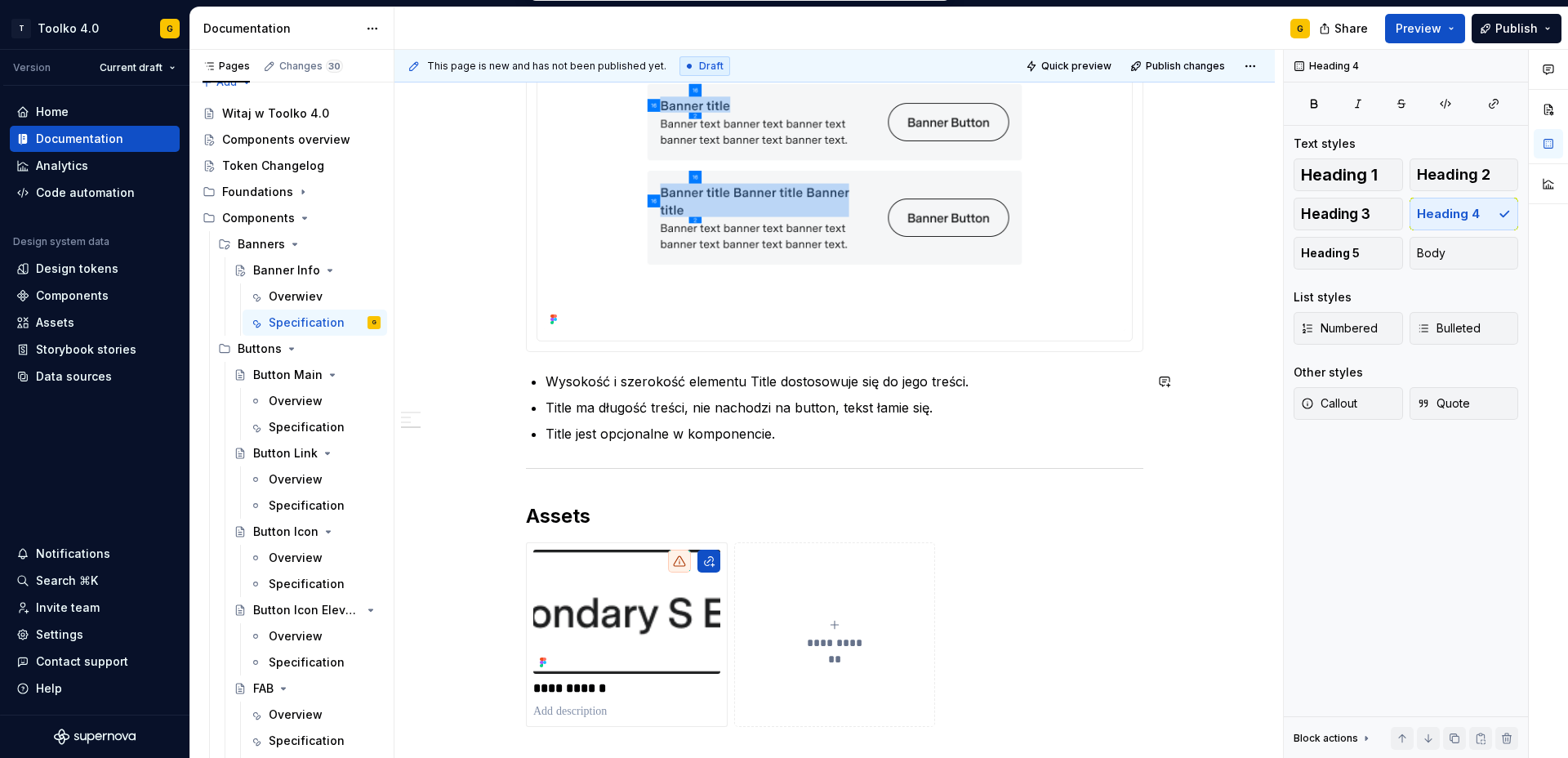
scroll to position [1251, 0]
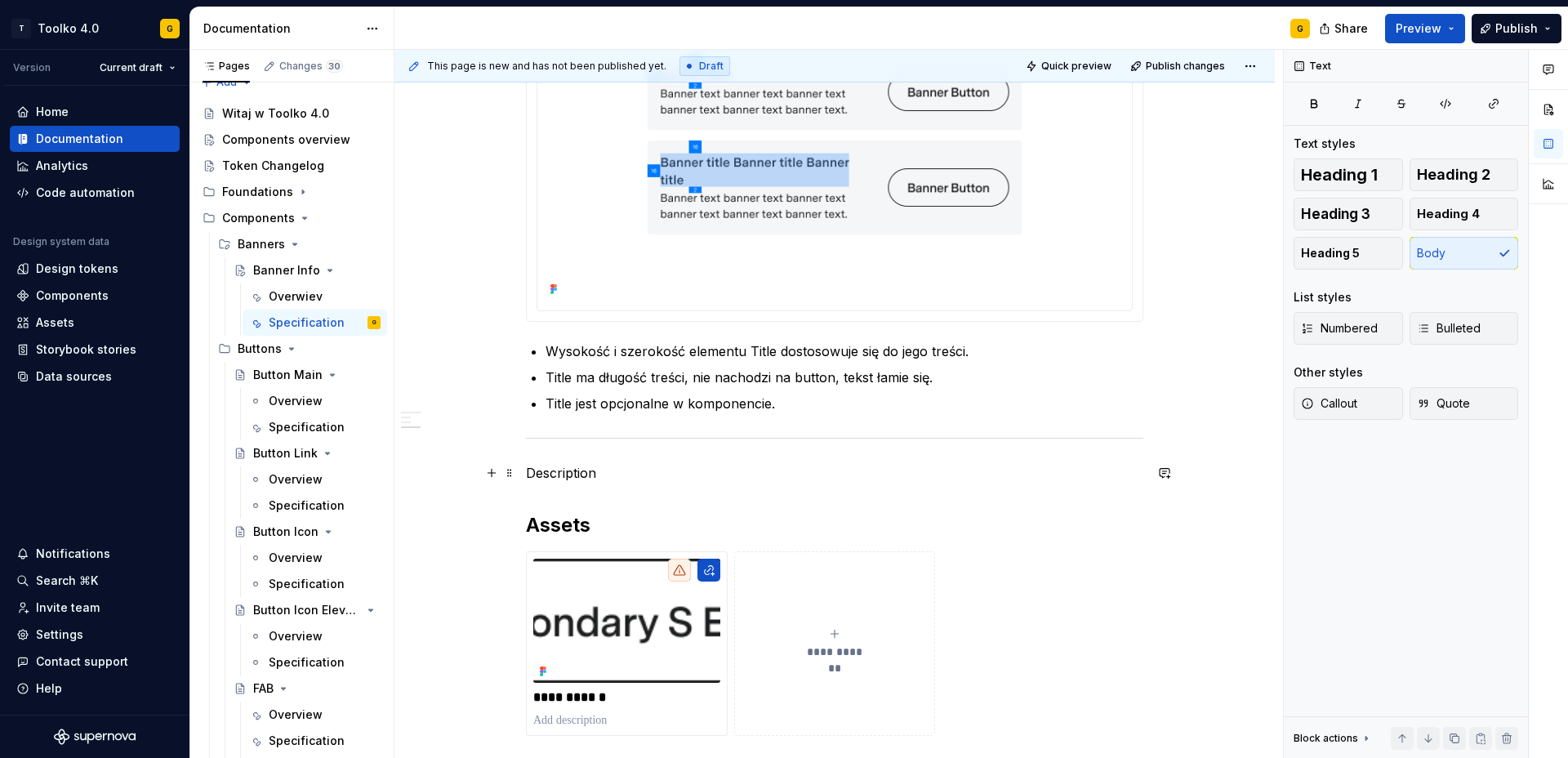
click at [576, 473] on p "Description" at bounding box center [835, 473] width 617 height 19
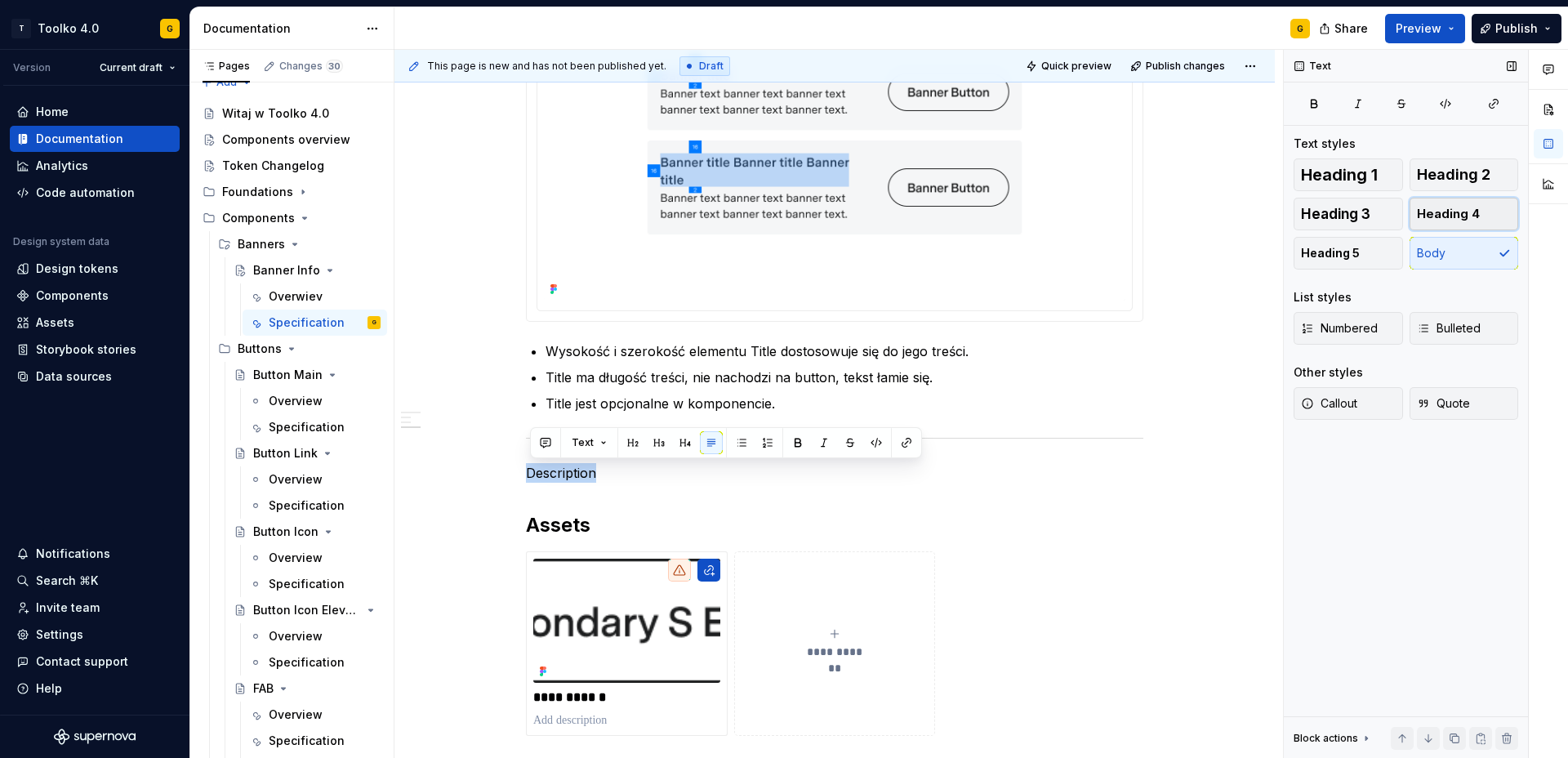
click at [1430, 218] on span "Heading 4" at bounding box center [1448, 214] width 63 height 17
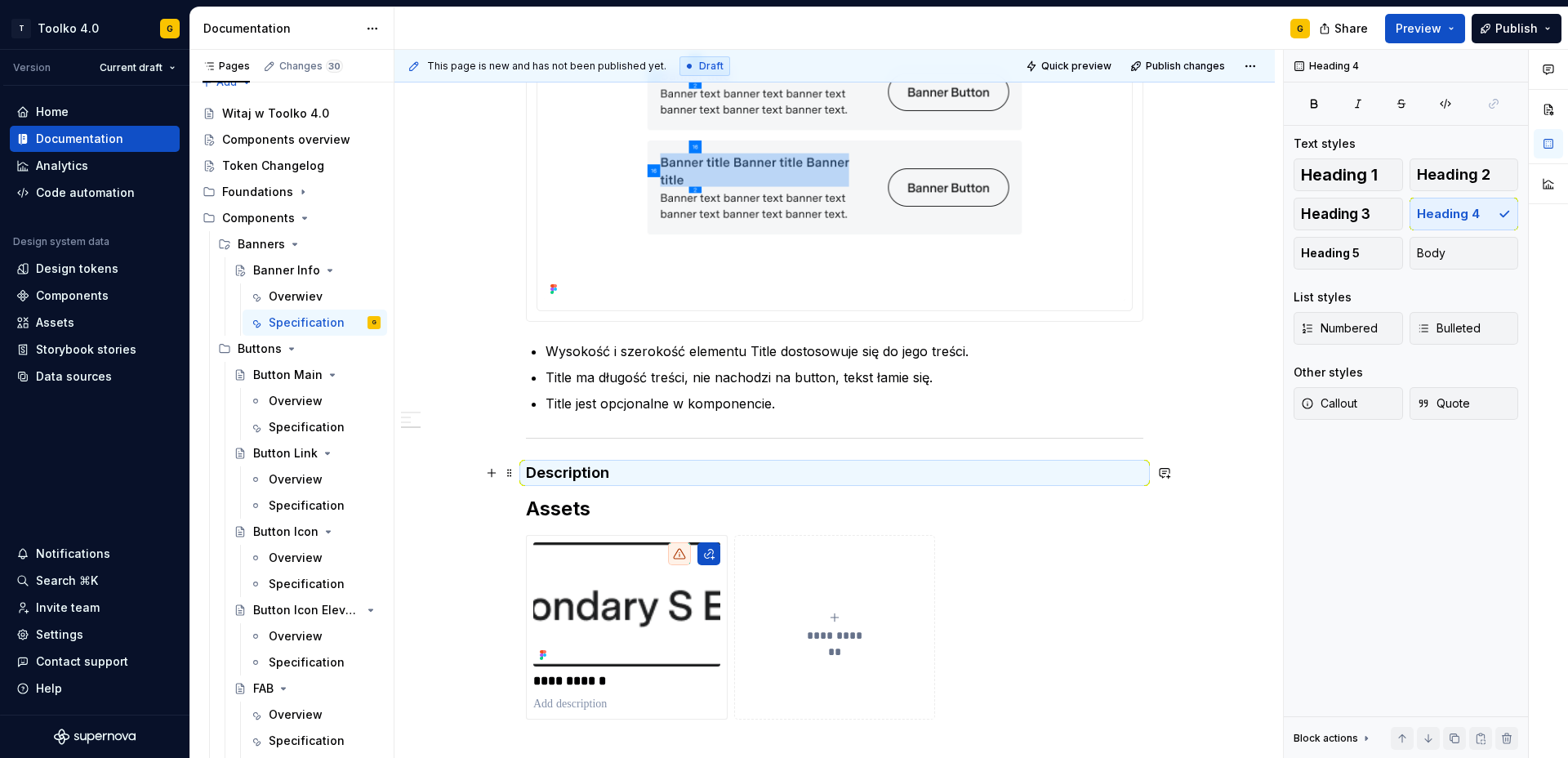
click at [633, 472] on h4 "Description" at bounding box center [835, 473] width 617 height 19
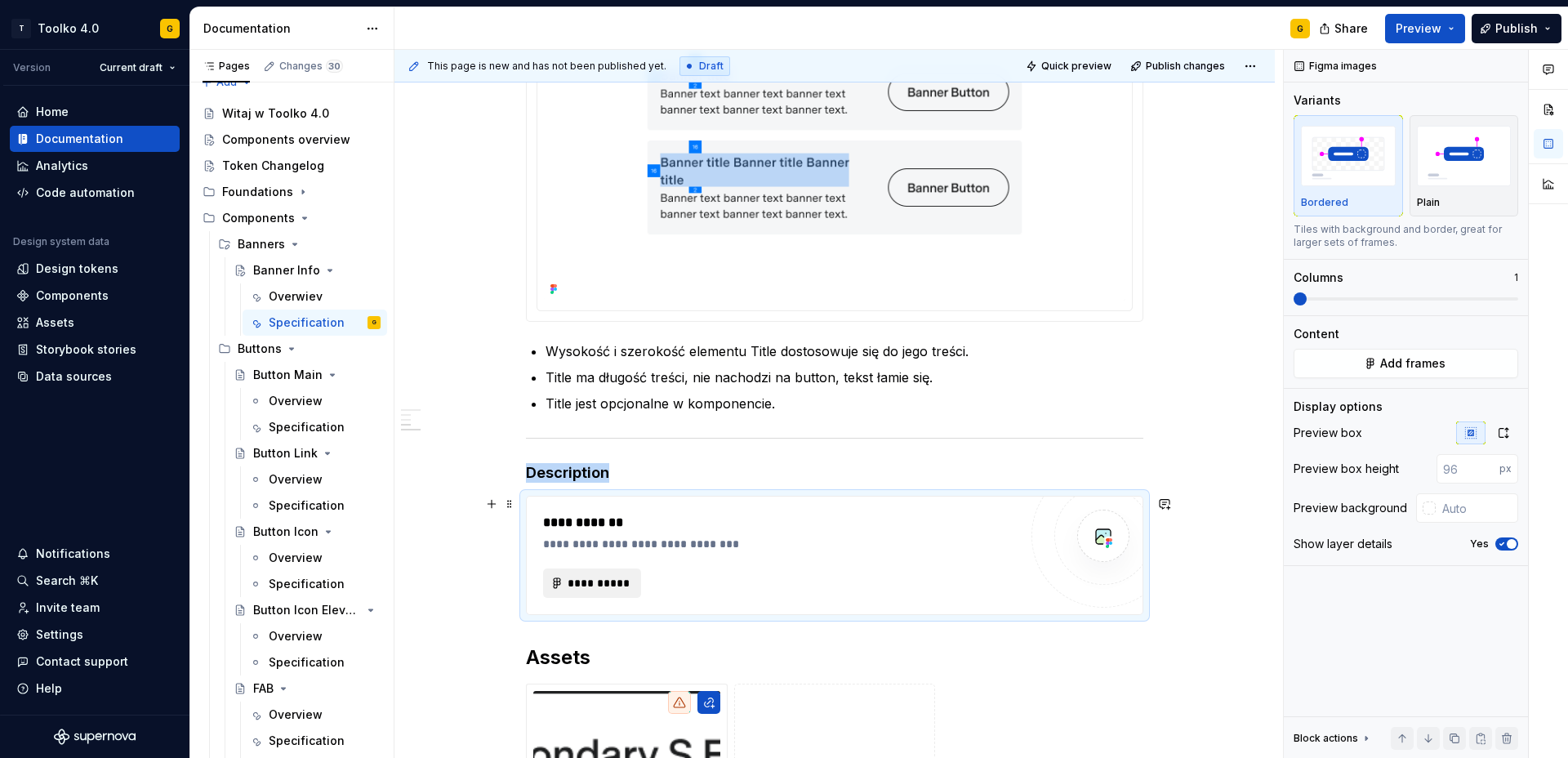
click at [614, 577] on span "**********" at bounding box center [599, 583] width 64 height 17
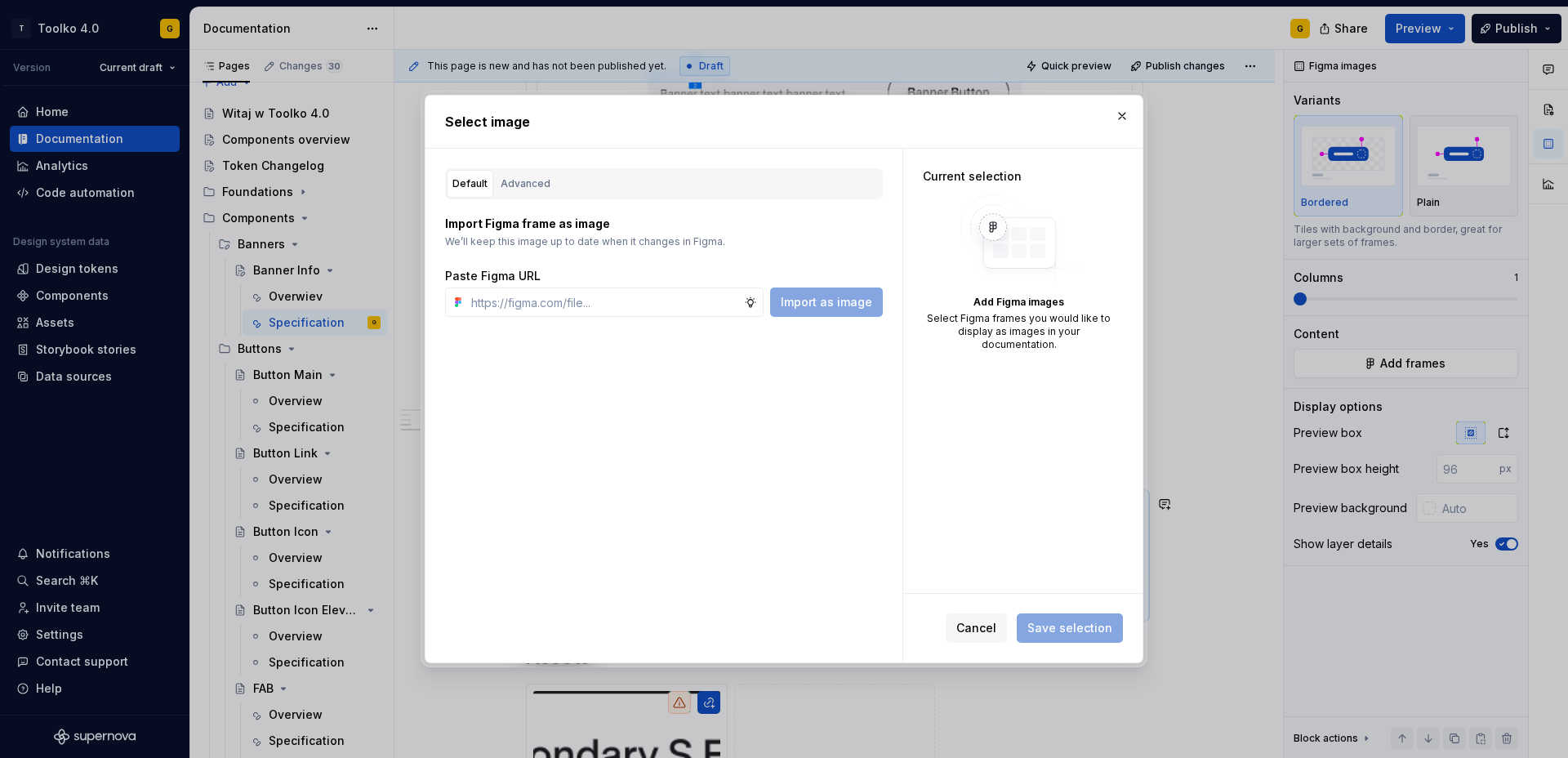
type textarea "*"
paste input "https://www.figma.com/design/0gm46xQG9MuxdTYqPXEYPC/Supernova-Image-Source?node…"
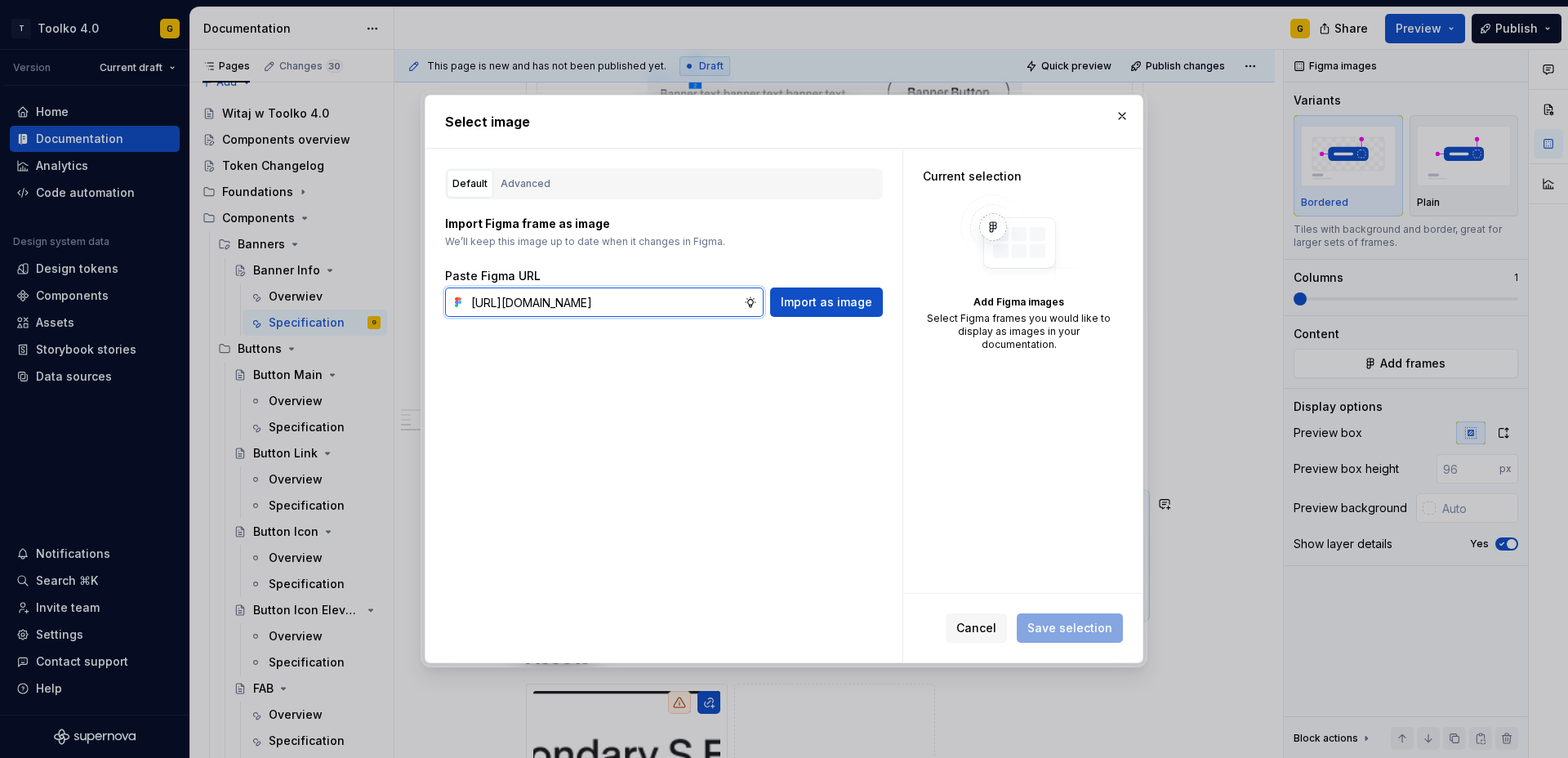
scroll to position [0, 465]
type input "https://www.figma.com/design/0gm46xQG9MuxdTYqPXEYPC/Supernova-Image-Source?node…"
click at [834, 294] on span "Import as image" at bounding box center [826, 302] width 91 height 17
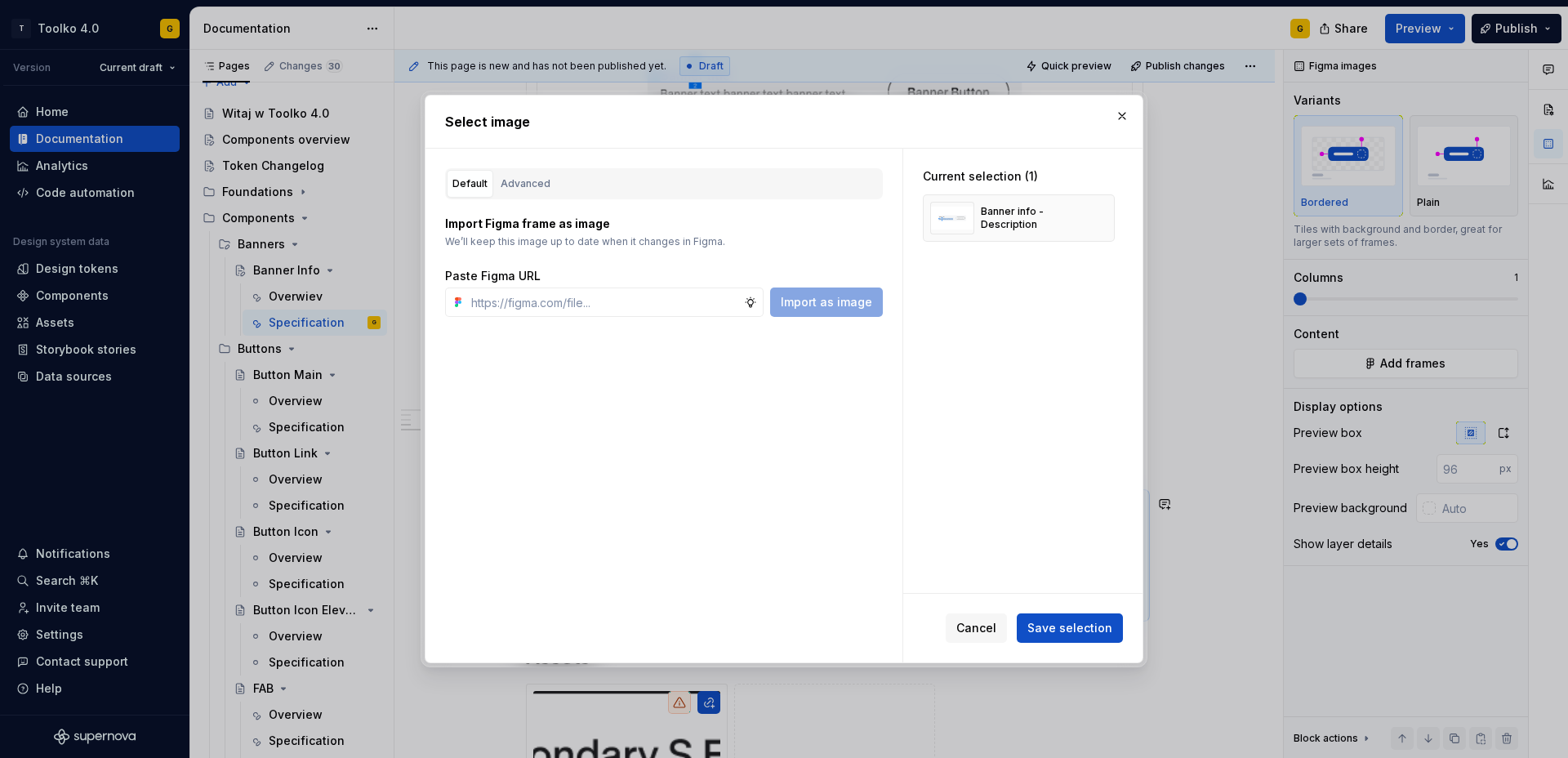
click at [1070, 633] on span "Save selection" at bounding box center [1070, 628] width 85 height 17
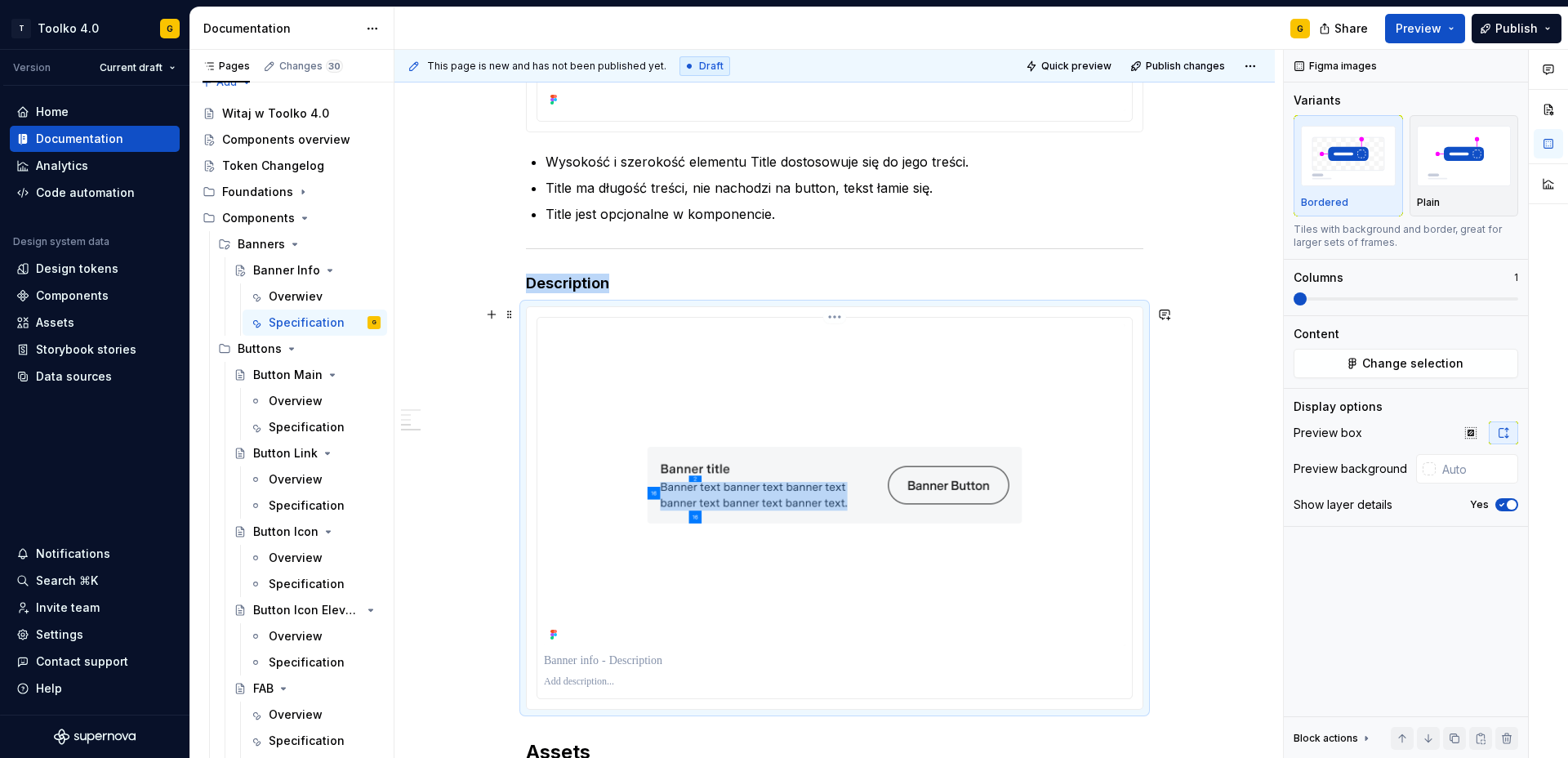
scroll to position [1439, 0]
click at [1509, 499] on span "button" at bounding box center [1512, 504] width 10 height 10
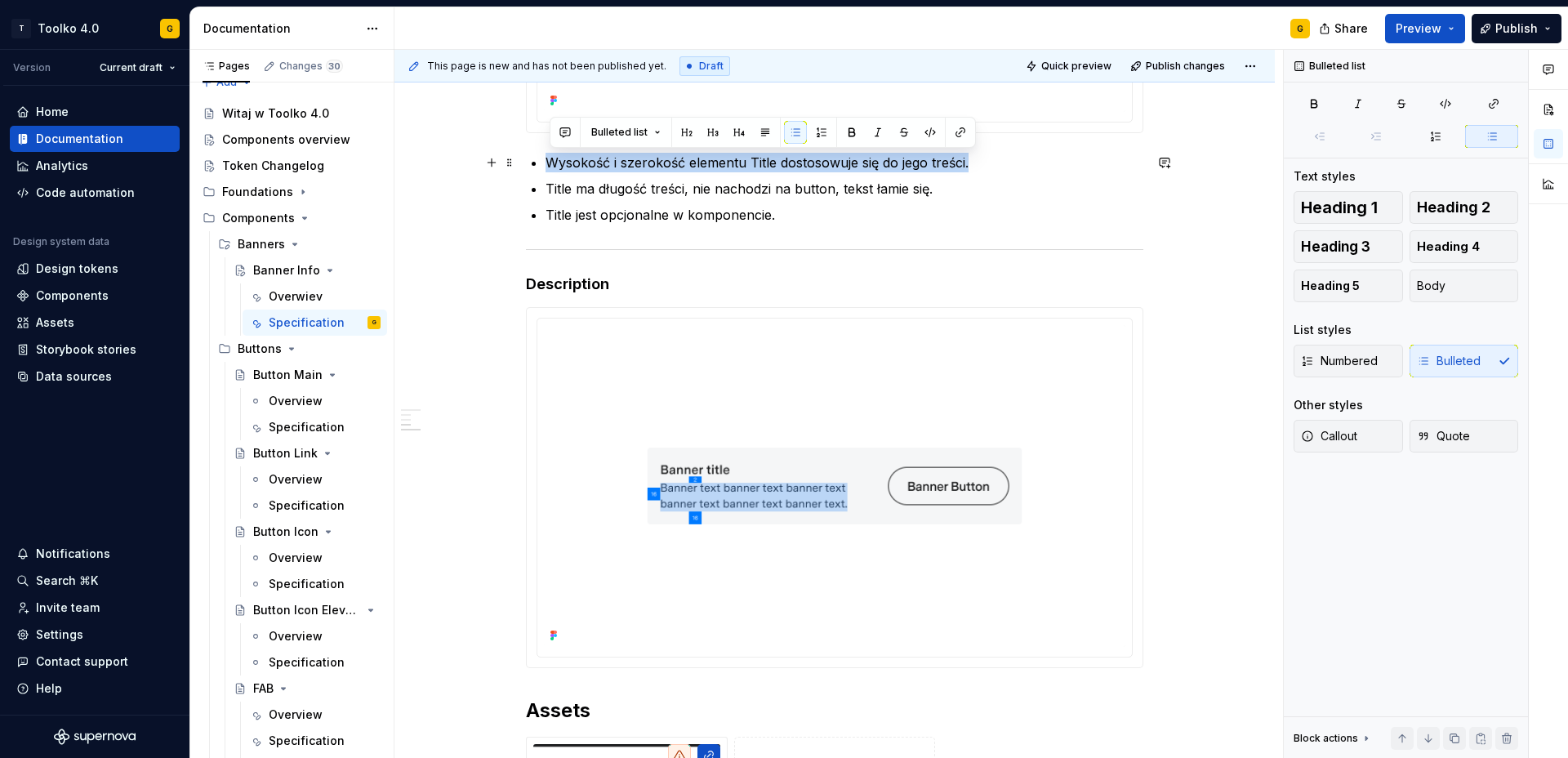
drag, startPoint x: 983, startPoint y: 161, endPoint x: 546, endPoint y: 166, distance: 437.0
copy p "Wysokość i szerokość elementu Title dostosowuje się do jego treści."
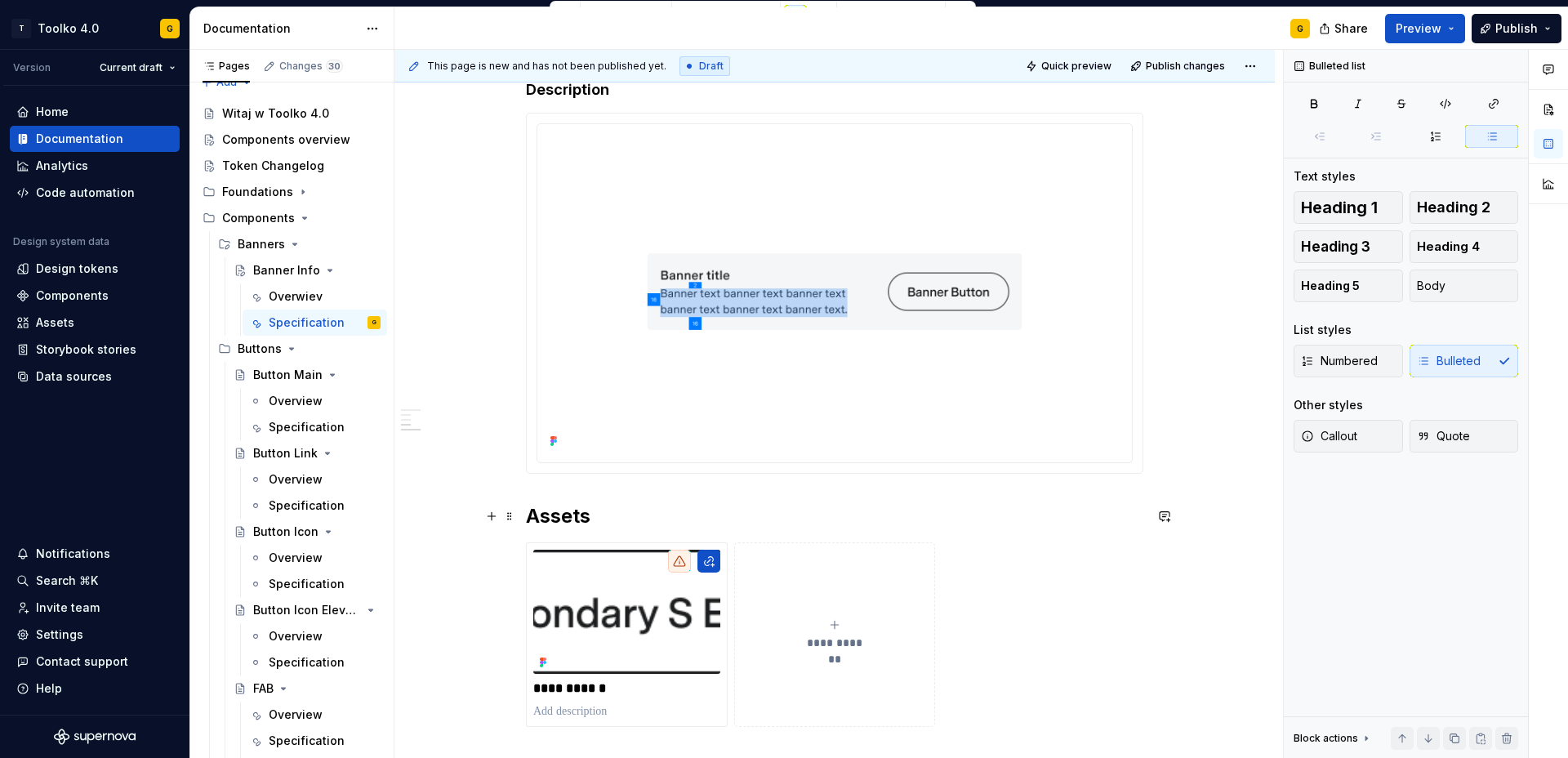
scroll to position [1657, 0]
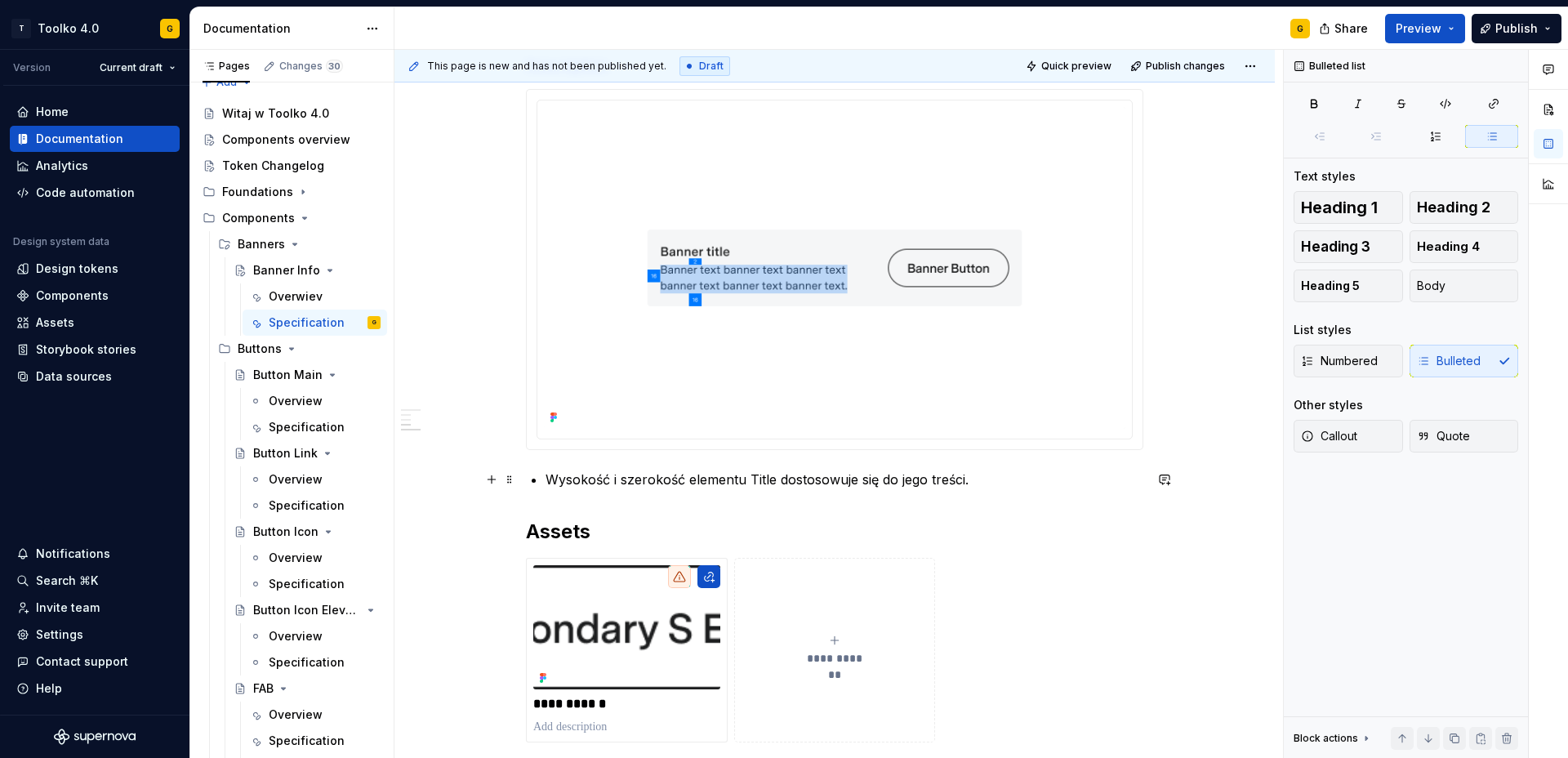
click at [766, 477] on p "Wysokość i szerokość elementu Title dostosowuje się do jego treści." at bounding box center [844, 479] width 598 height 19
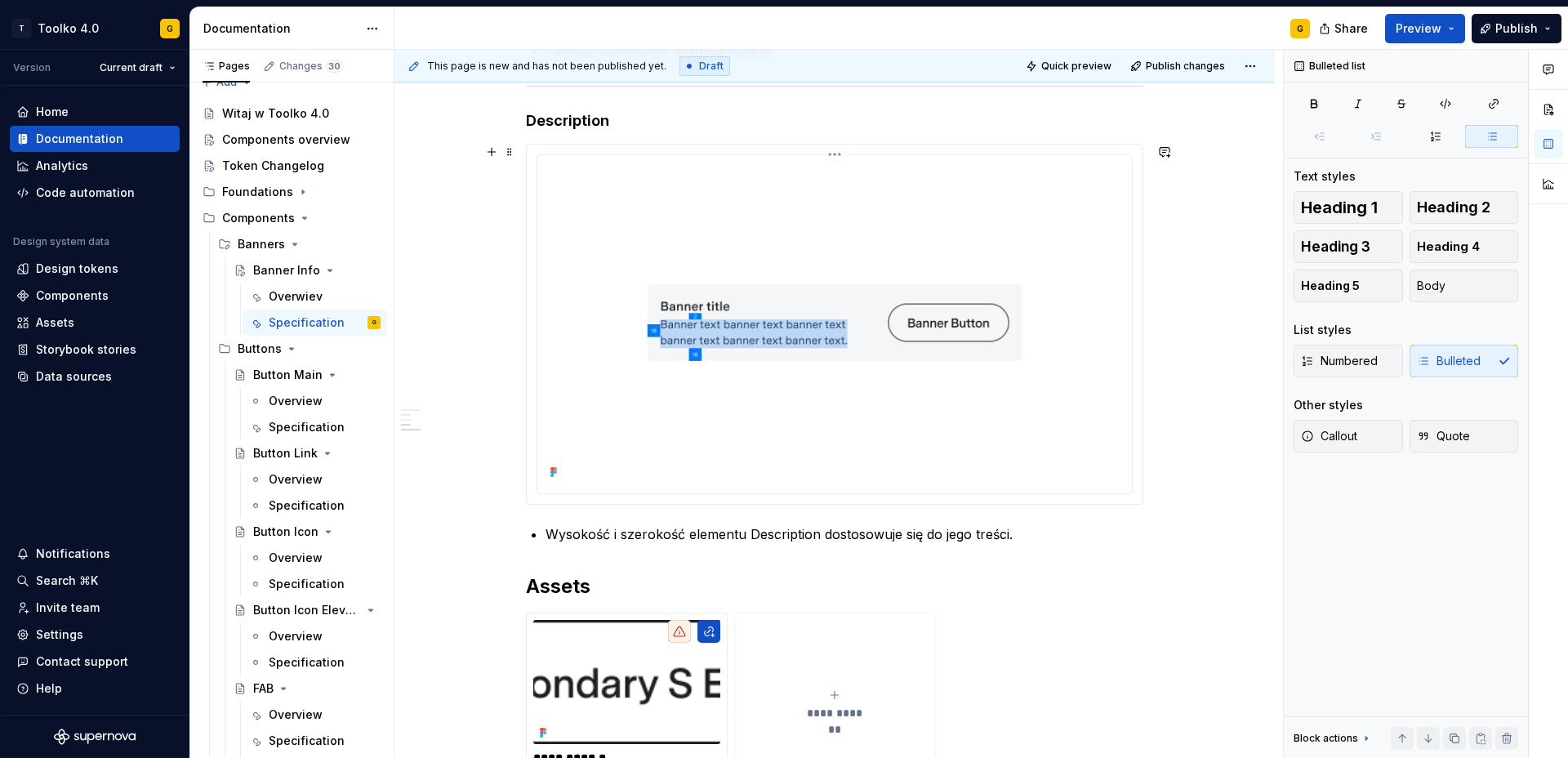
scroll to position [1608, 0]
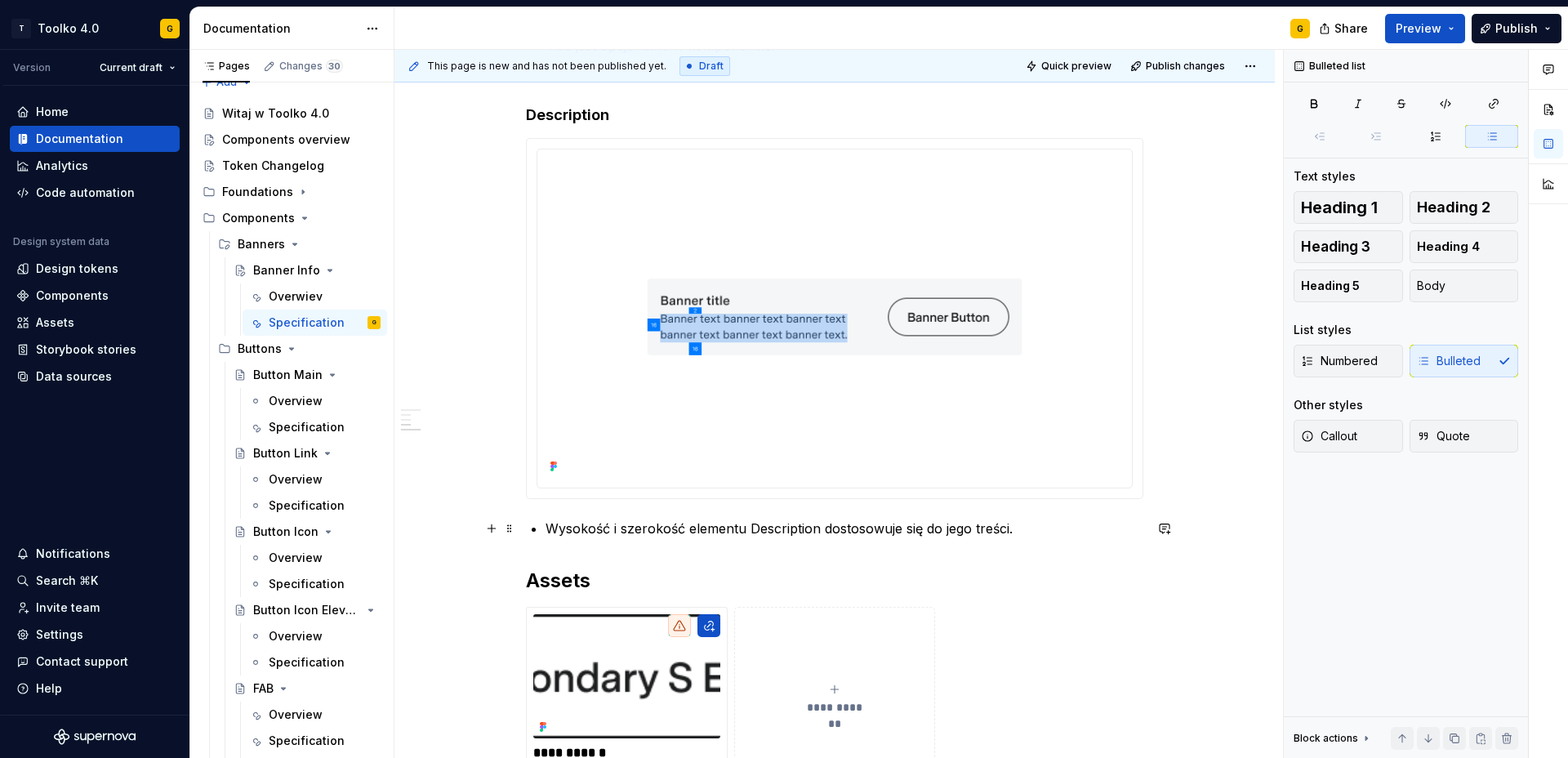
click at [1027, 527] on p "Wysokość i szerokość elementu Description dostosowuje się do jego treści." at bounding box center [844, 528] width 598 height 19
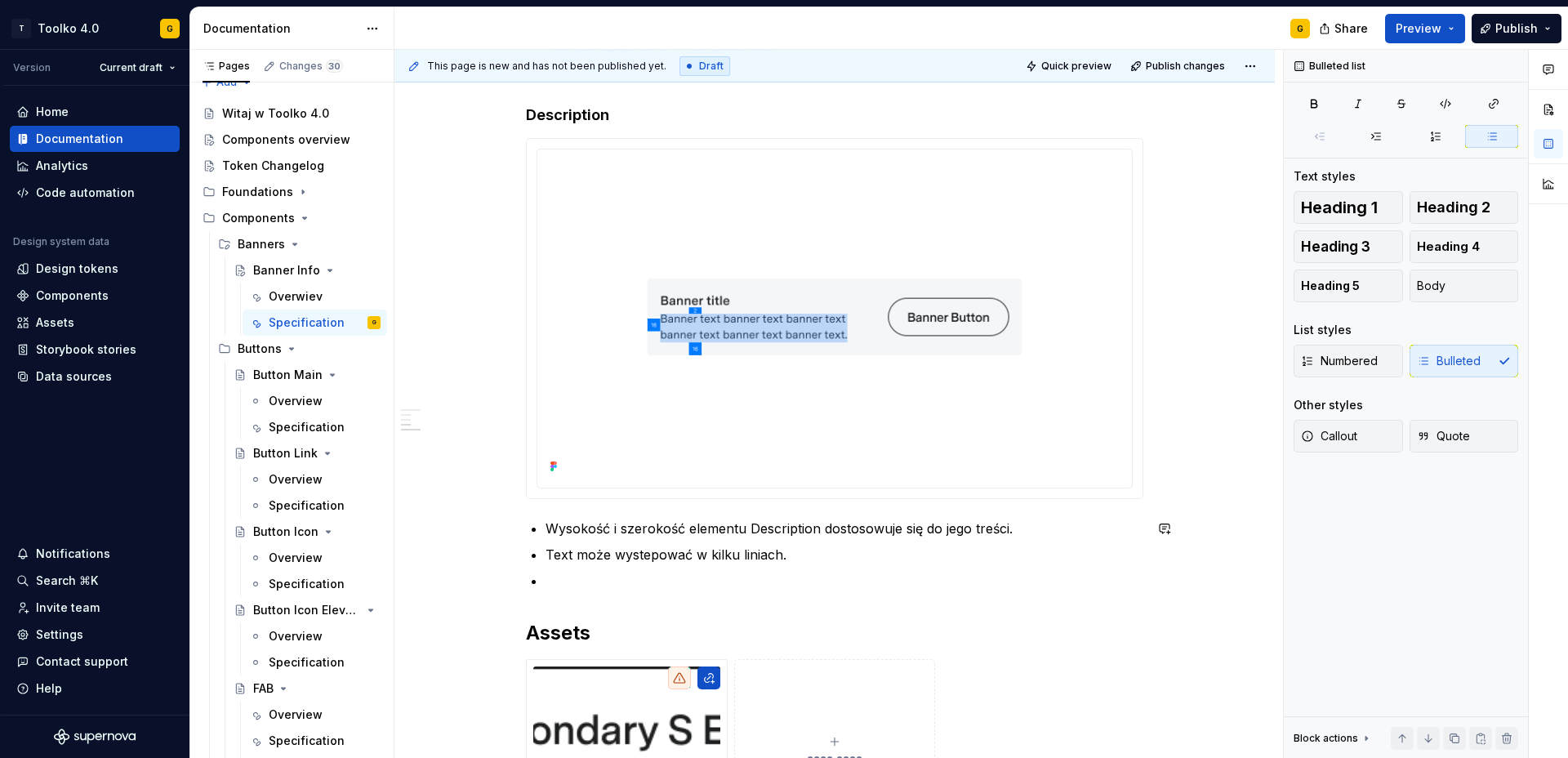
type textarea "*"
